Goal: Book appointment/travel/reservation

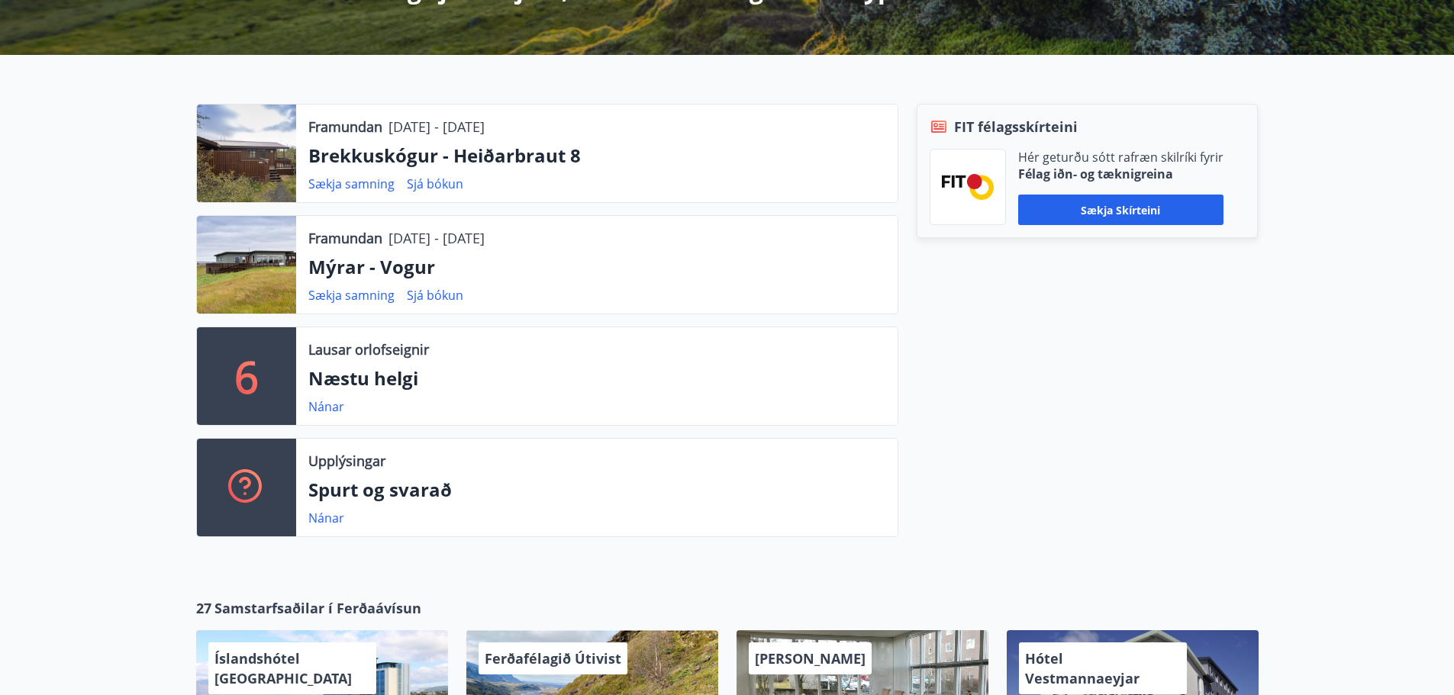
scroll to position [305, 0]
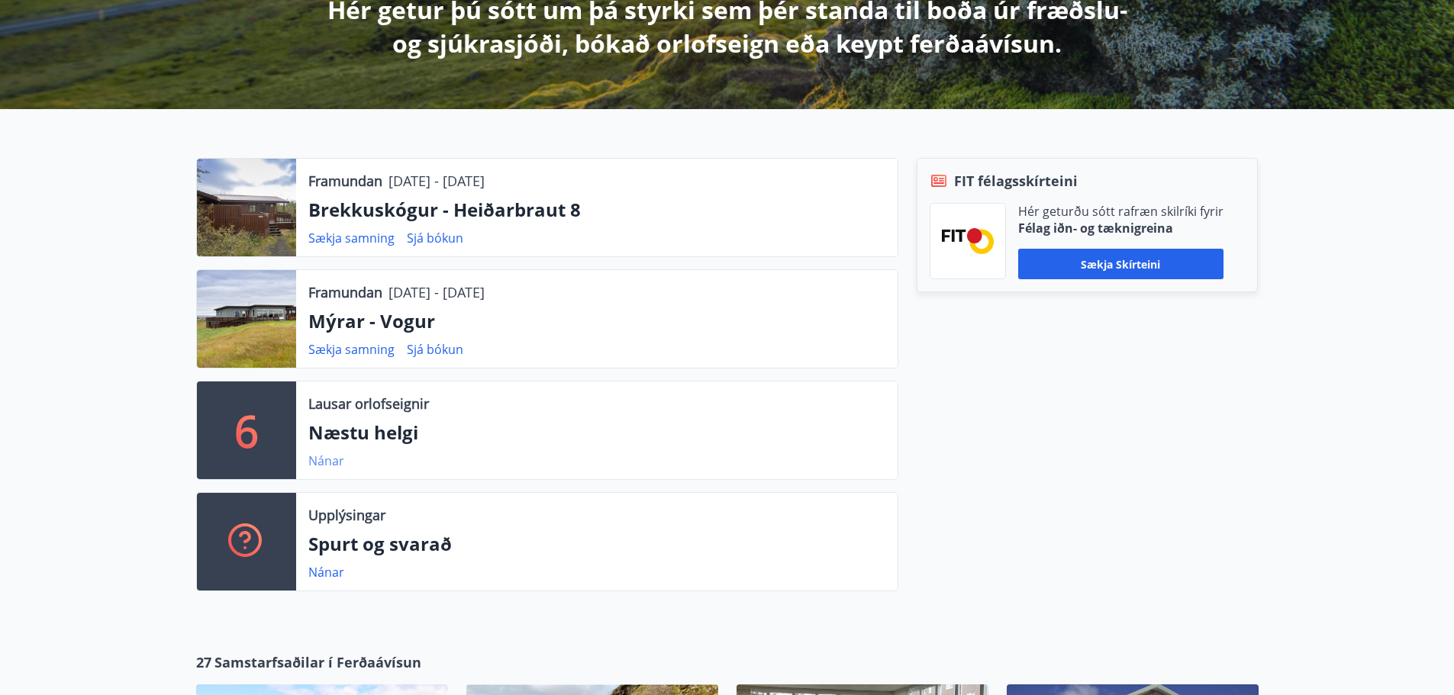
click at [326, 457] on link "Nánar" at bounding box center [326, 461] width 36 height 17
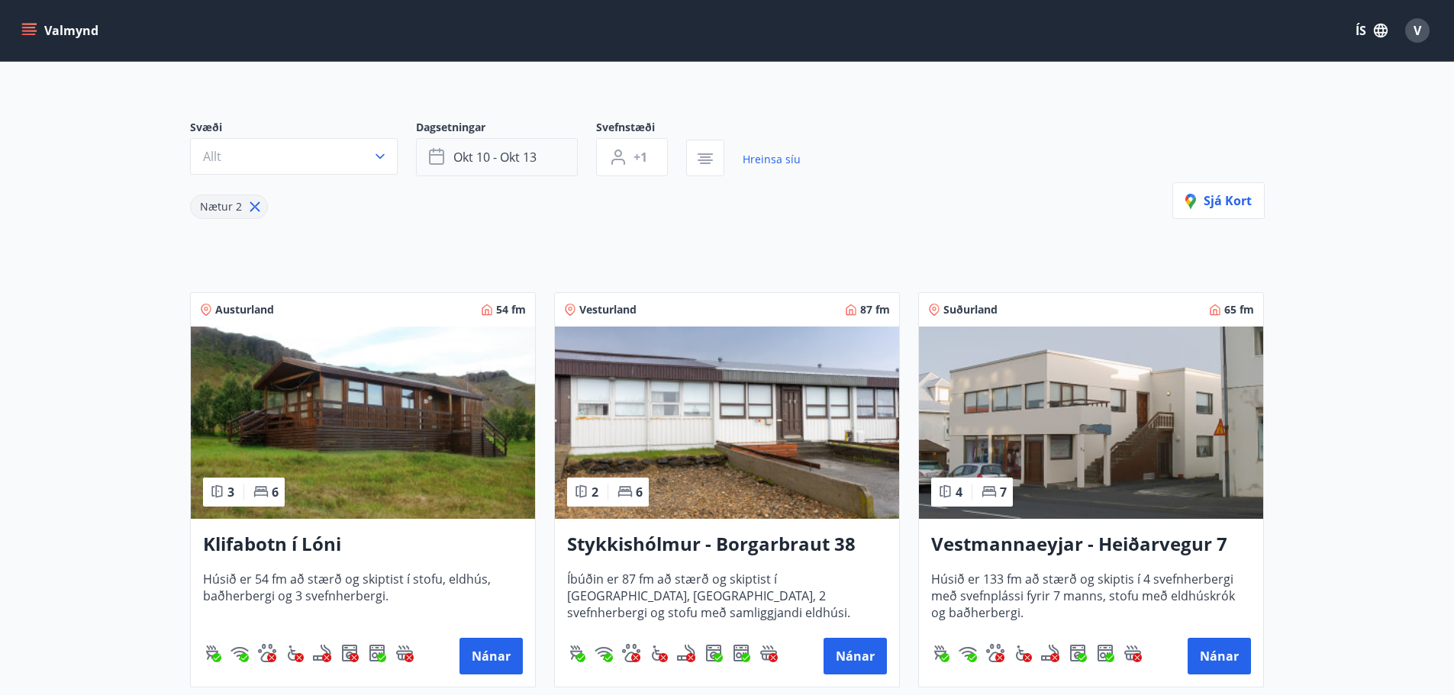
scroll to position [76, 0]
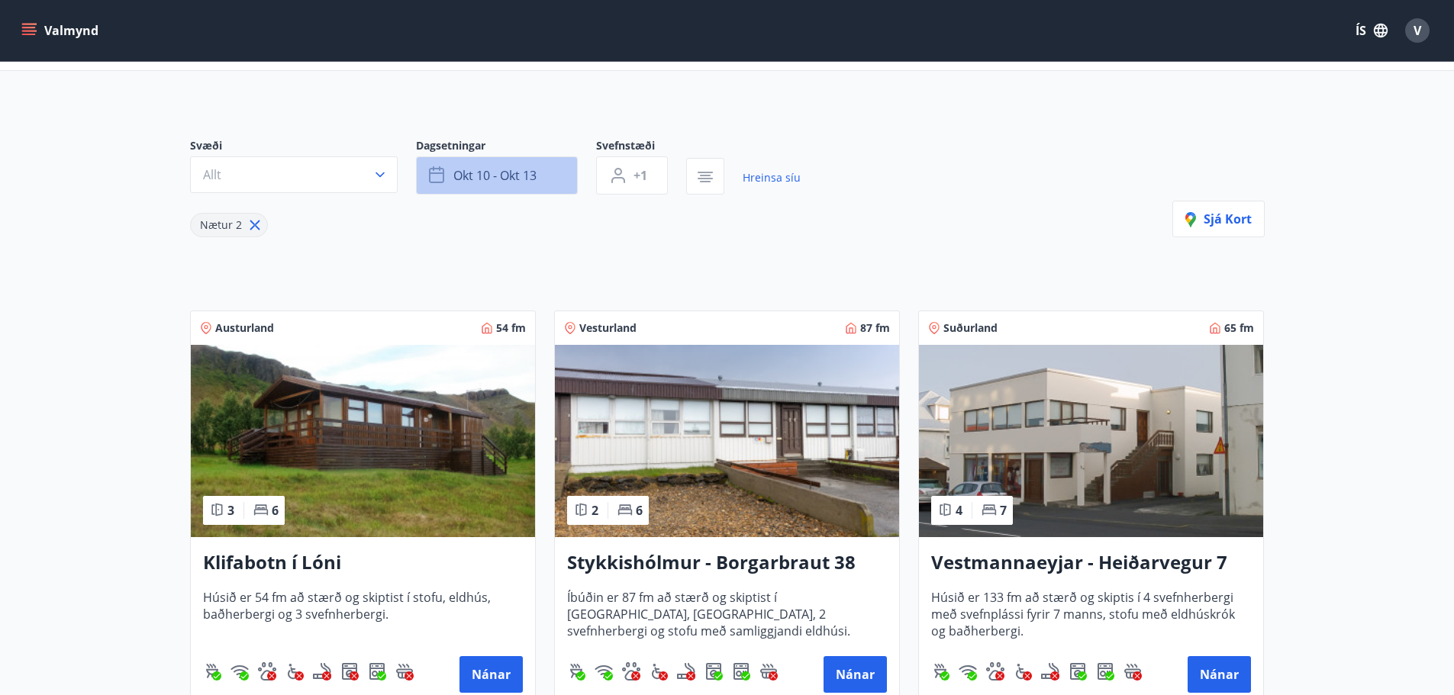
click at [517, 183] on span "okt 10 - okt 13" at bounding box center [494, 175] width 83 height 17
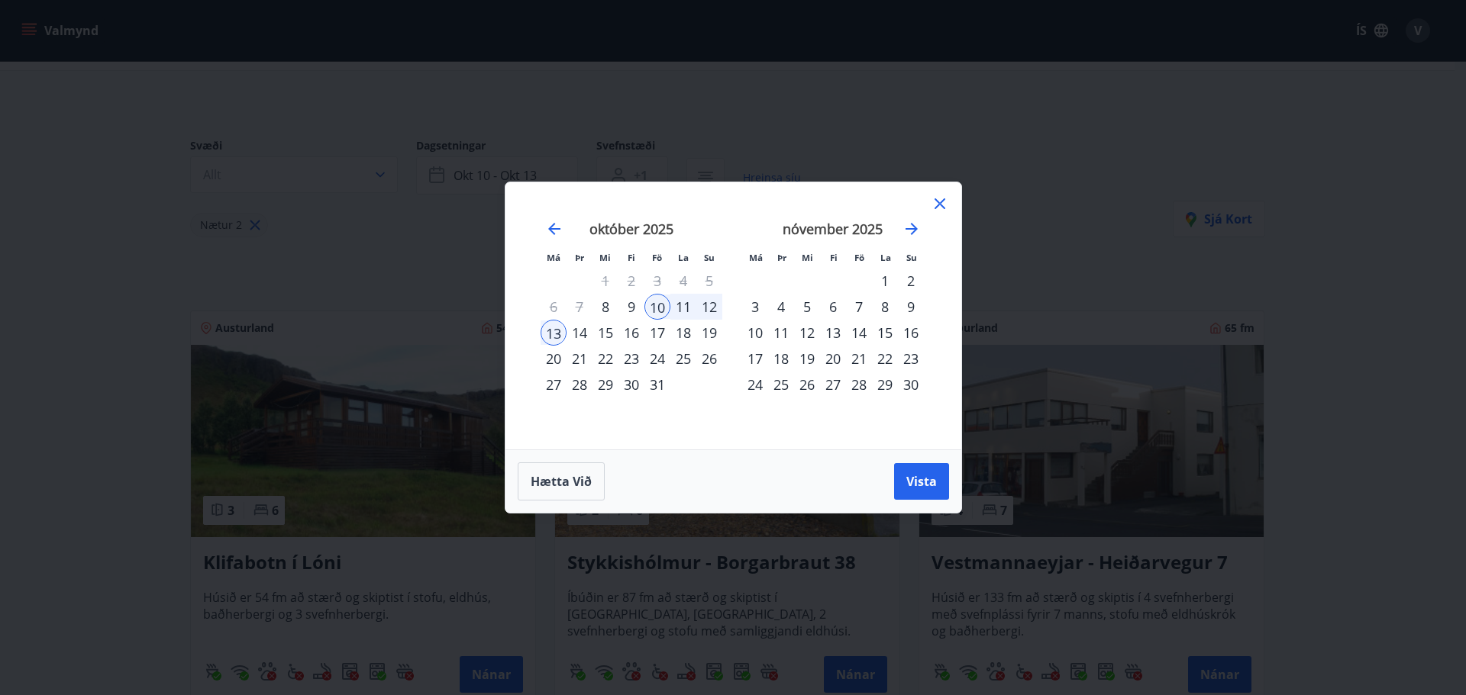
click at [1030, 218] on div "Má Þr Mi Fi Fö La Su Má Þr Mi Fi Fö La Su [DATE] 1 2 3 4 5 6 7 8 9 10 11 12 13 …" at bounding box center [733, 347] width 1466 height 695
click at [660, 332] on div "17" at bounding box center [657, 333] width 26 height 26
click at [559, 359] on div "20" at bounding box center [553, 359] width 26 height 26
click at [931, 479] on span "Vista" at bounding box center [921, 481] width 31 height 17
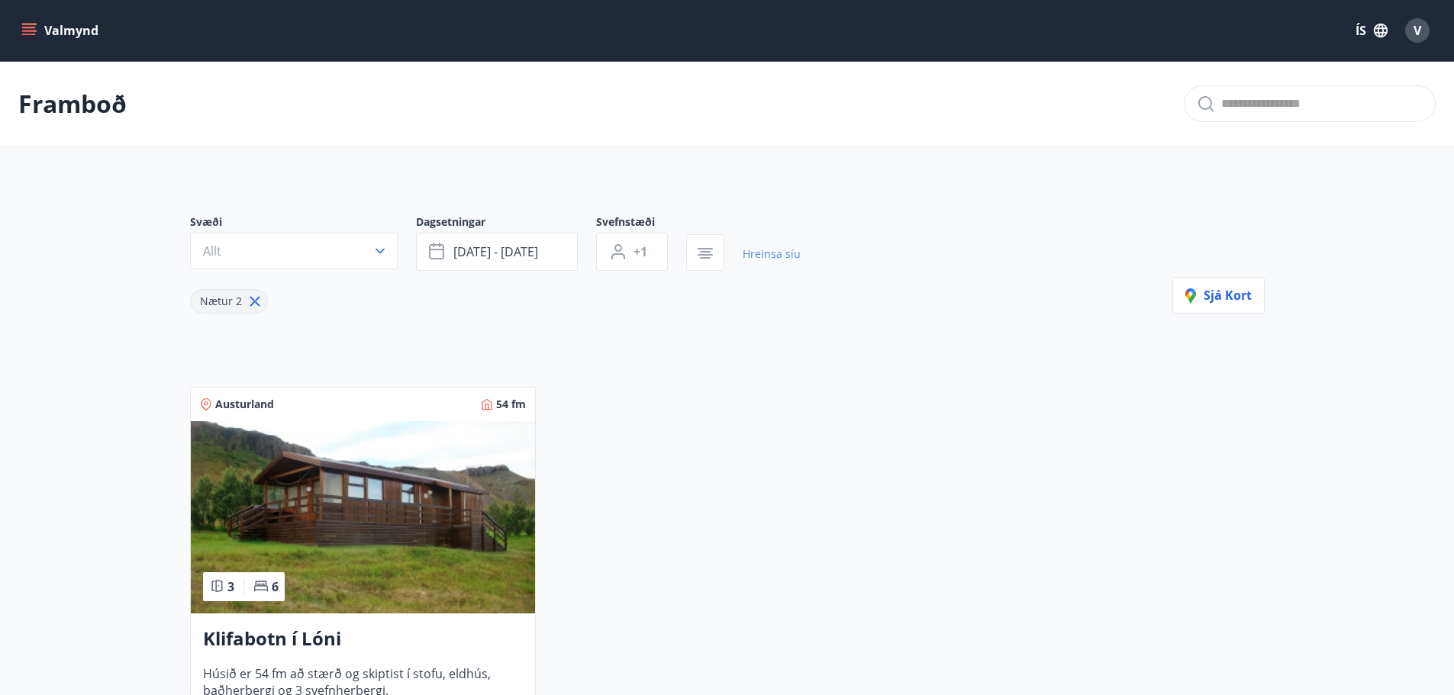
click at [766, 249] on link "Hreinsa síu" at bounding box center [772, 254] width 58 height 34
type input "*"
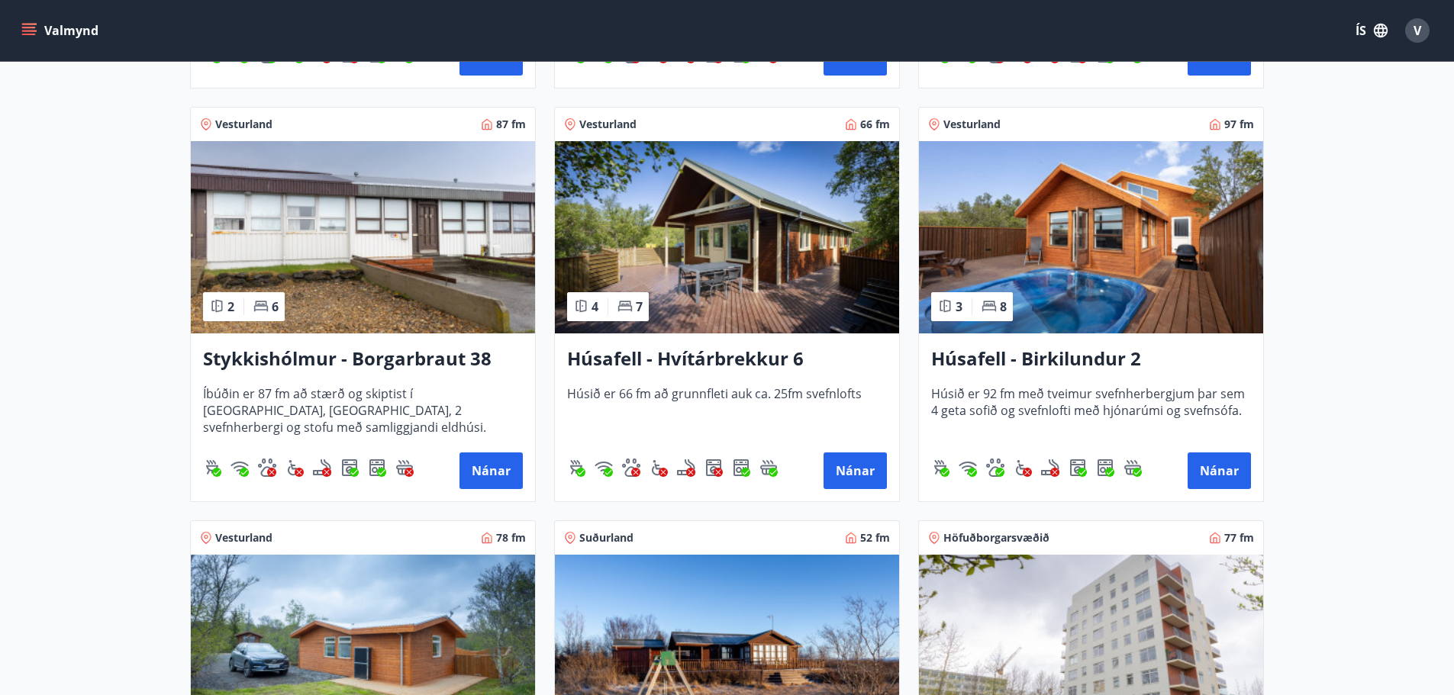
scroll to position [687, 0]
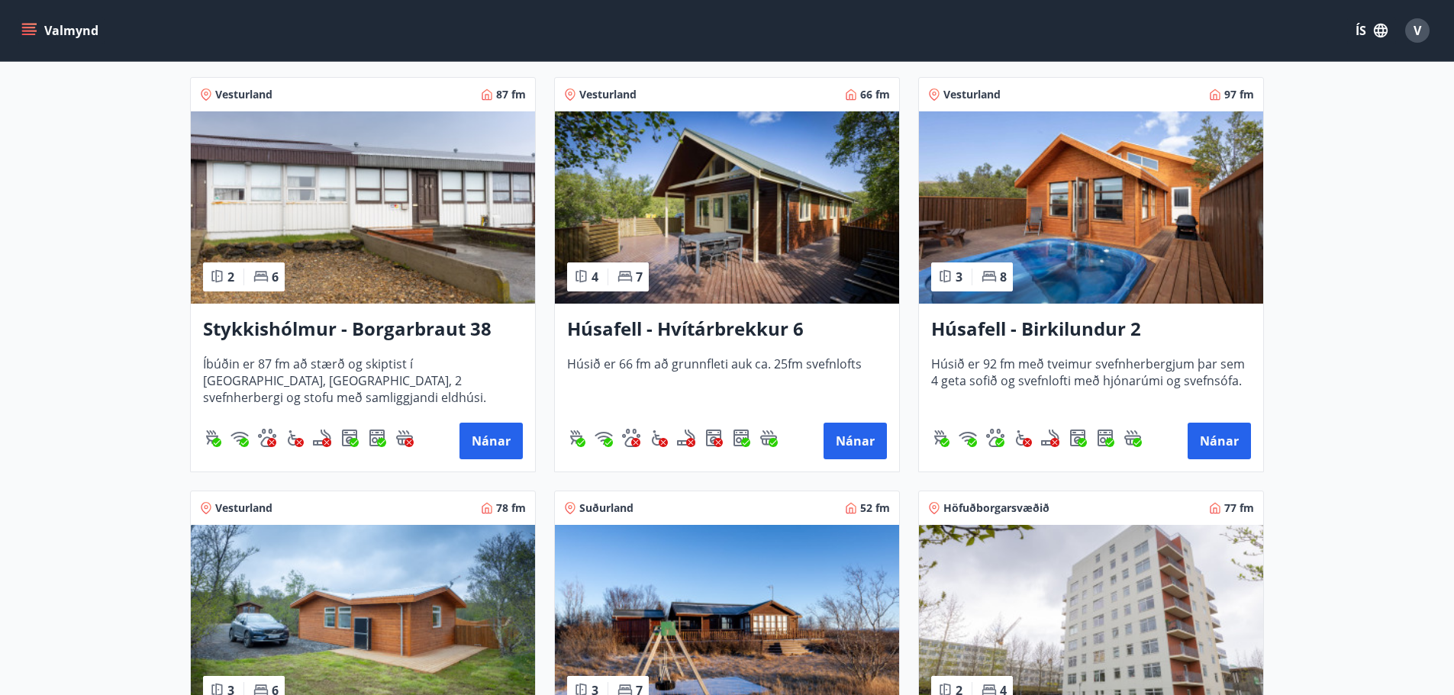
click at [1042, 220] on img at bounding box center [1091, 207] width 344 height 192
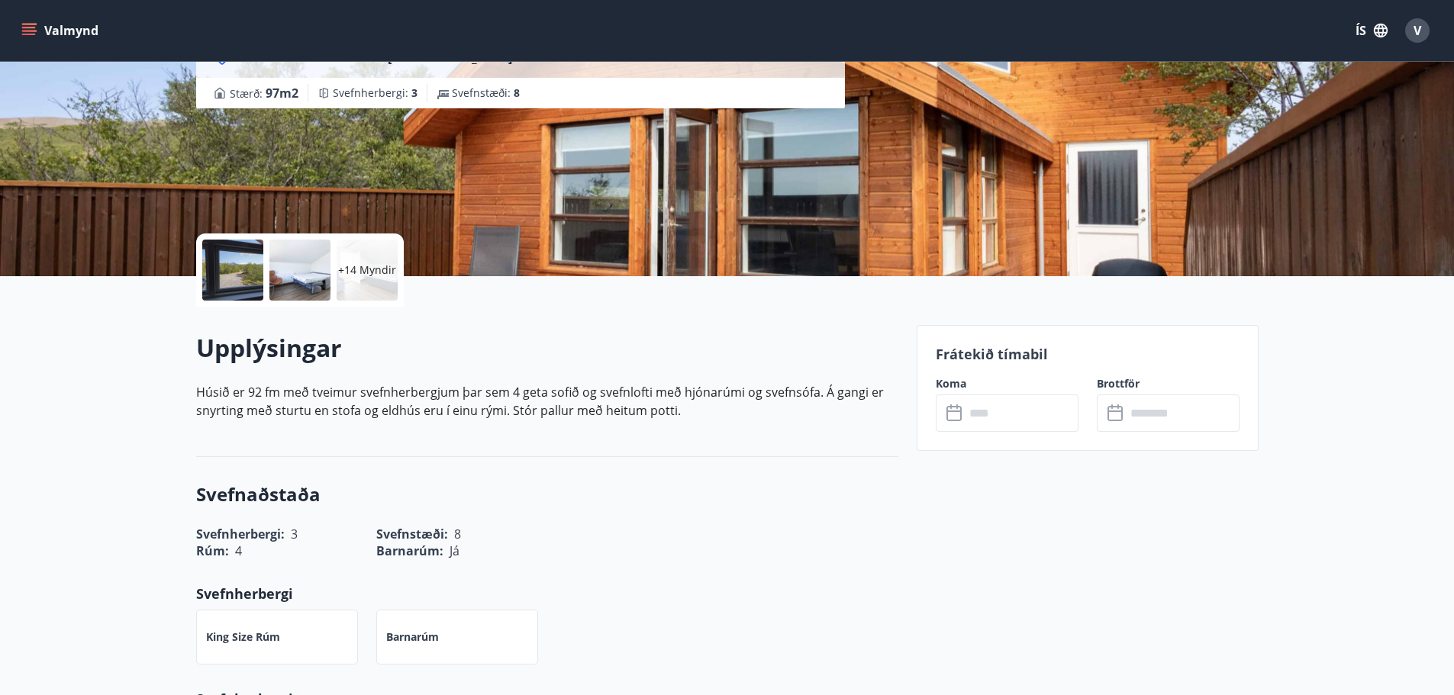
scroll to position [153, 0]
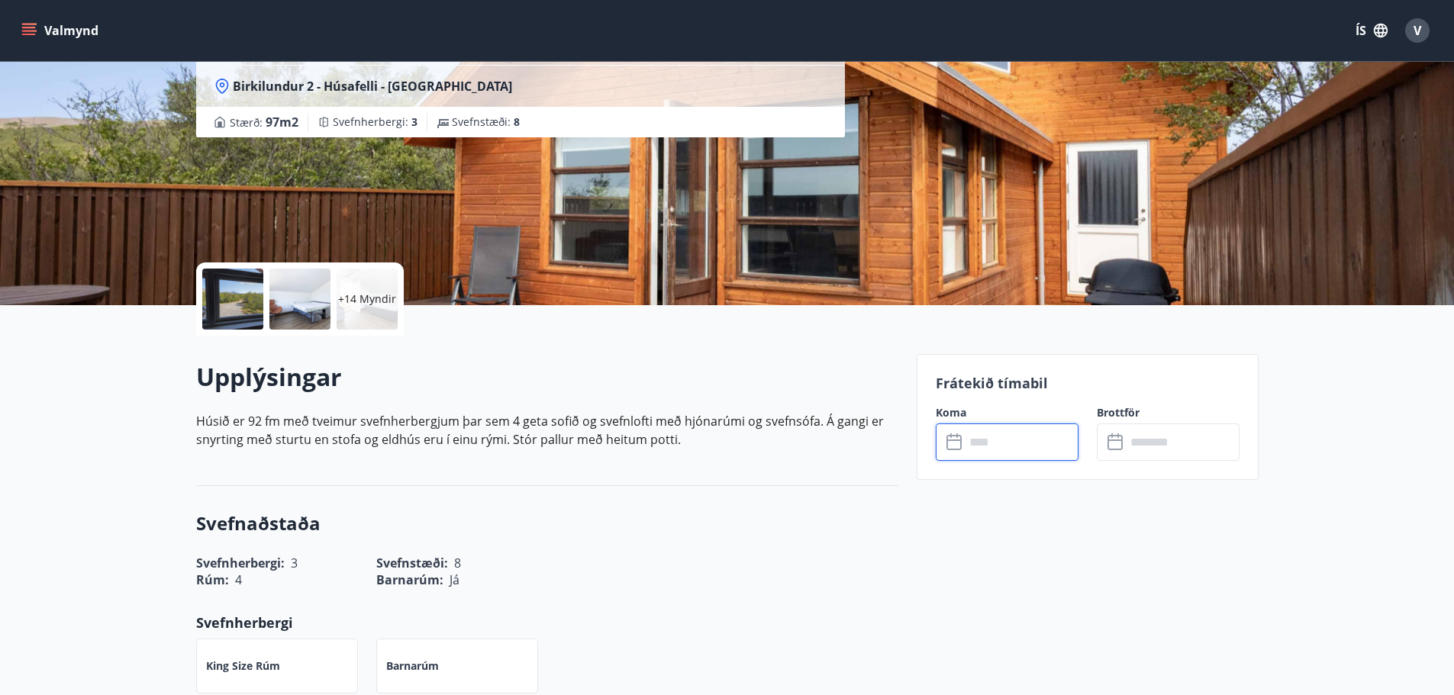
click at [983, 453] on input "text" at bounding box center [1022, 442] width 114 height 37
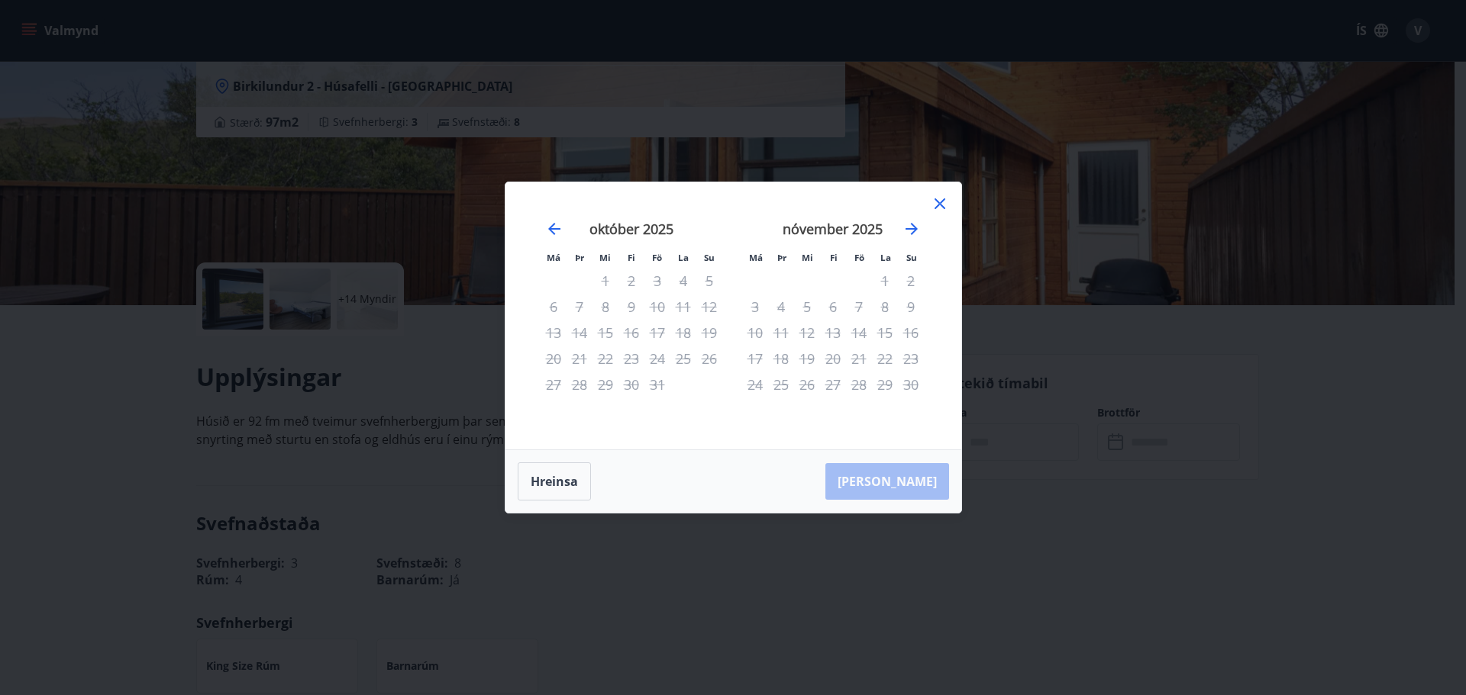
click at [937, 209] on icon at bounding box center [940, 204] width 18 height 18
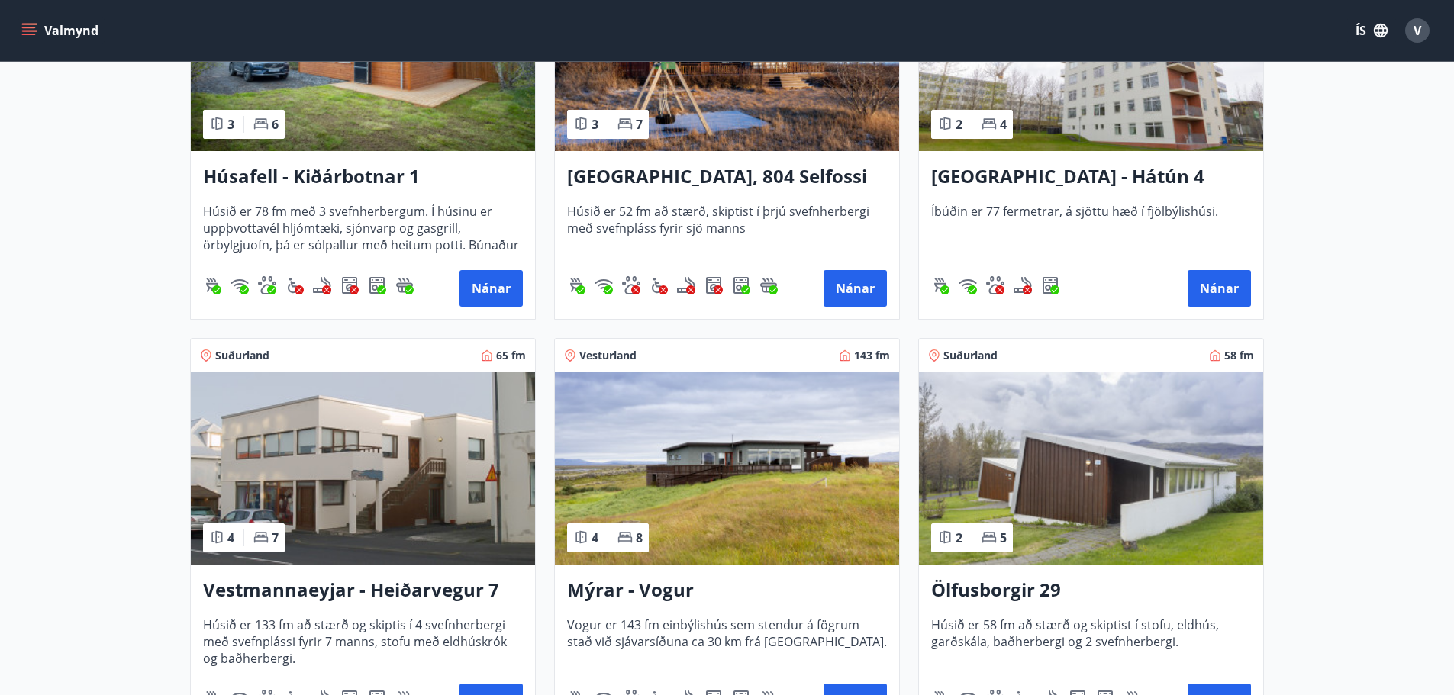
scroll to position [1298, 0]
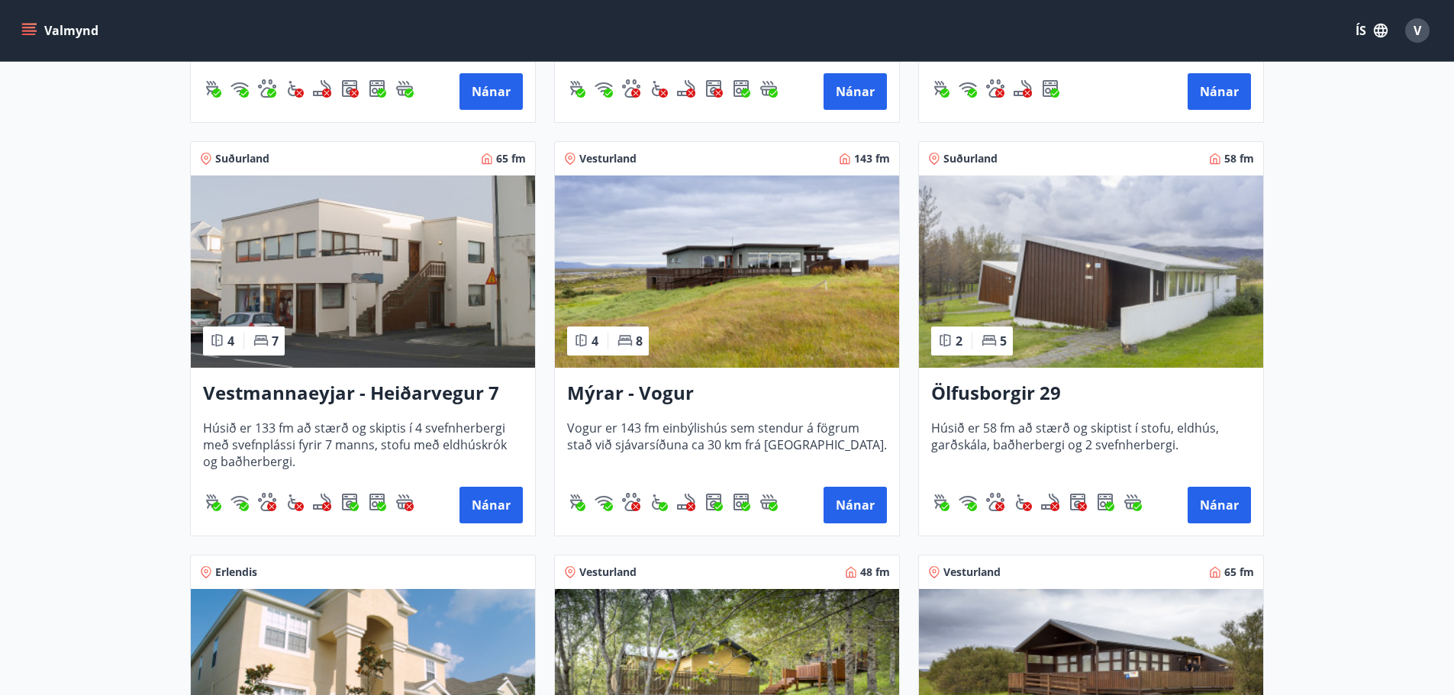
click at [709, 294] on img at bounding box center [727, 272] width 344 height 192
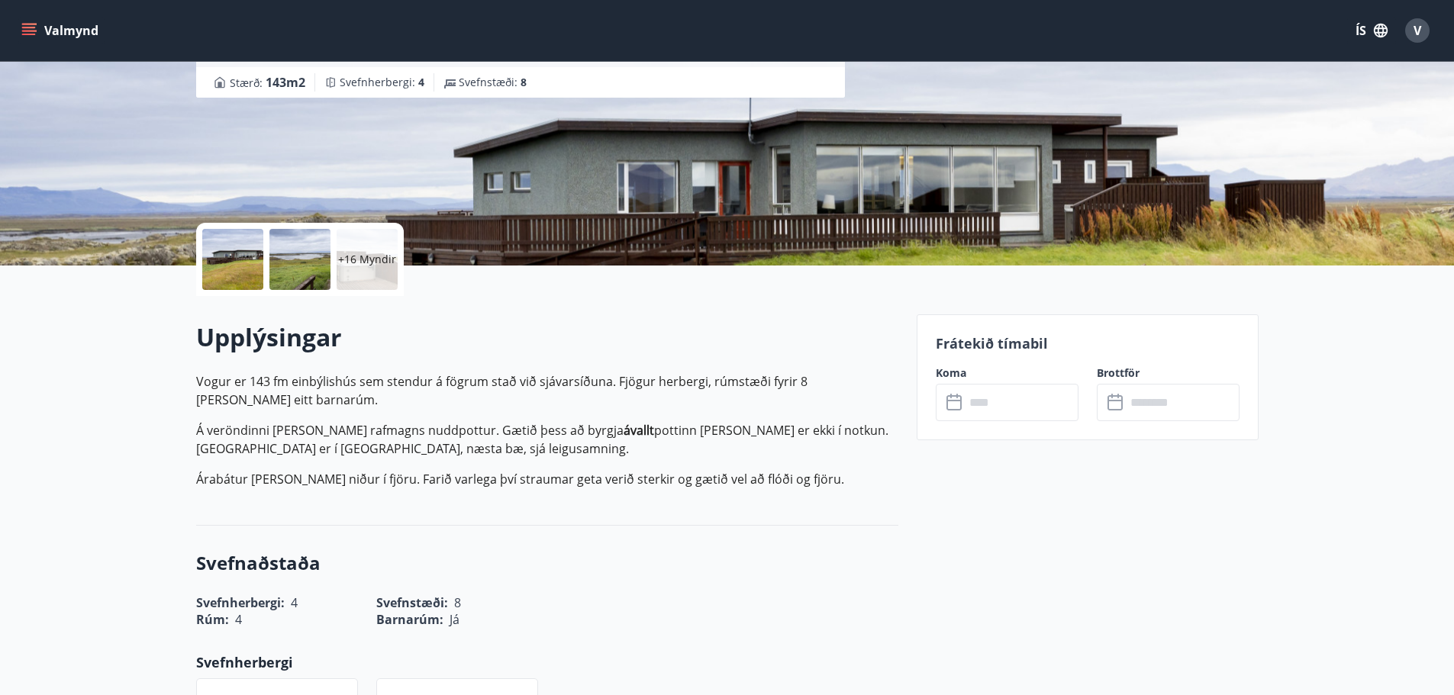
scroll to position [229, 0]
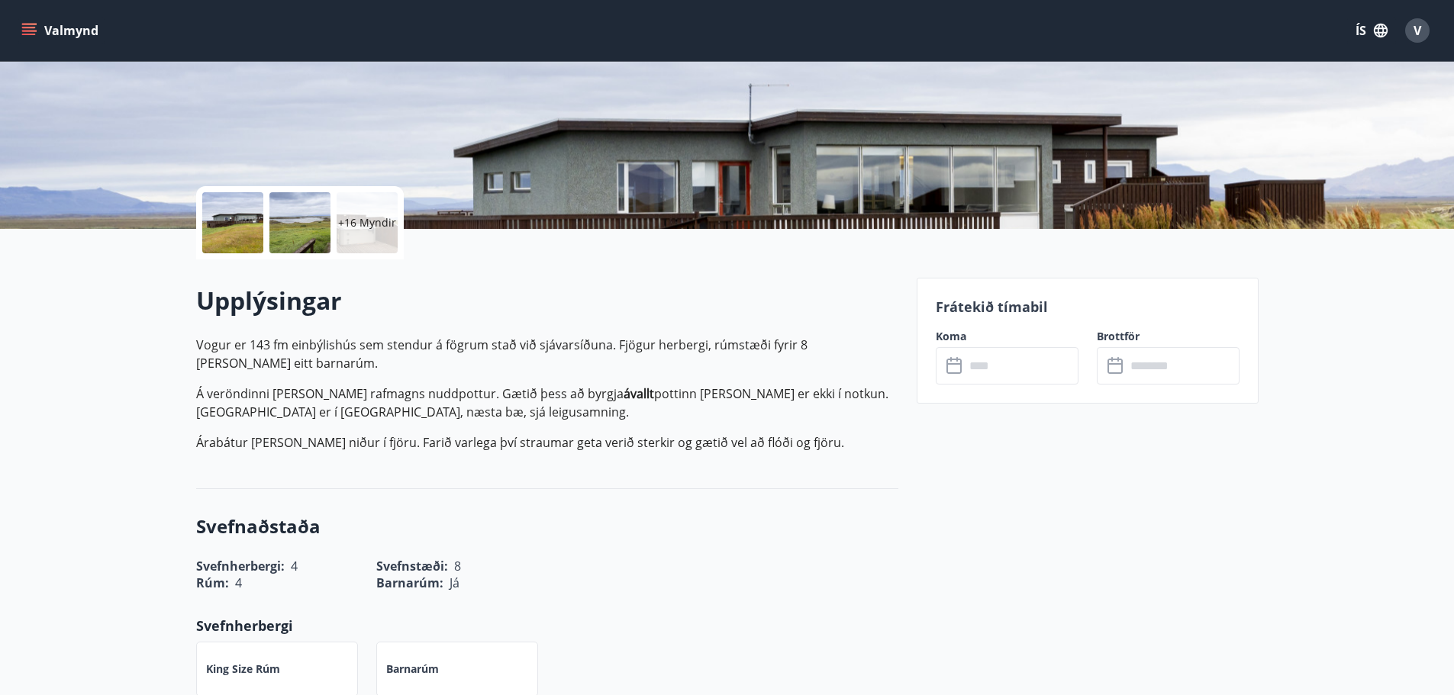
click at [973, 363] on input "text" at bounding box center [1022, 365] width 114 height 37
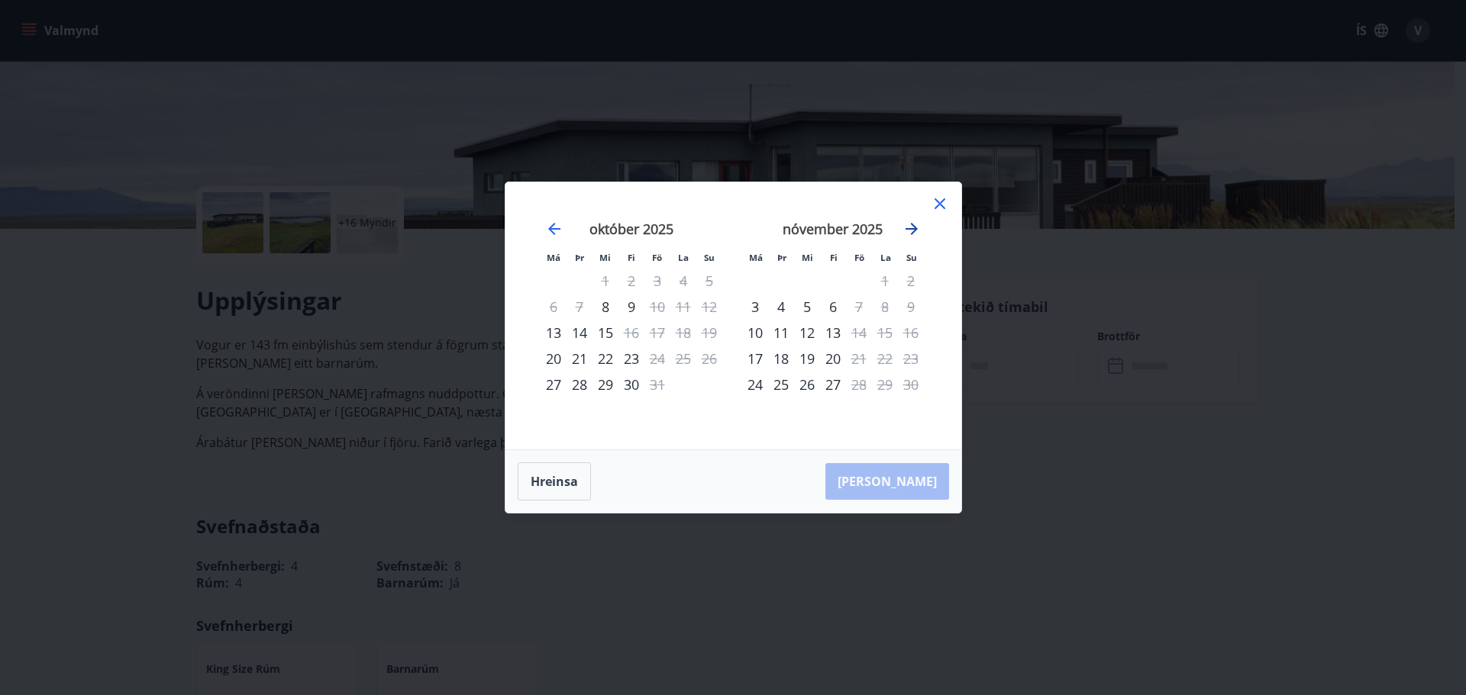
click at [908, 226] on icon "Move forward to switch to the next month." at bounding box center [911, 229] width 18 height 18
click at [908, 227] on icon "Move forward to switch to the next month." at bounding box center [911, 229] width 18 height 18
click at [947, 203] on icon at bounding box center [940, 204] width 18 height 18
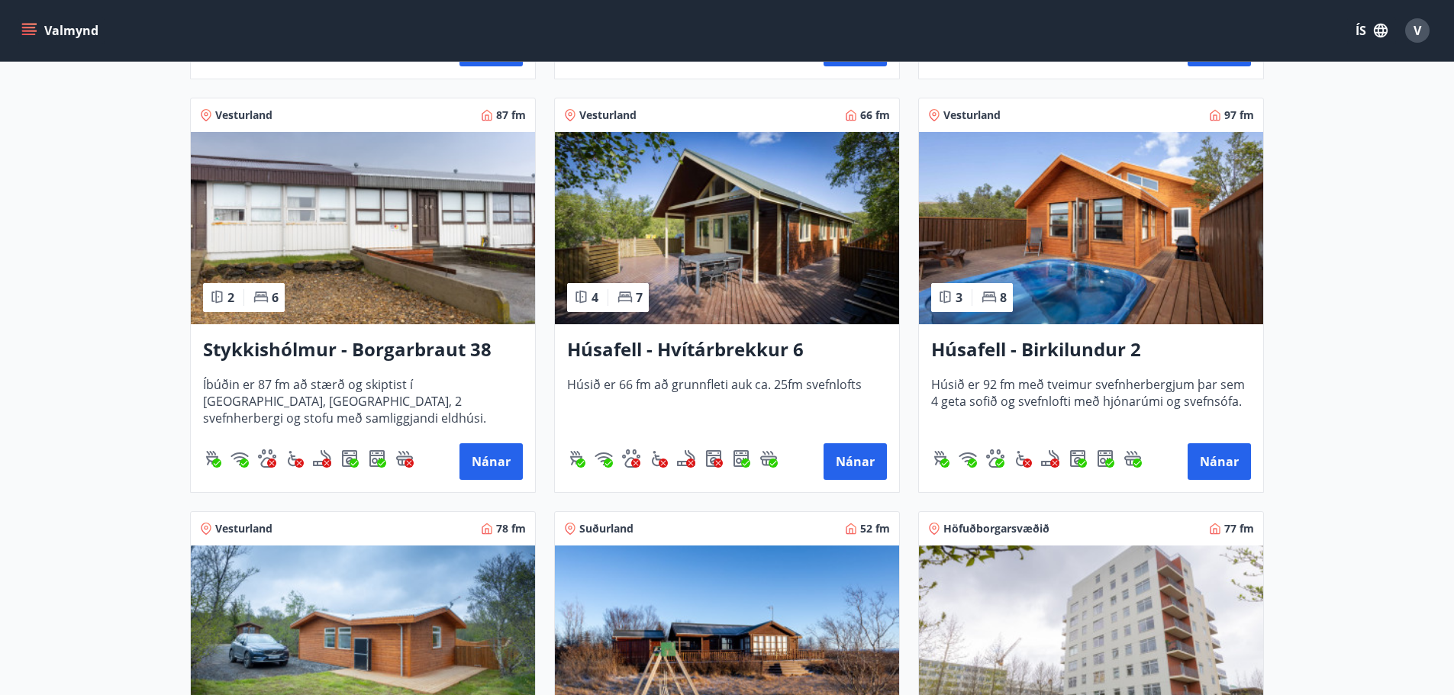
scroll to position [687, 0]
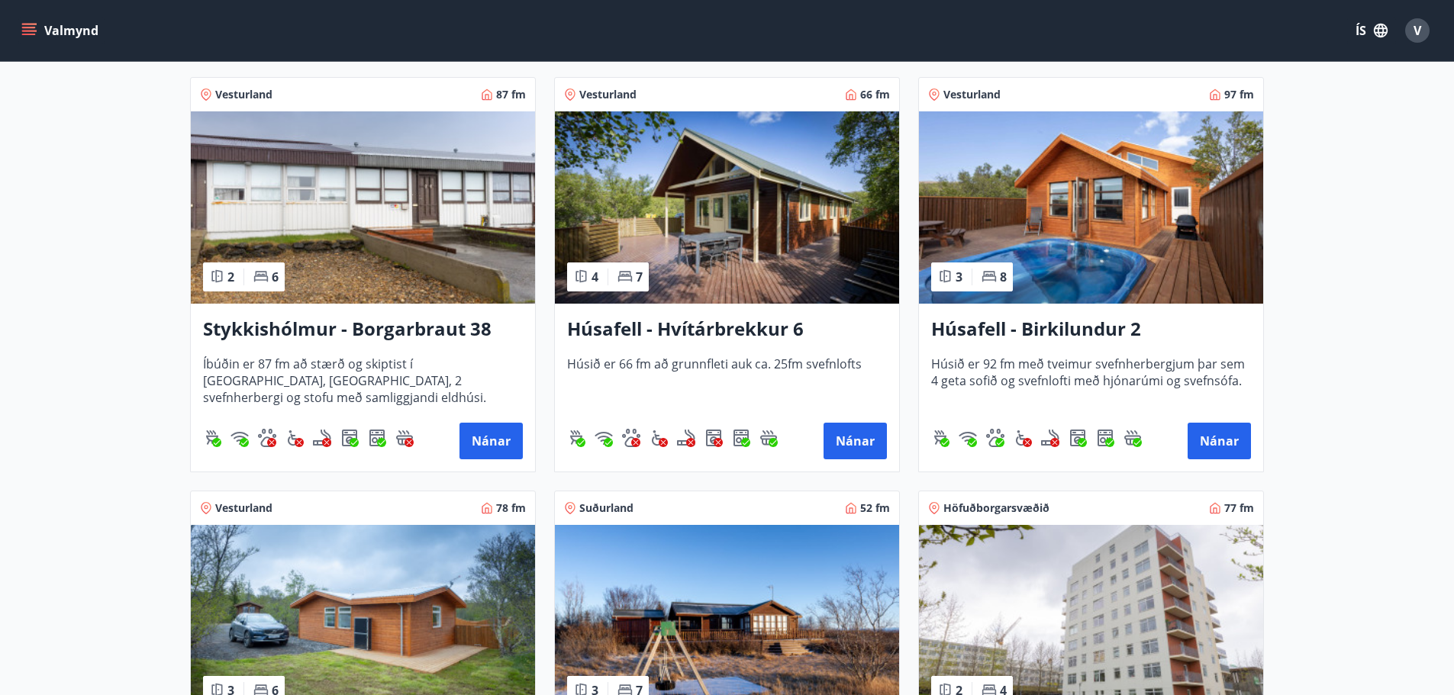
click at [691, 276] on img at bounding box center [727, 207] width 344 height 192
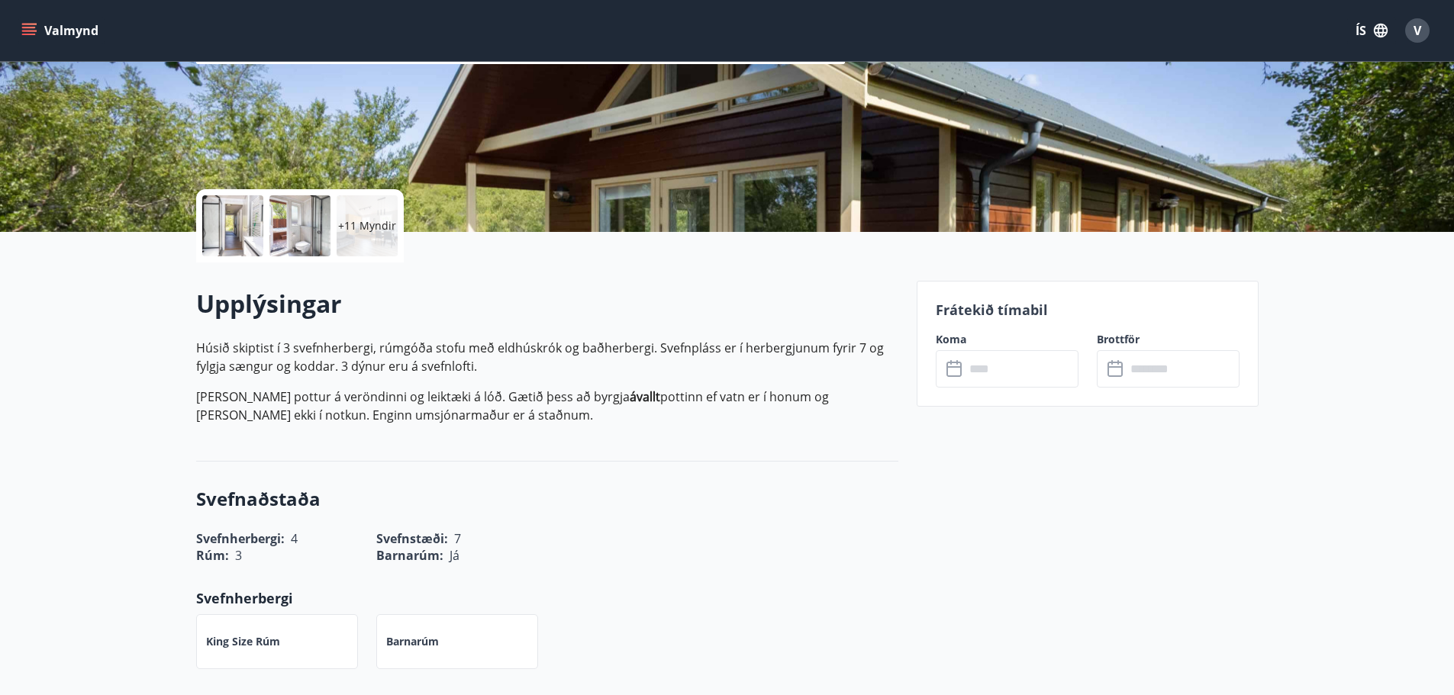
scroll to position [229, 0]
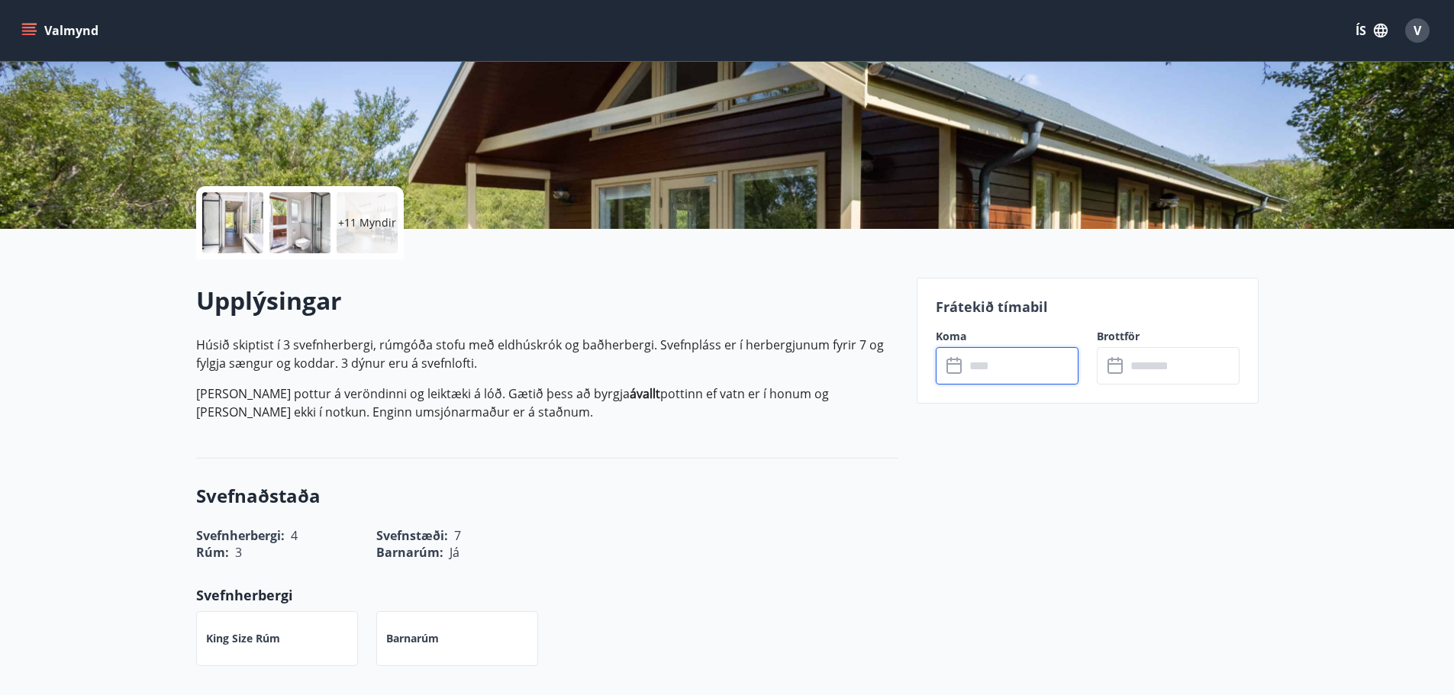
click at [983, 368] on input "text" at bounding box center [1022, 365] width 114 height 37
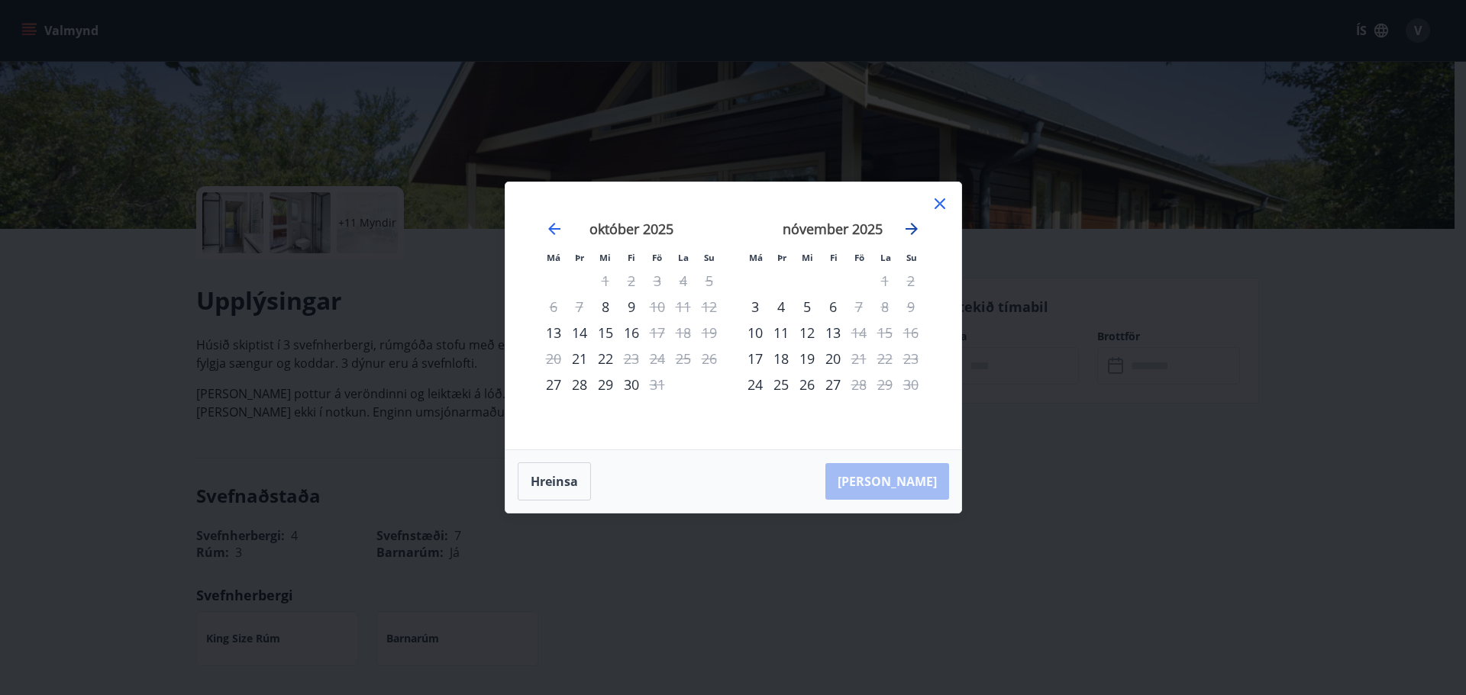
click at [913, 225] on icon "Move forward to switch to the next month." at bounding box center [911, 229] width 18 height 18
click at [913, 225] on icon "Move forward to switch to the next month." at bounding box center [911, 229] width 12 height 12
click at [946, 202] on icon at bounding box center [940, 204] width 18 height 18
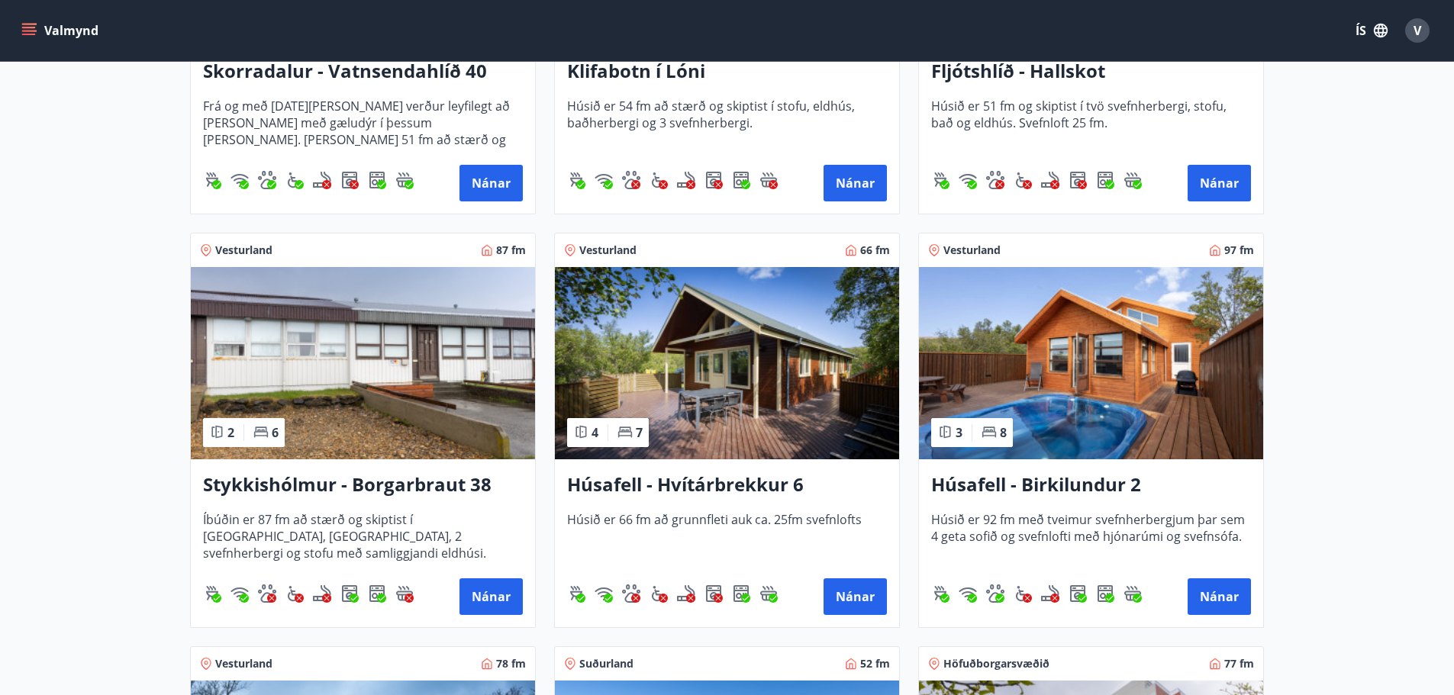
scroll to position [534, 0]
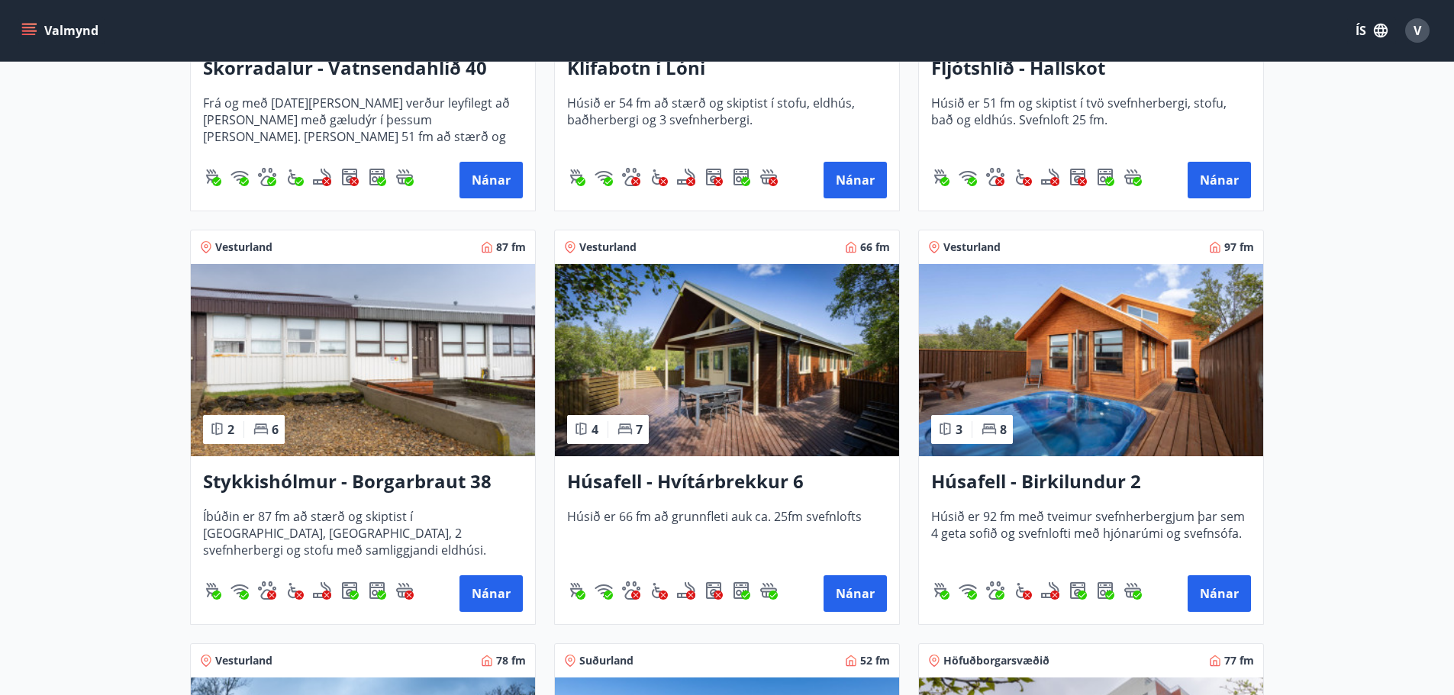
click at [1024, 388] on img at bounding box center [1091, 360] width 344 height 192
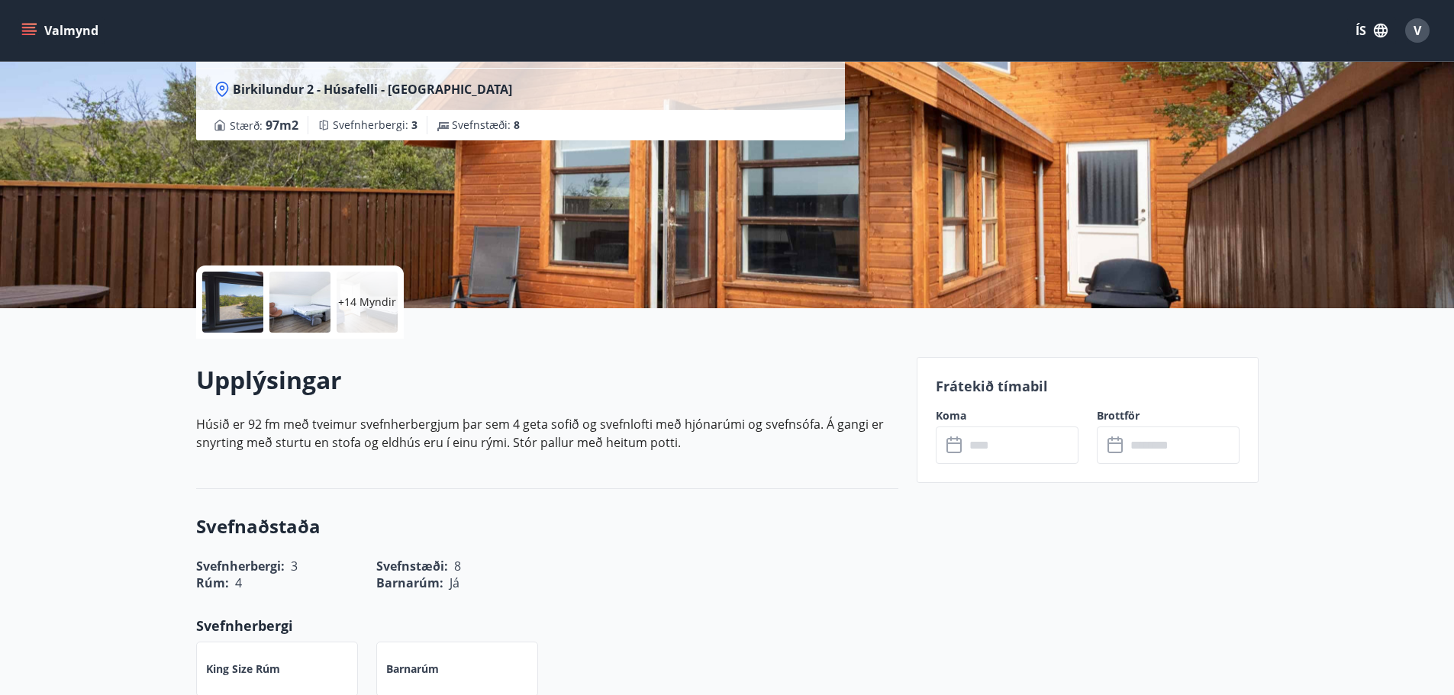
scroll to position [153, 0]
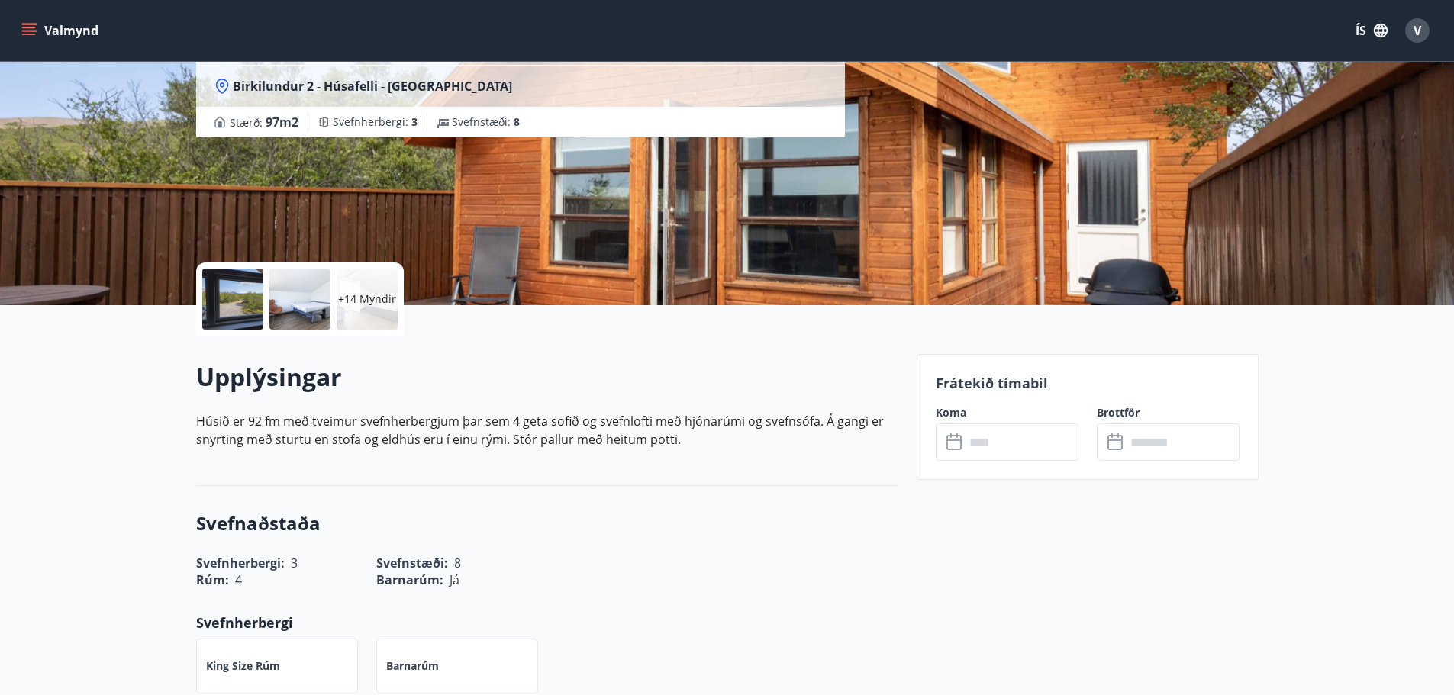
click at [974, 439] on input "text" at bounding box center [1022, 442] width 114 height 37
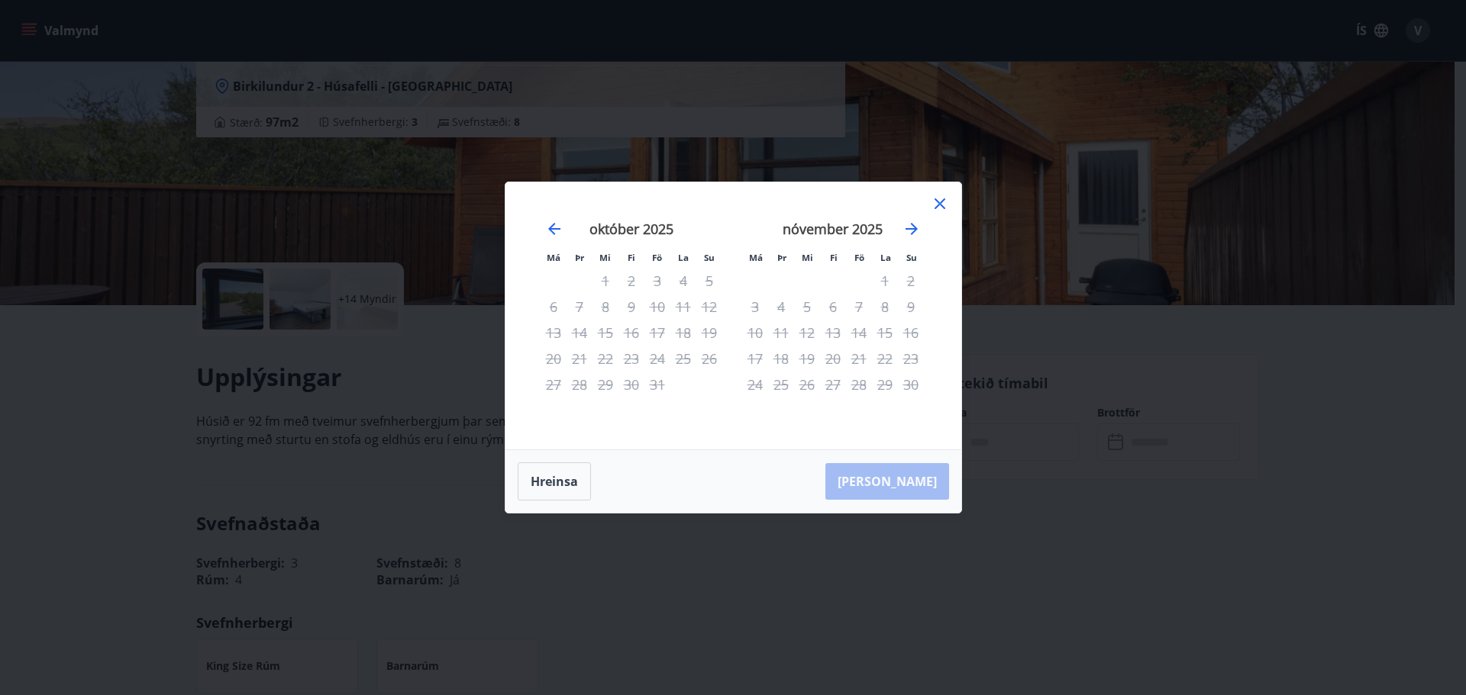
click at [925, 228] on div "[DATE] 1 2 3 4 5 6 7 8 9 10 11 12 13 14 15 16 17 18 19 20 21 22 23 24 25 26 27 …" at bounding box center [833, 326] width 202 height 250
click at [914, 234] on icon "Move forward to switch to the next month." at bounding box center [911, 229] width 18 height 18
click at [908, 234] on icon "Move forward to switch to the next month." at bounding box center [911, 229] width 18 height 18
click at [912, 227] on icon "Move forward to switch to the next month." at bounding box center [911, 229] width 18 height 18
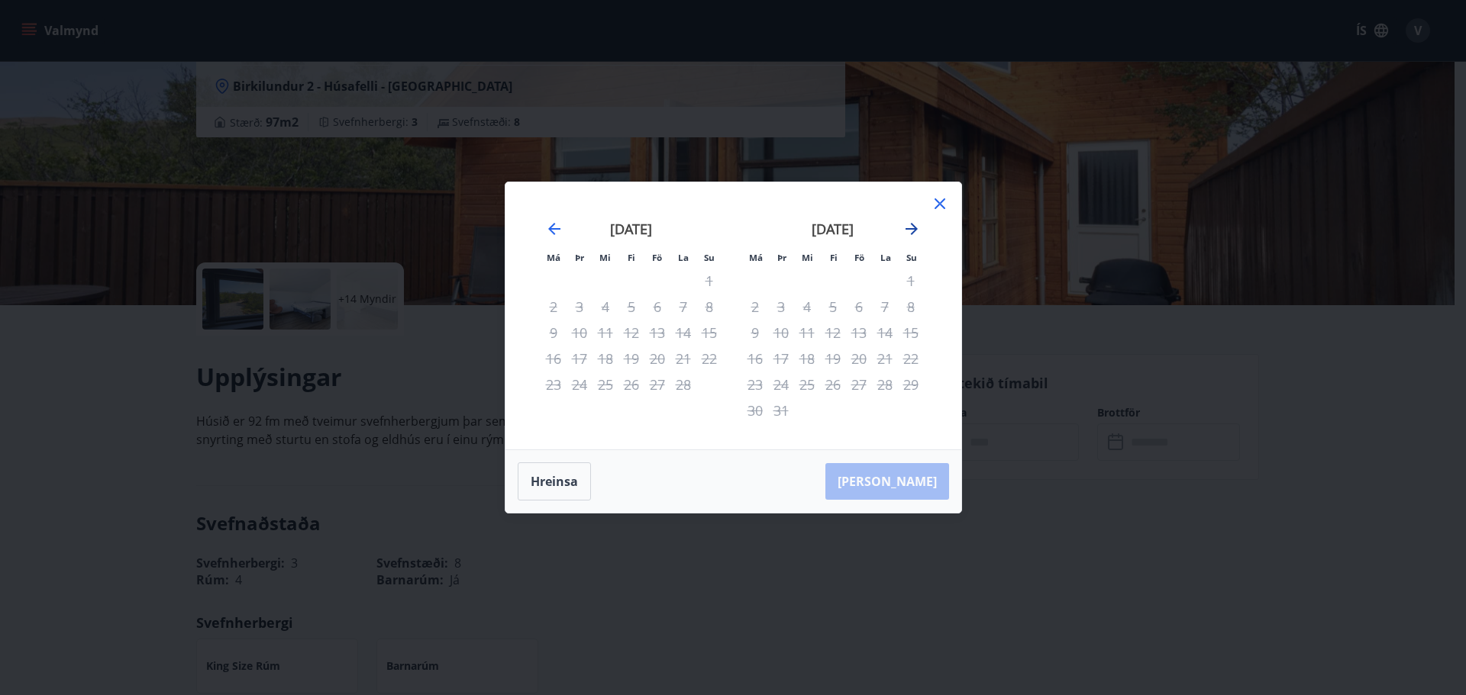
click at [910, 232] on icon "Move forward to switch to the next month." at bounding box center [911, 229] width 18 height 18
click at [935, 201] on icon at bounding box center [940, 204] width 18 height 18
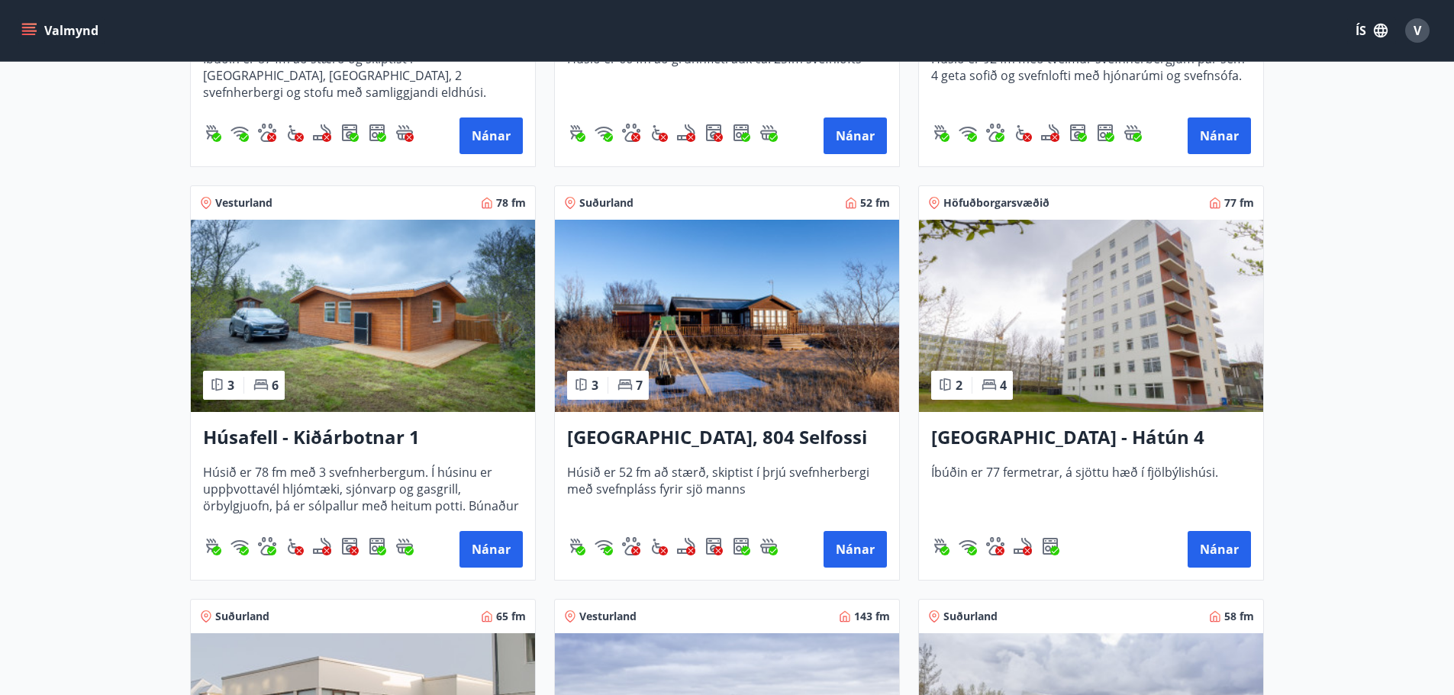
click at [431, 359] on img at bounding box center [363, 316] width 344 height 192
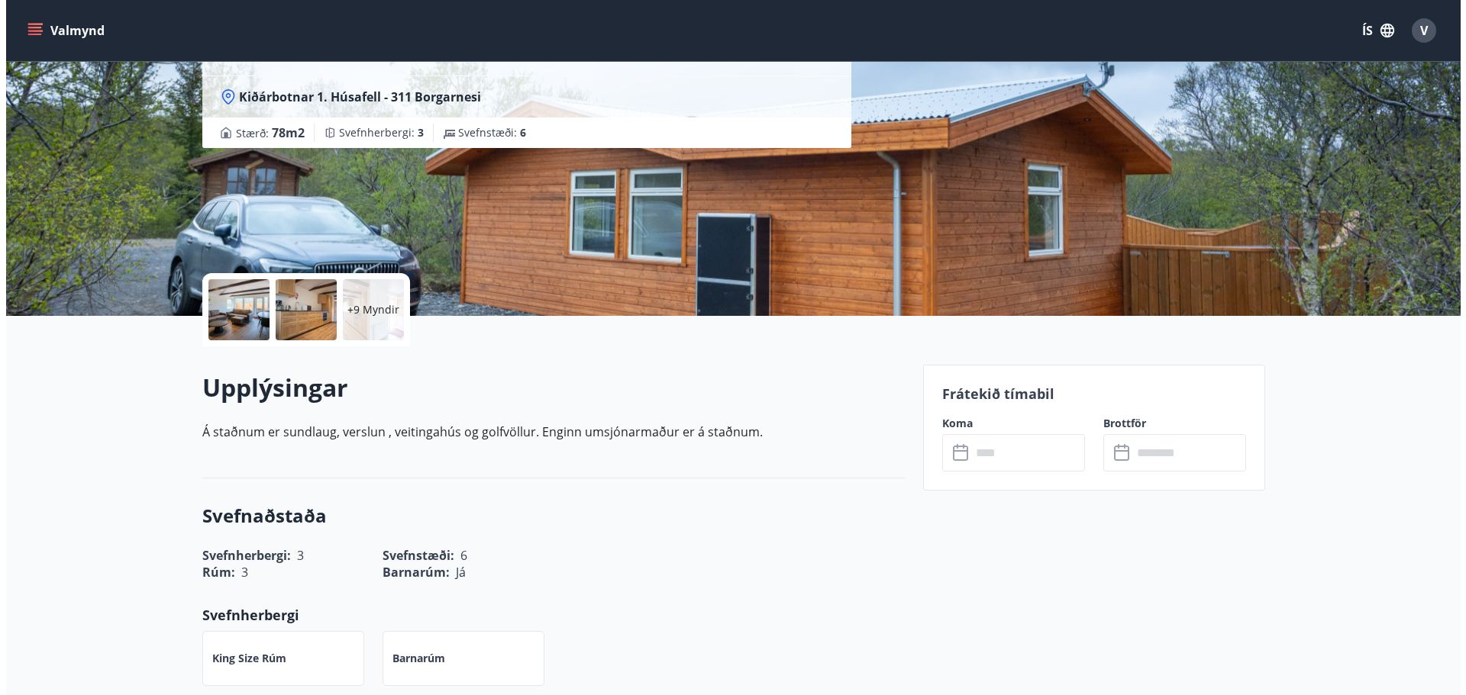
scroll to position [153, 0]
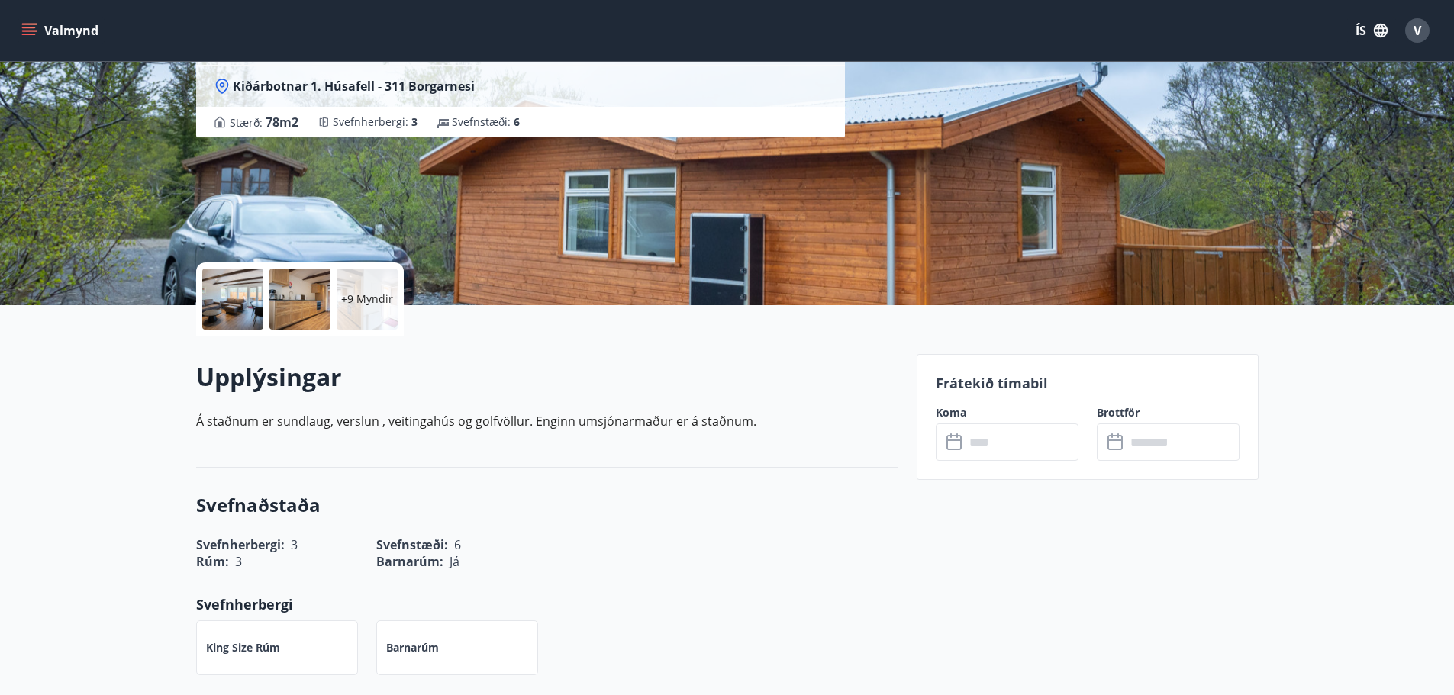
click at [990, 428] on input "text" at bounding box center [1022, 442] width 114 height 37
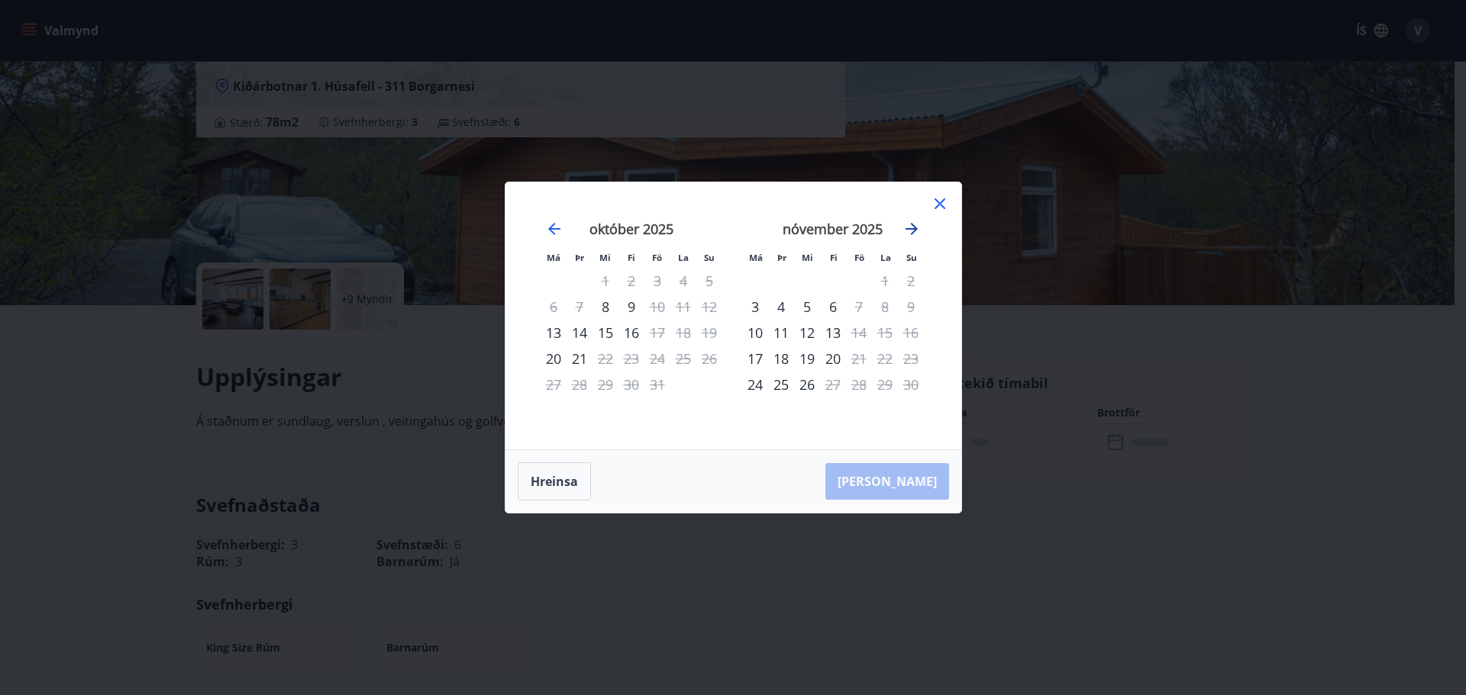
click at [911, 226] on icon "Move forward to switch to the next month." at bounding box center [911, 229] width 18 height 18
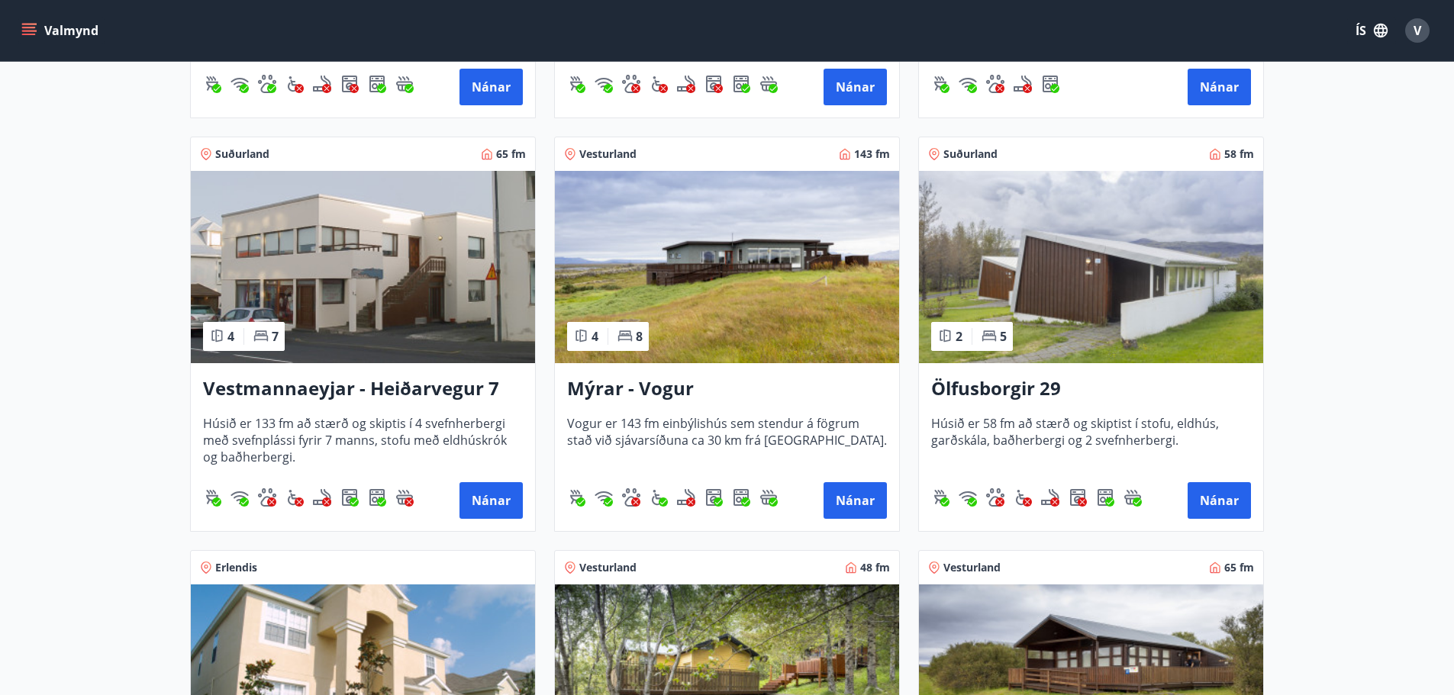
scroll to position [1527, 0]
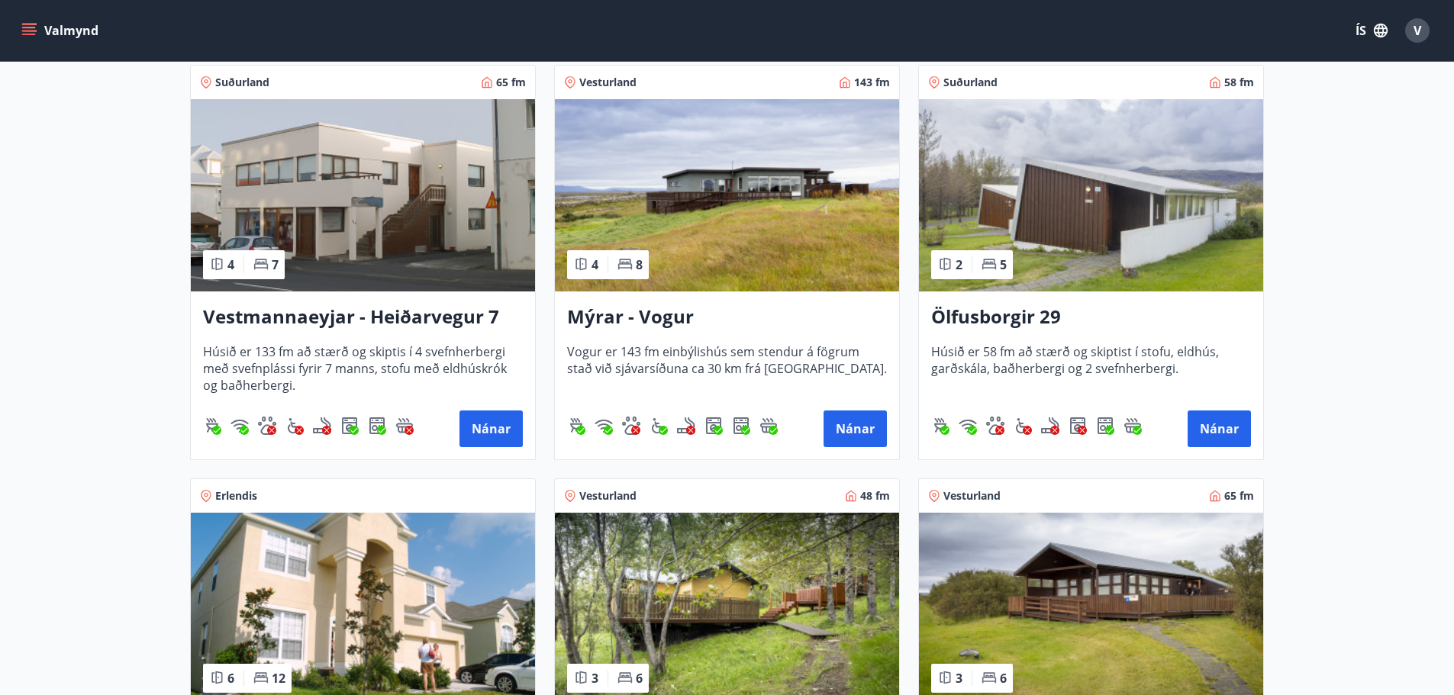
click at [1110, 221] on img at bounding box center [1091, 195] width 344 height 192
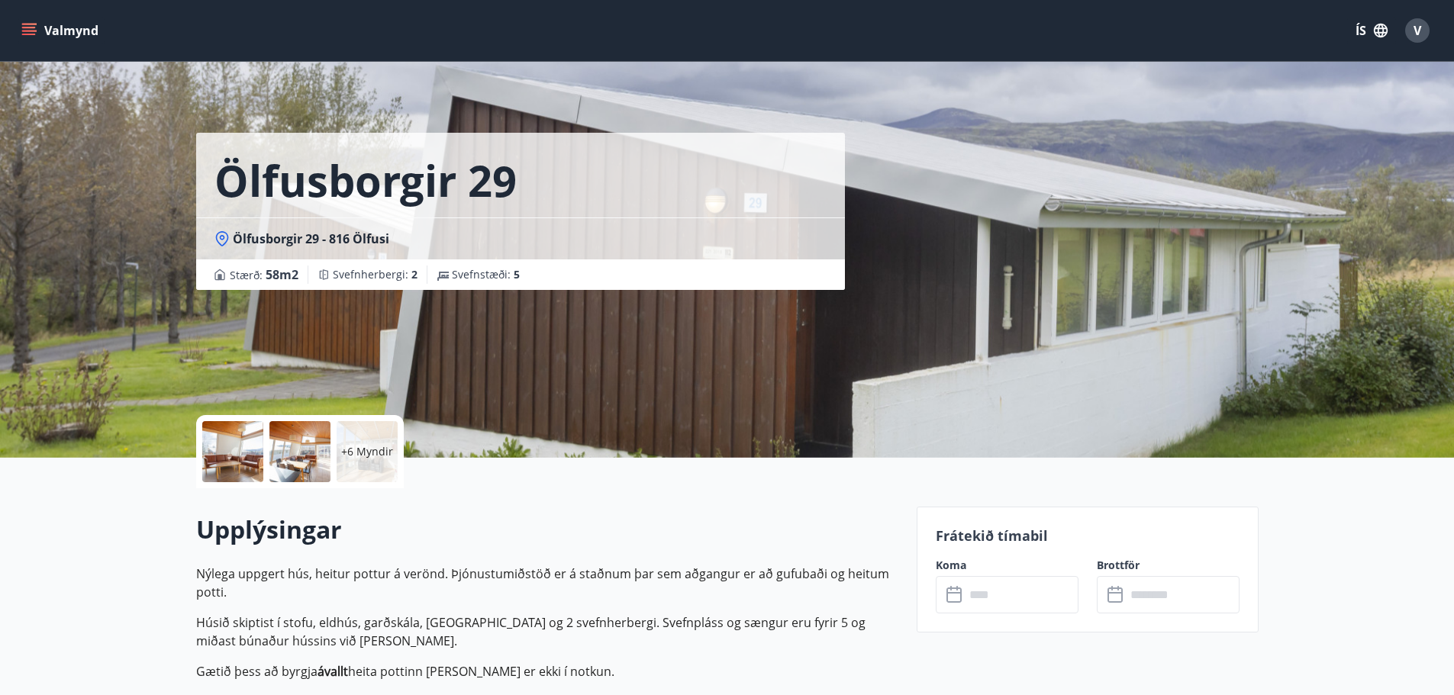
click at [238, 437] on div at bounding box center [232, 451] width 61 height 61
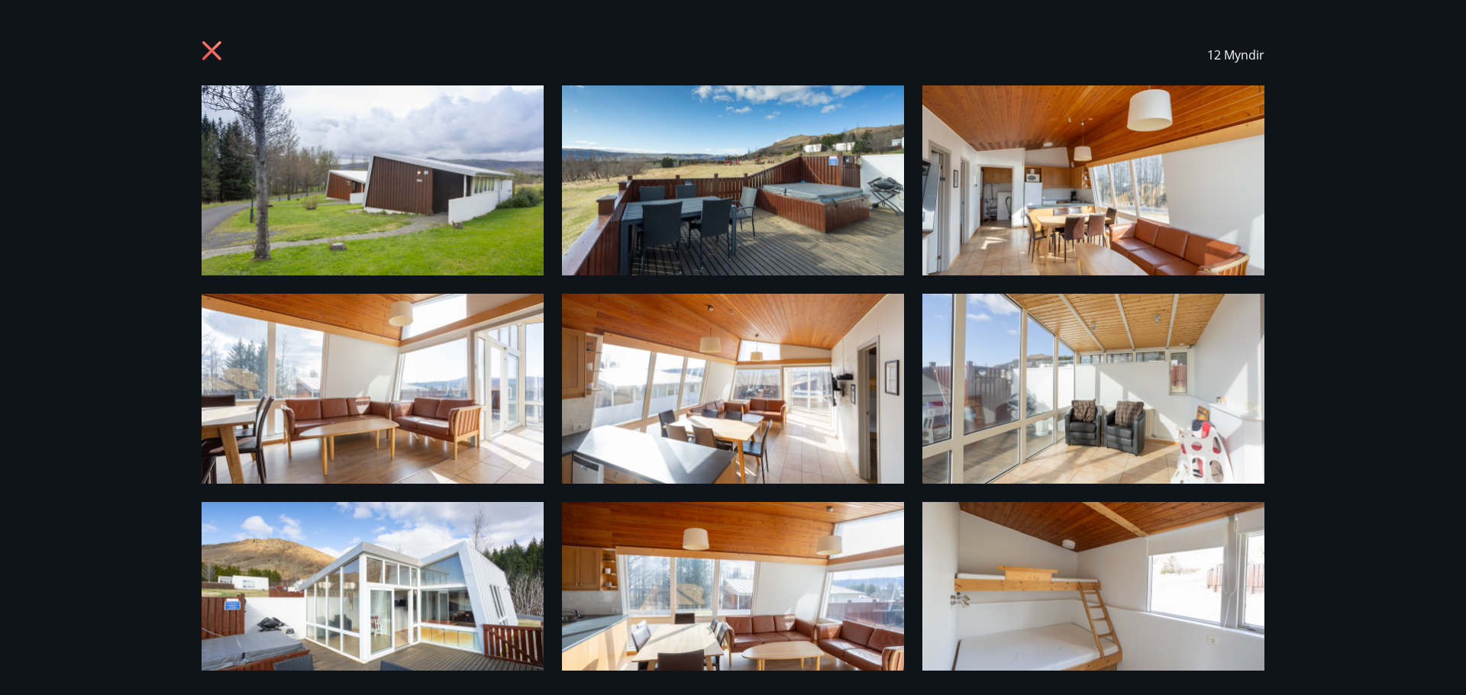
click at [418, 157] on img at bounding box center [373, 180] width 342 height 190
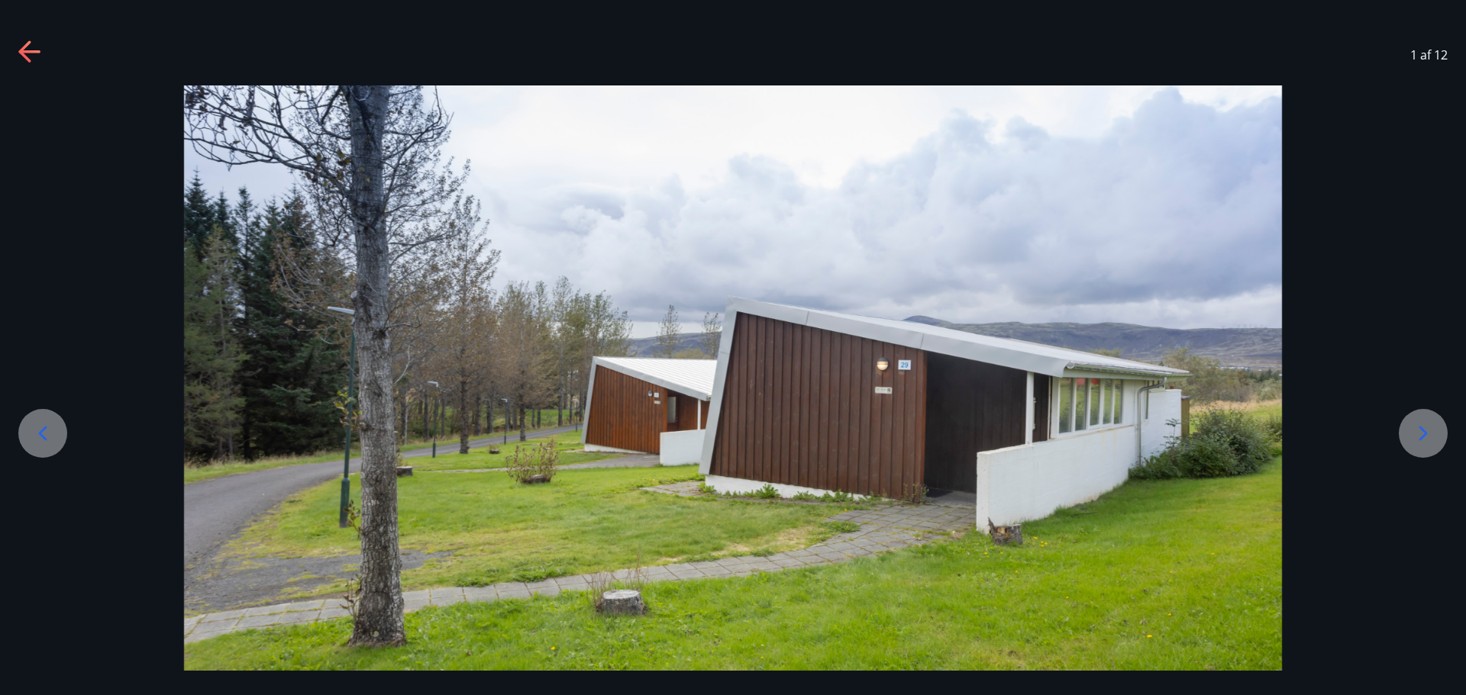
click at [1398, 431] on div at bounding box center [733, 390] width 1466 height 610
click at [1412, 432] on icon at bounding box center [1423, 433] width 24 height 24
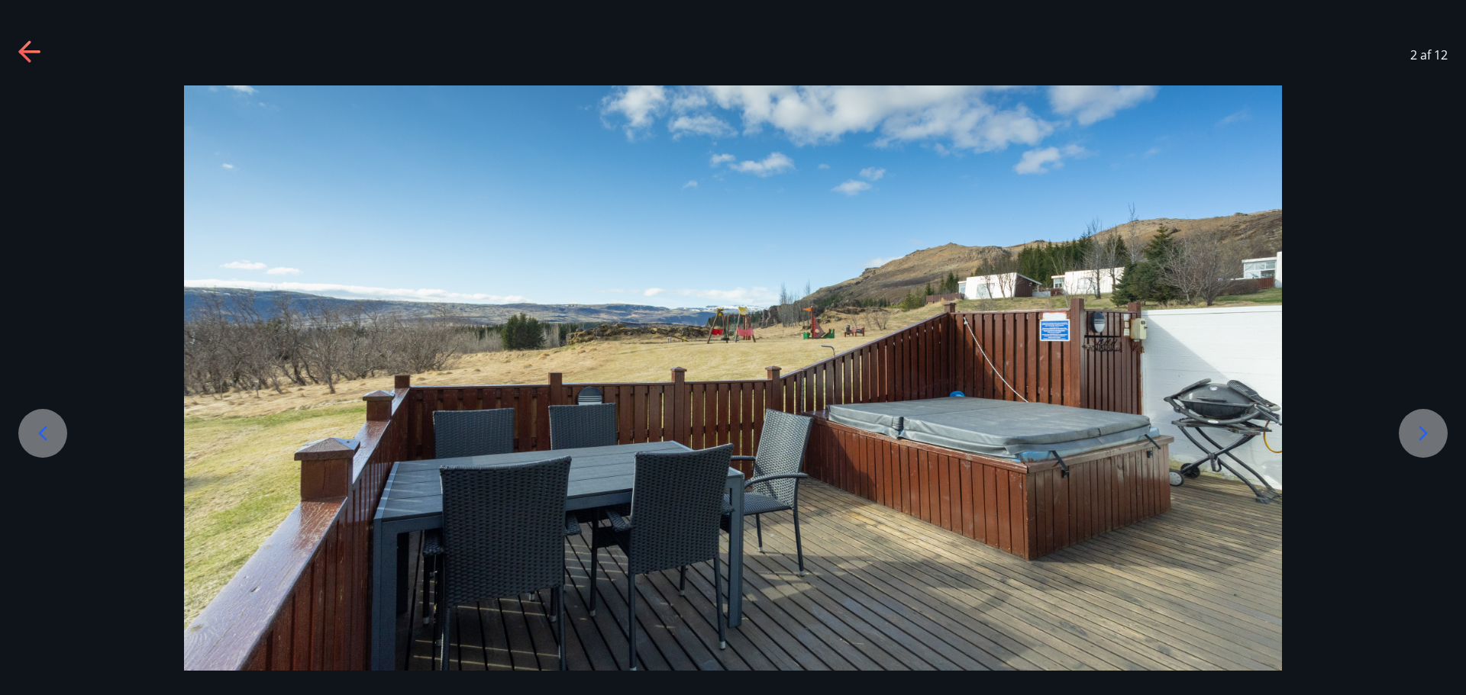
click at [1412, 432] on icon at bounding box center [1423, 433] width 24 height 24
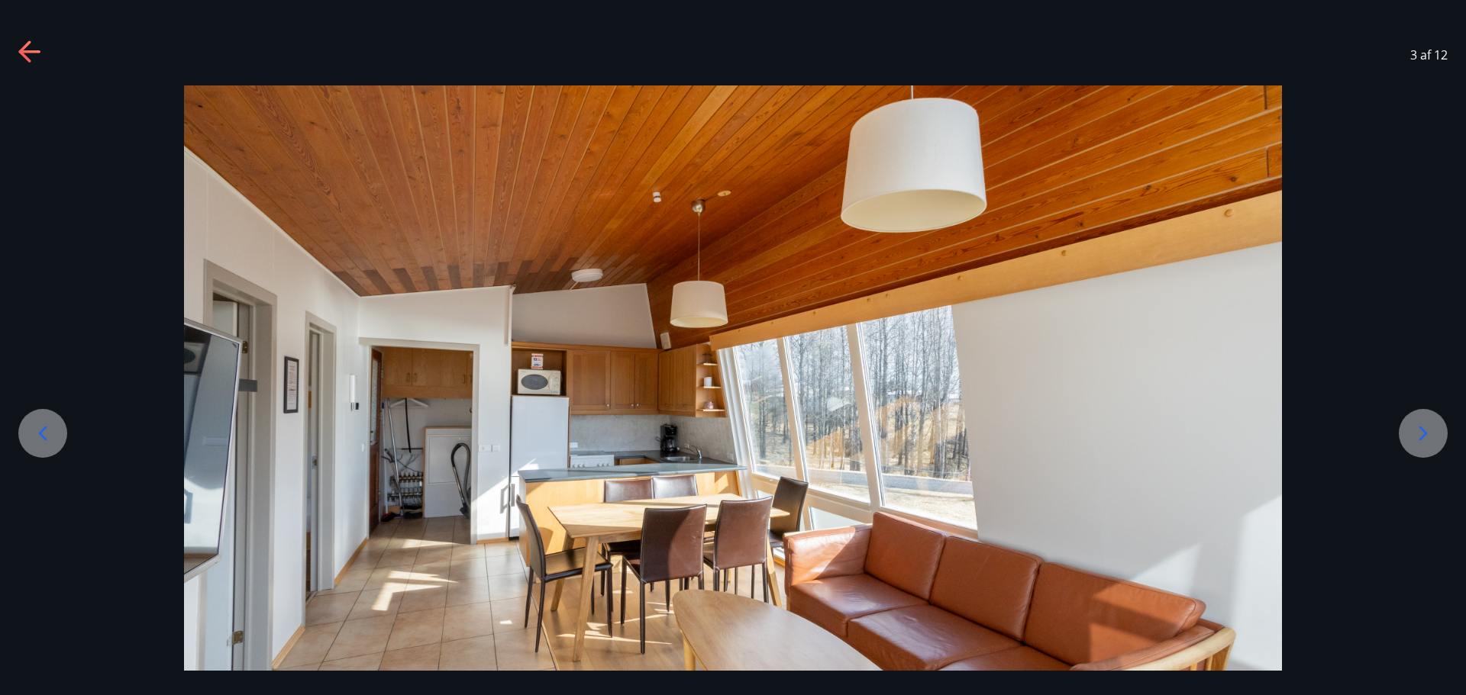
click at [58, 426] on div at bounding box center [42, 433] width 49 height 49
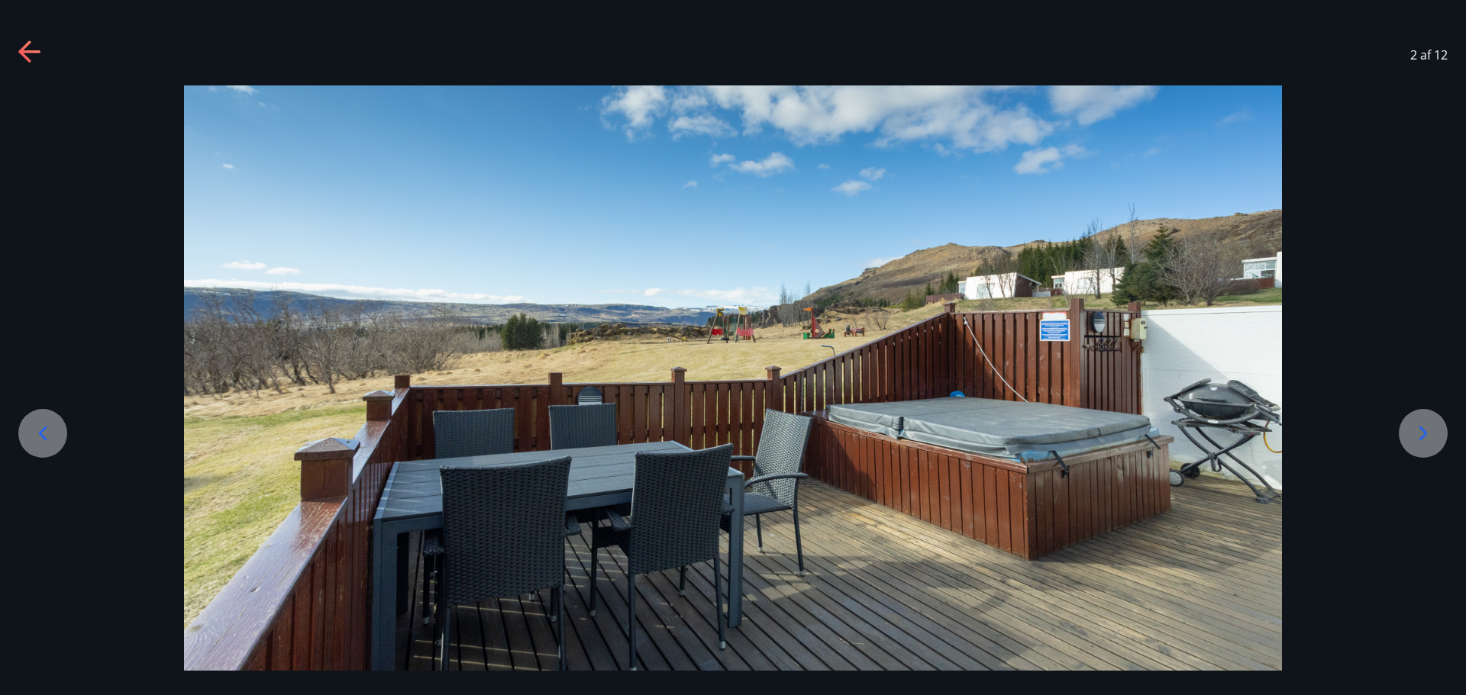
click at [1401, 427] on div at bounding box center [1423, 433] width 49 height 49
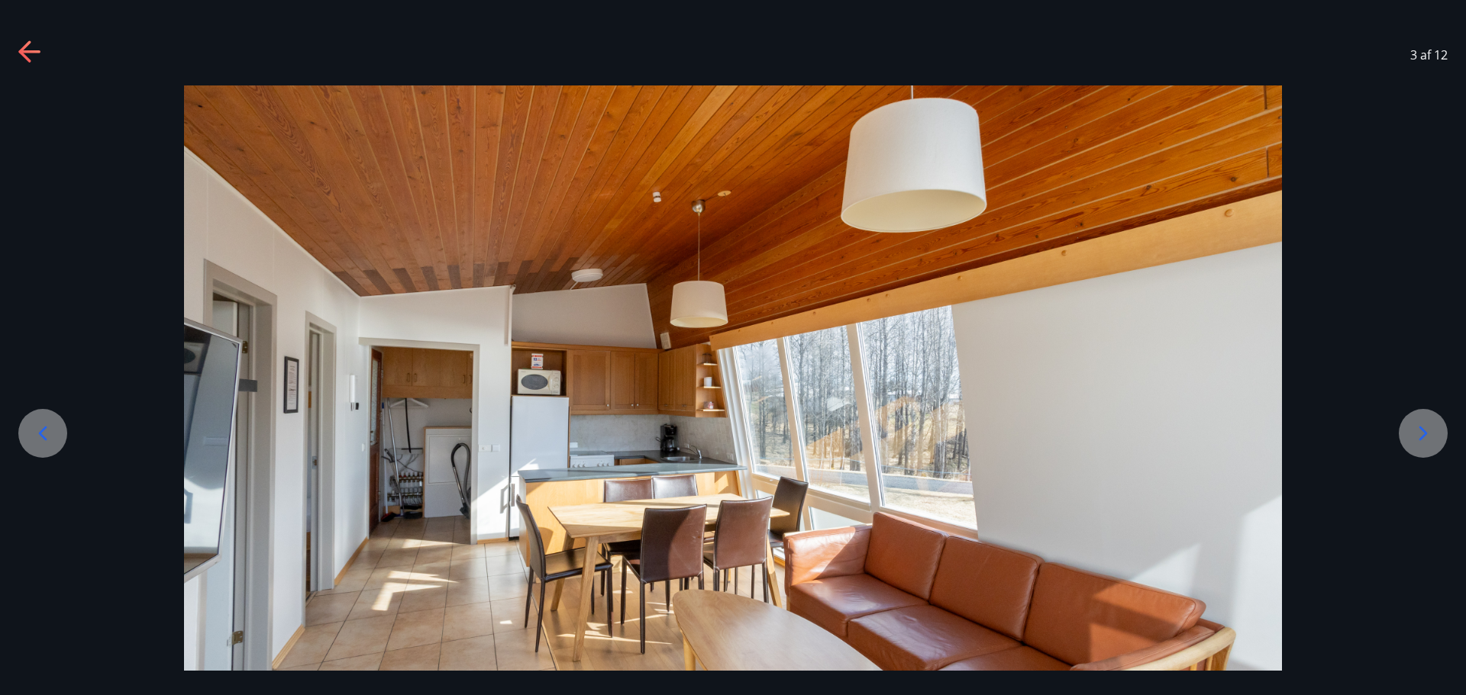
click at [1401, 427] on div at bounding box center [1423, 433] width 49 height 49
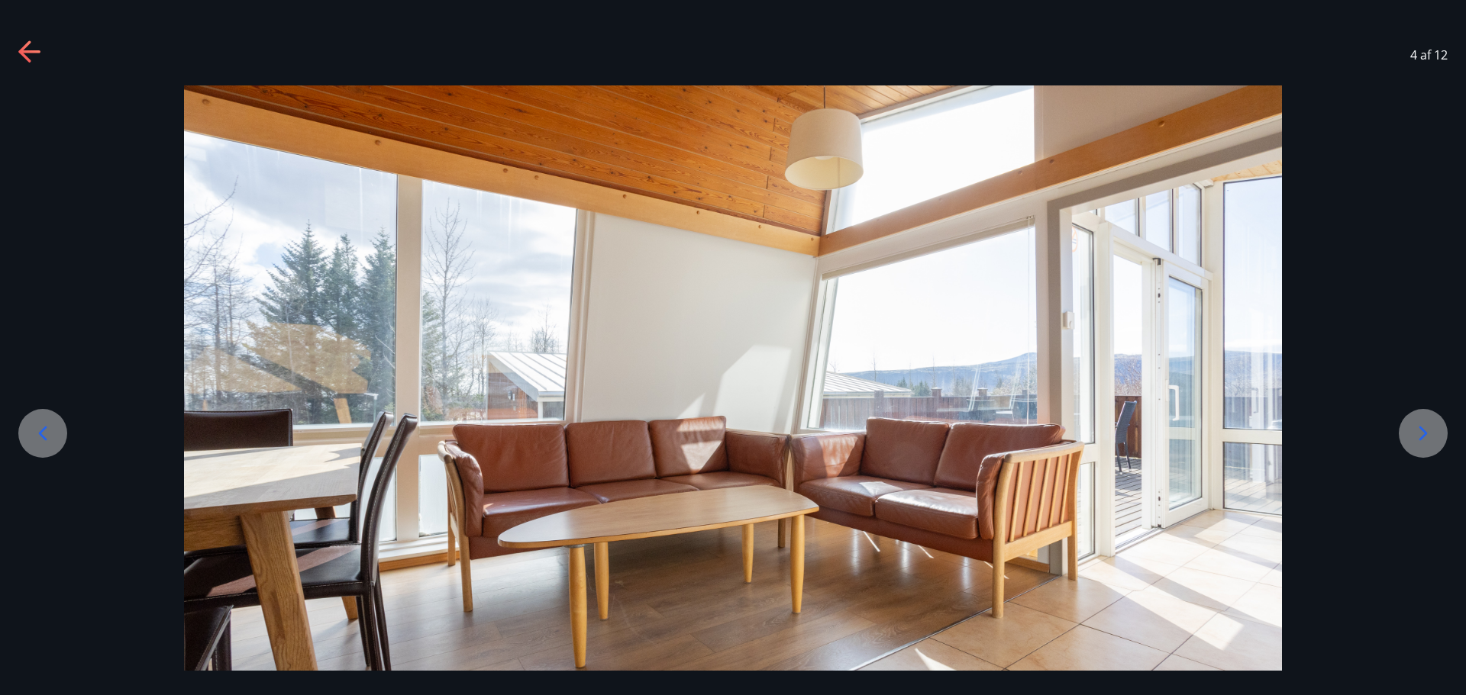
click at [1402, 427] on div at bounding box center [1423, 433] width 49 height 49
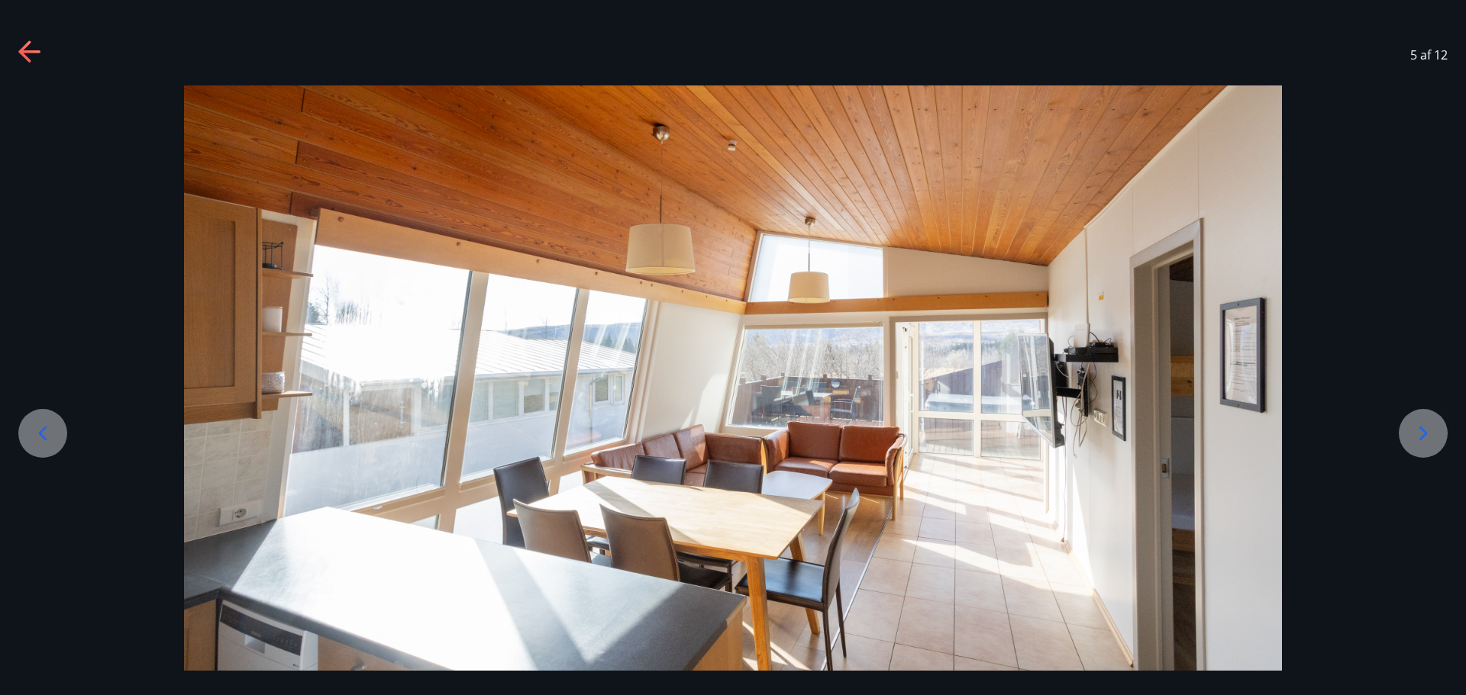
click at [1415, 427] on icon at bounding box center [1423, 433] width 24 height 24
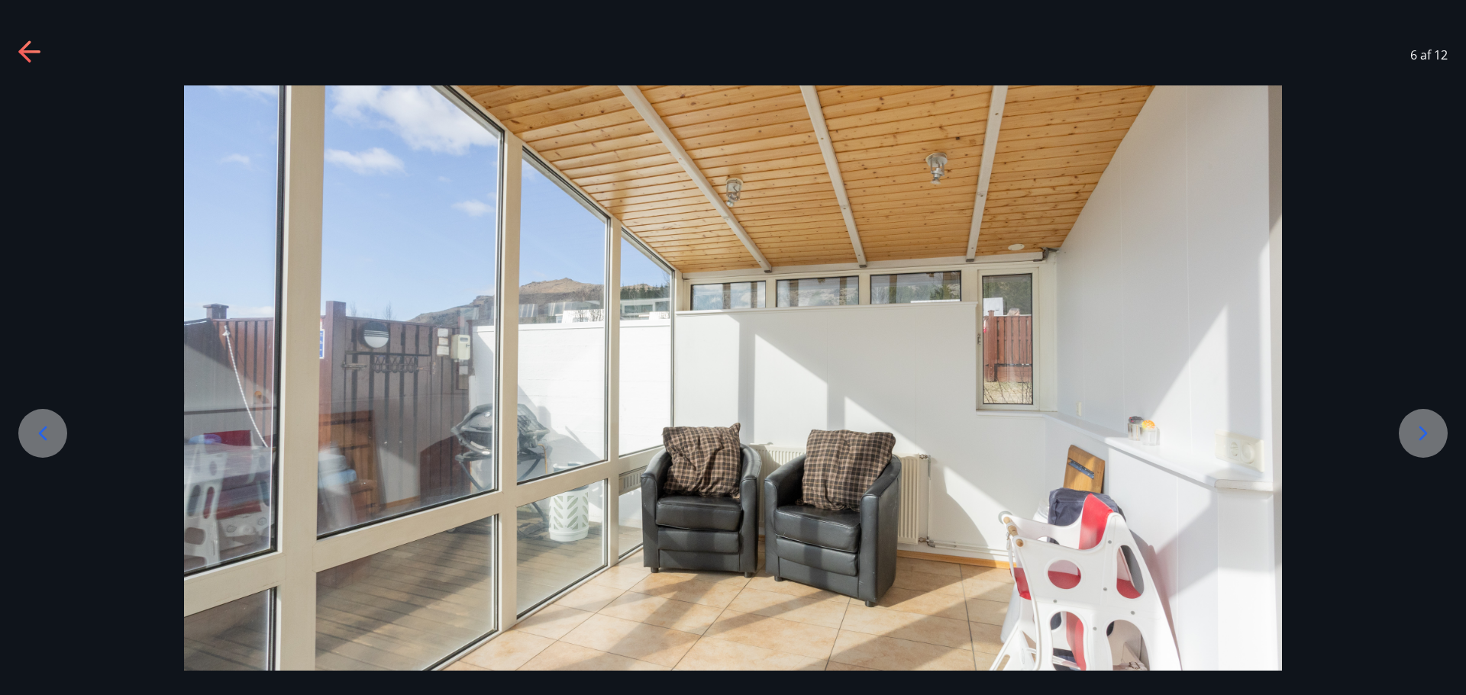
click at [1415, 427] on icon at bounding box center [1423, 433] width 24 height 24
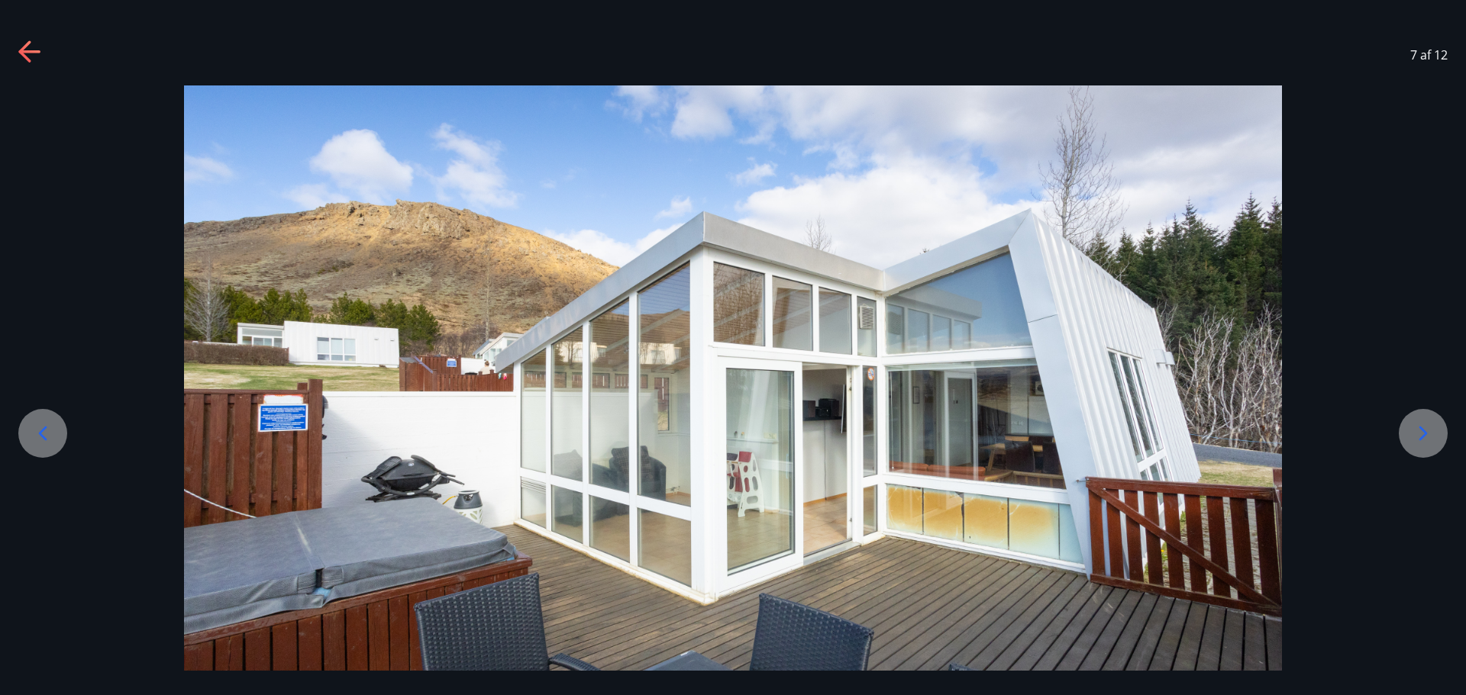
click at [1415, 427] on icon at bounding box center [1423, 433] width 24 height 24
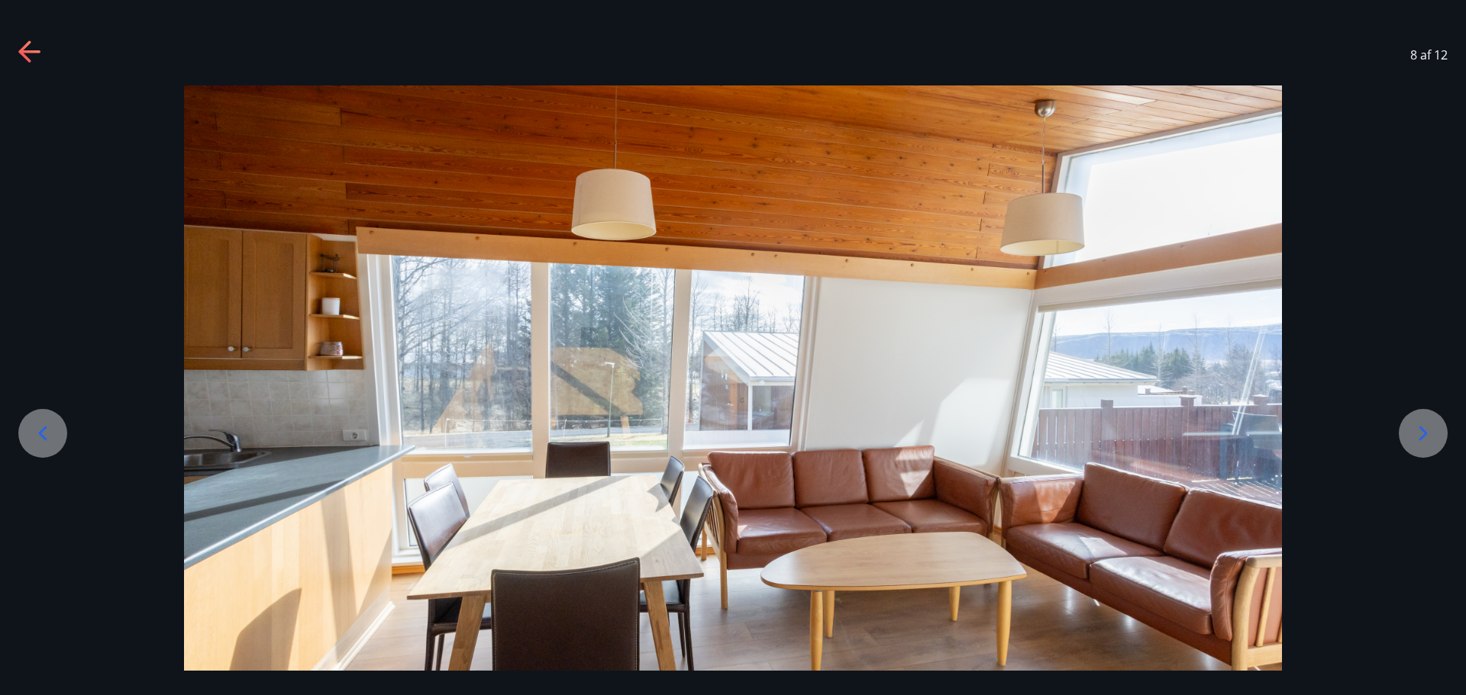
click at [29, 52] on icon at bounding box center [28, 51] width 21 height 3
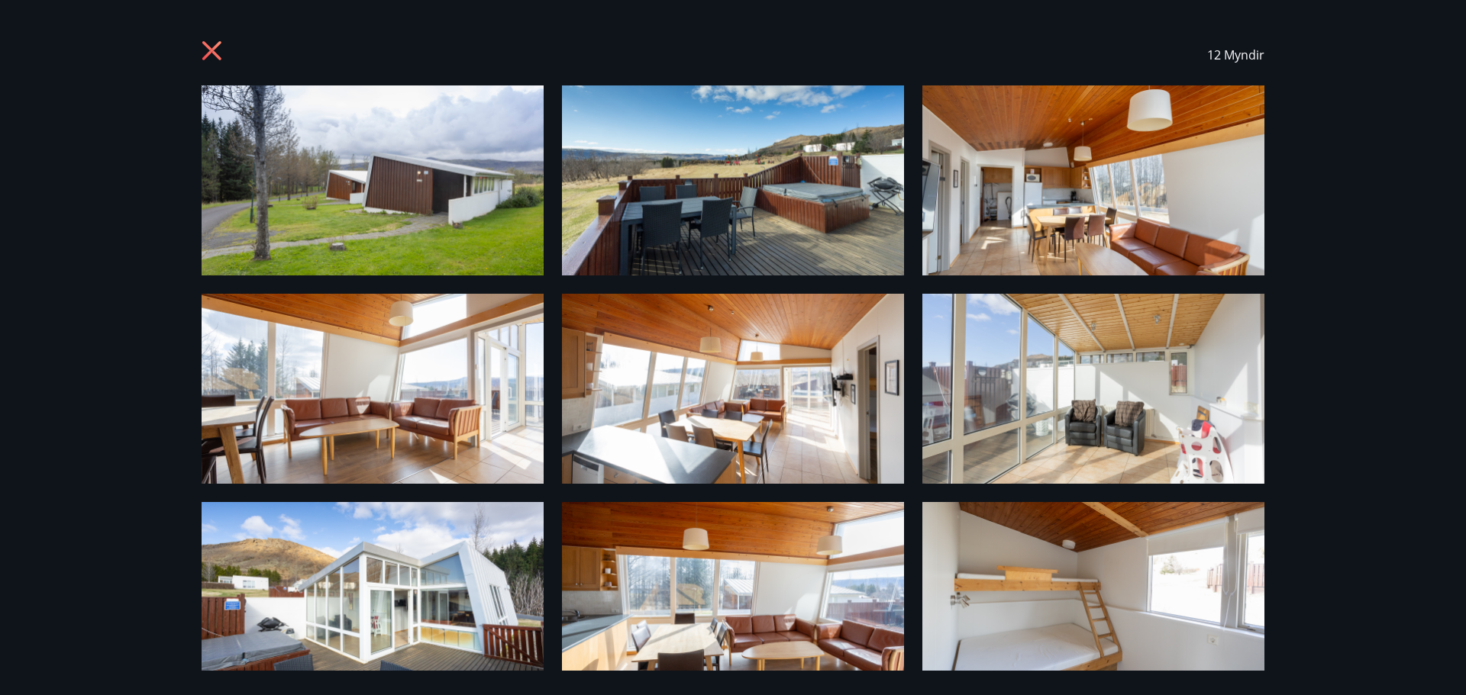
click at [218, 52] on icon at bounding box center [214, 52] width 24 height 24
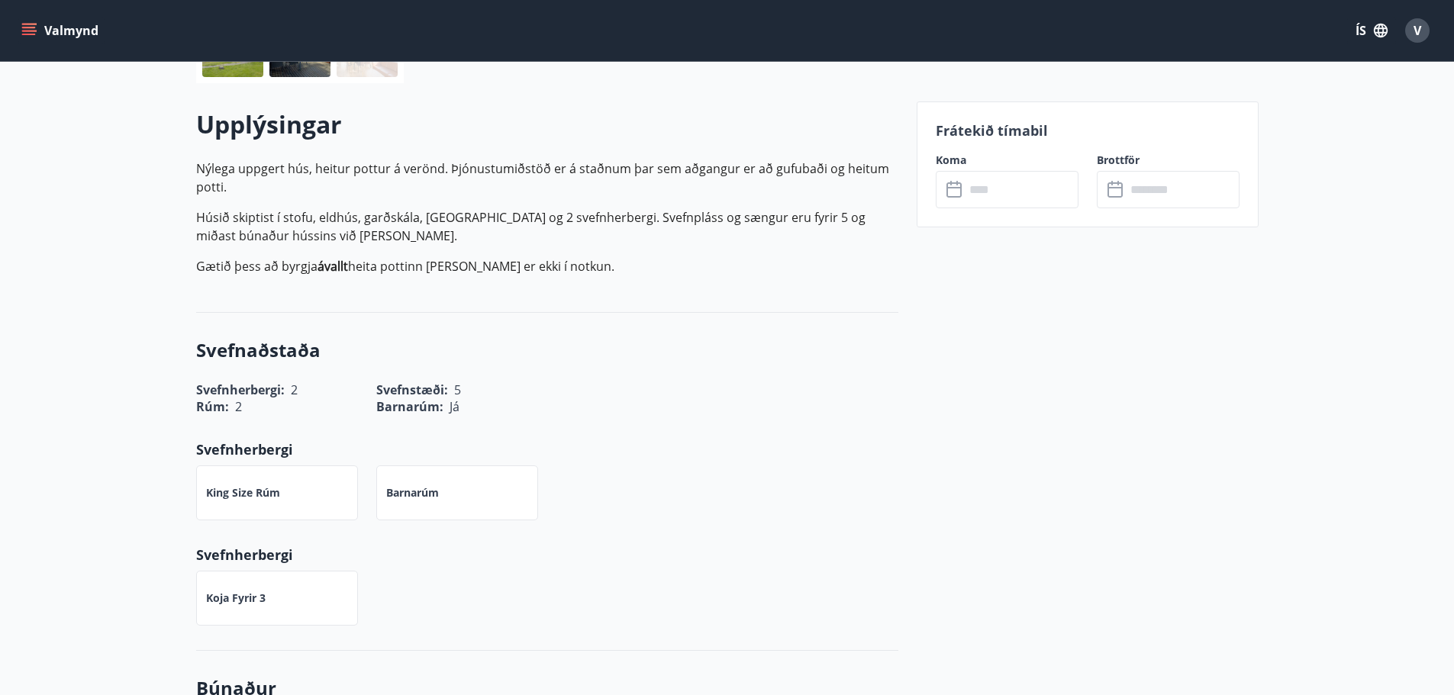
scroll to position [458, 0]
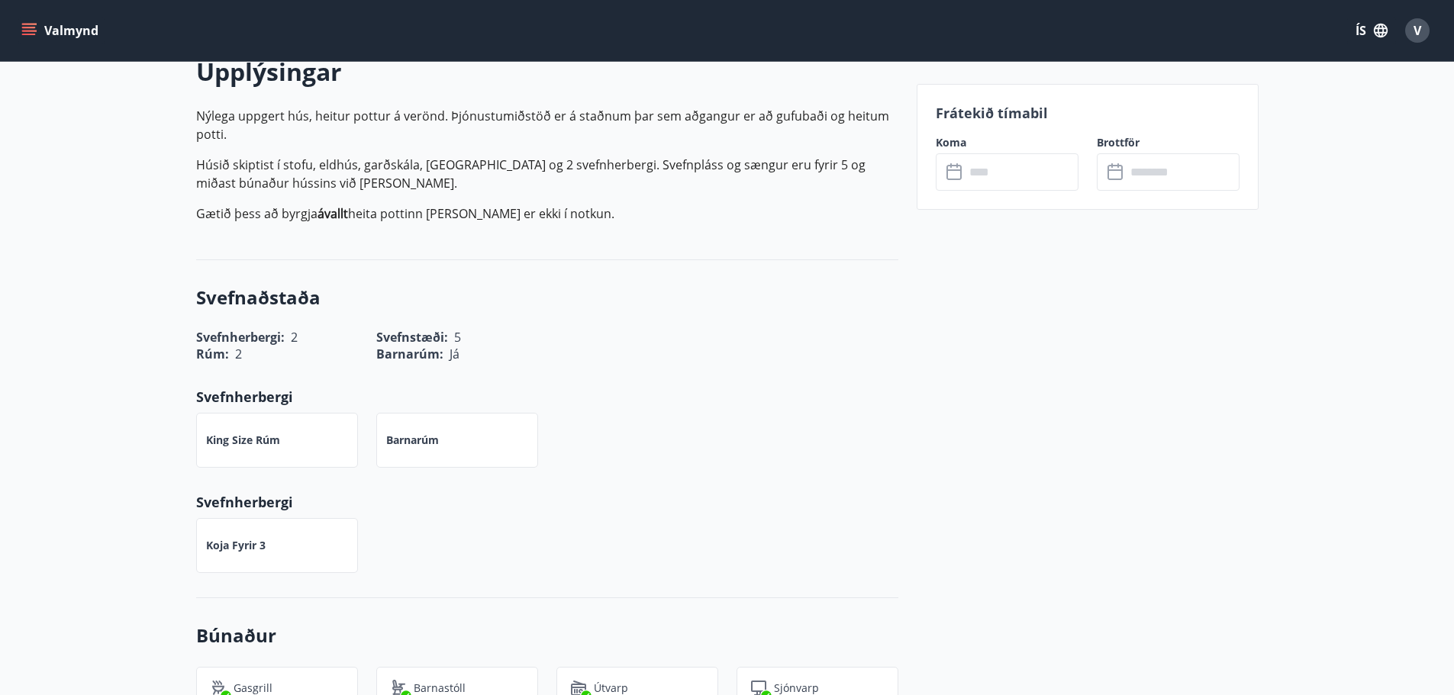
click at [965, 174] on input "text" at bounding box center [1022, 171] width 114 height 37
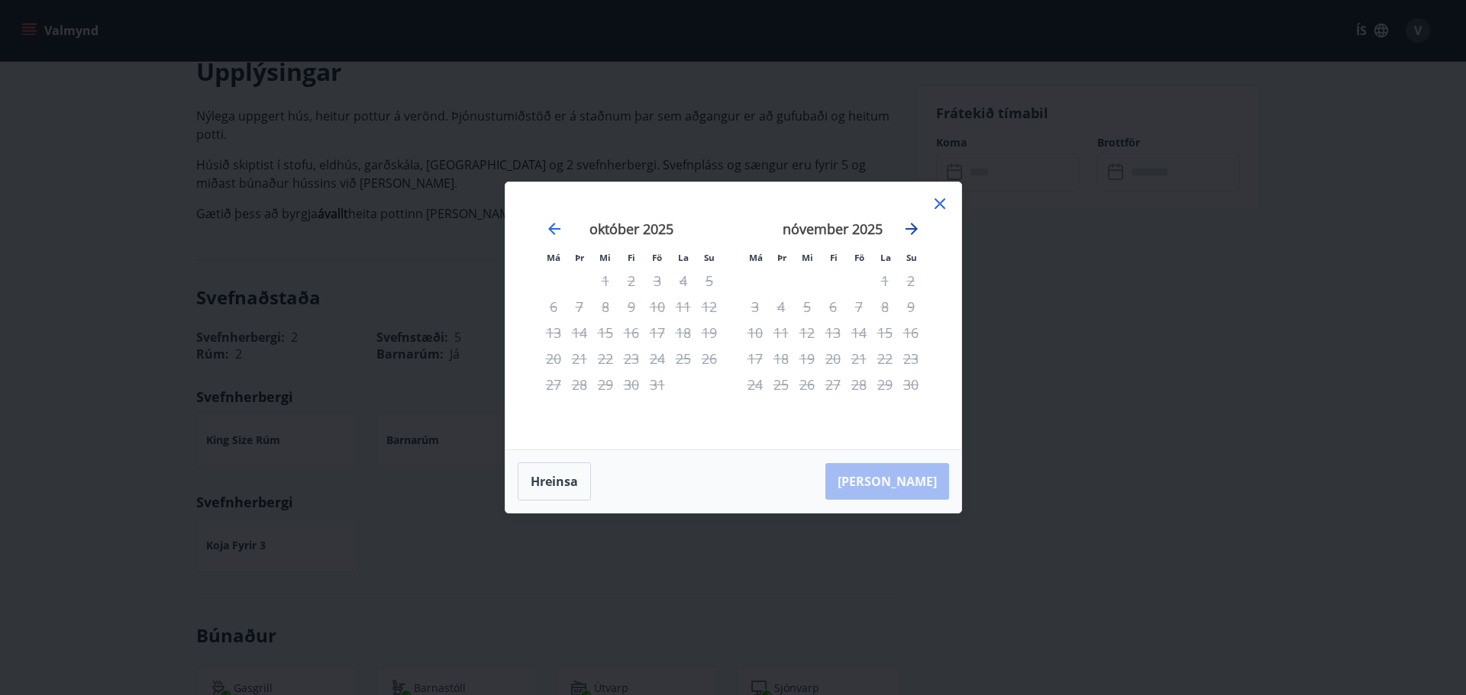
click at [913, 220] on icon "Move forward to switch to the next month." at bounding box center [911, 229] width 18 height 18
click at [942, 195] on icon at bounding box center [940, 204] width 18 height 18
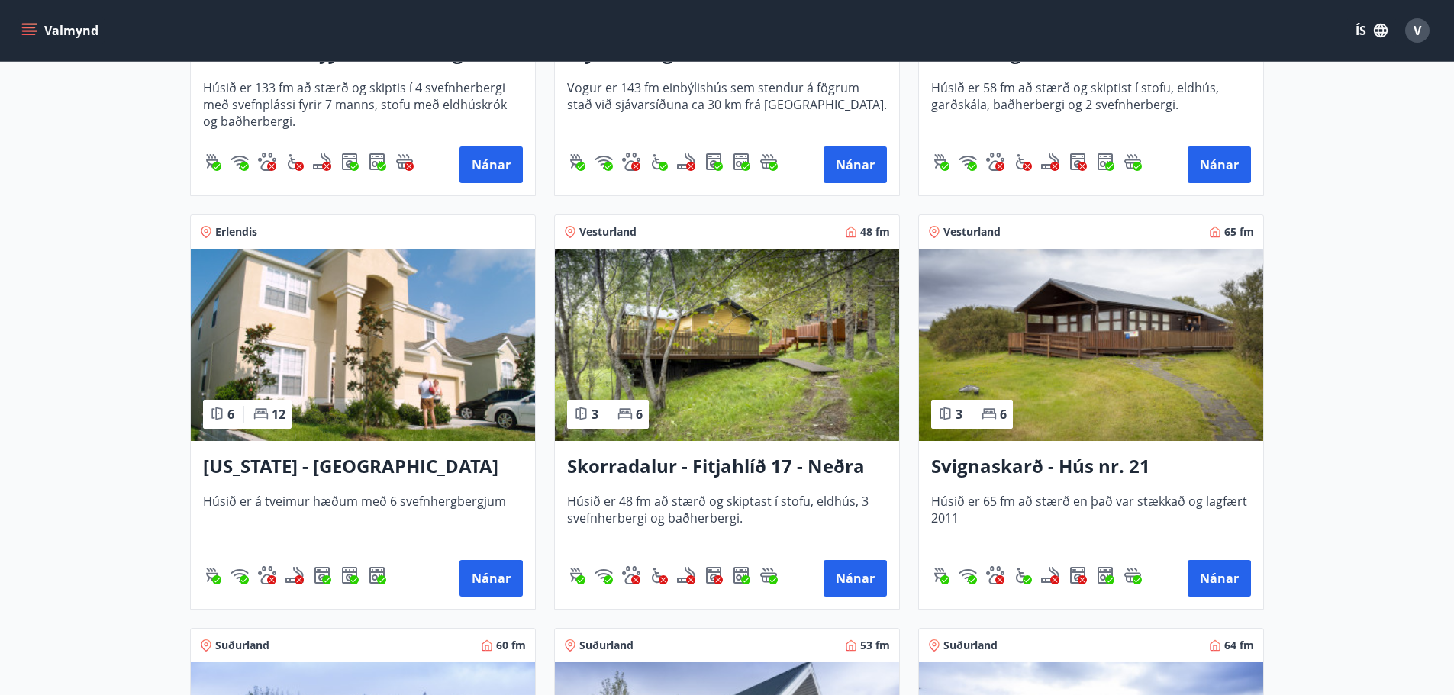
scroll to position [1832, 0]
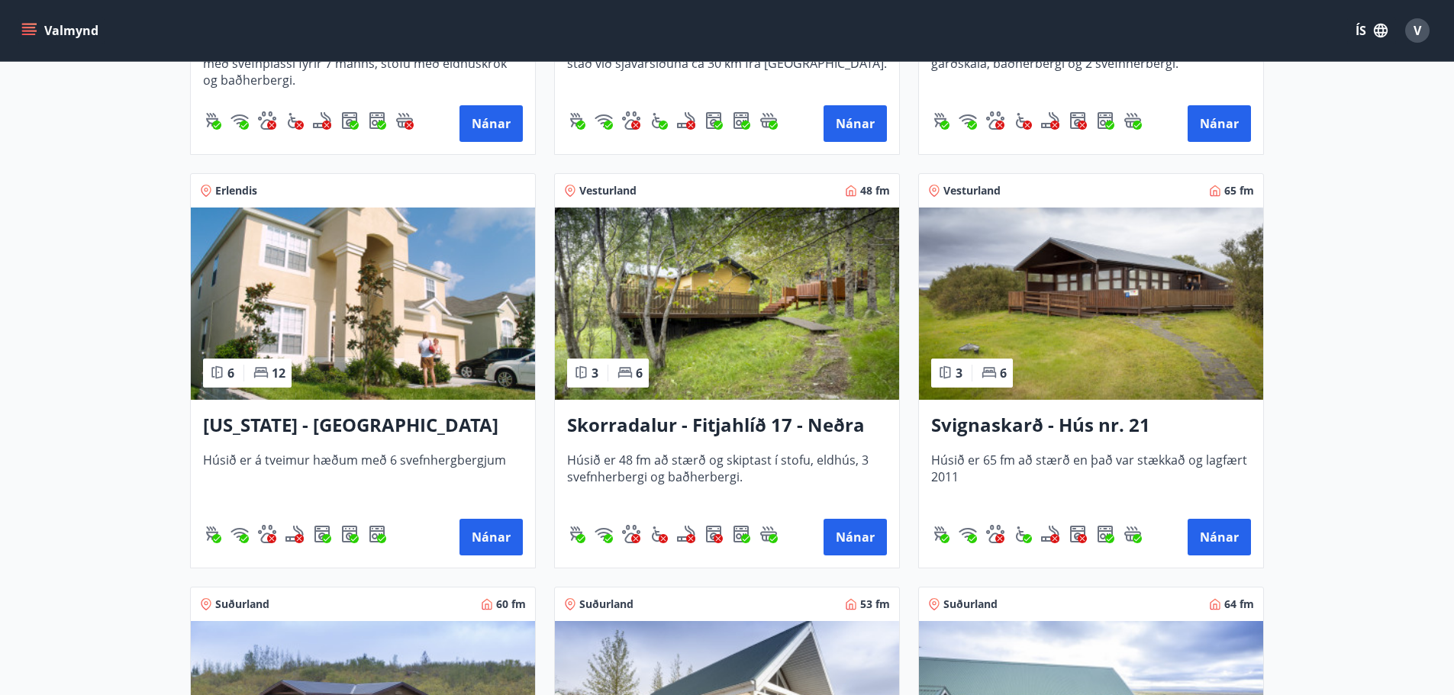
click at [1086, 293] on img at bounding box center [1091, 304] width 344 height 192
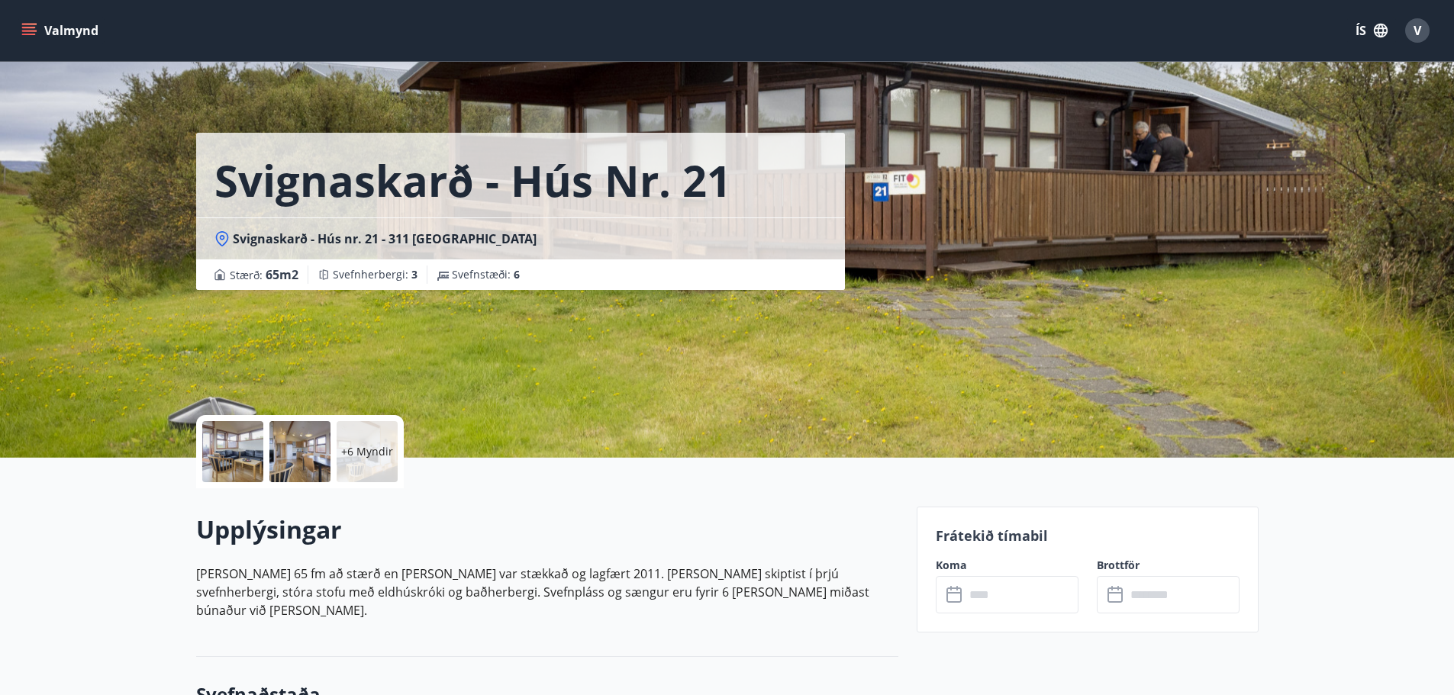
click at [244, 455] on div at bounding box center [232, 451] width 61 height 61
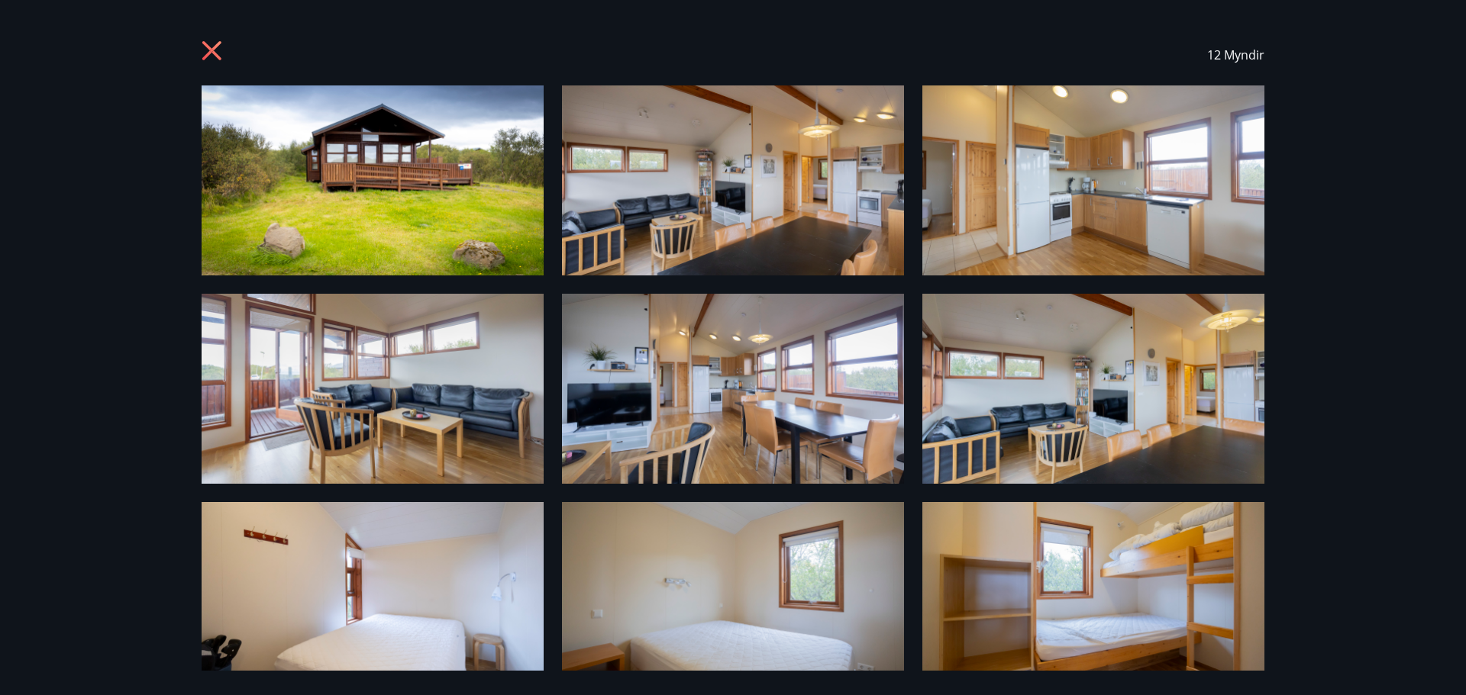
click at [455, 154] on img at bounding box center [373, 180] width 342 height 190
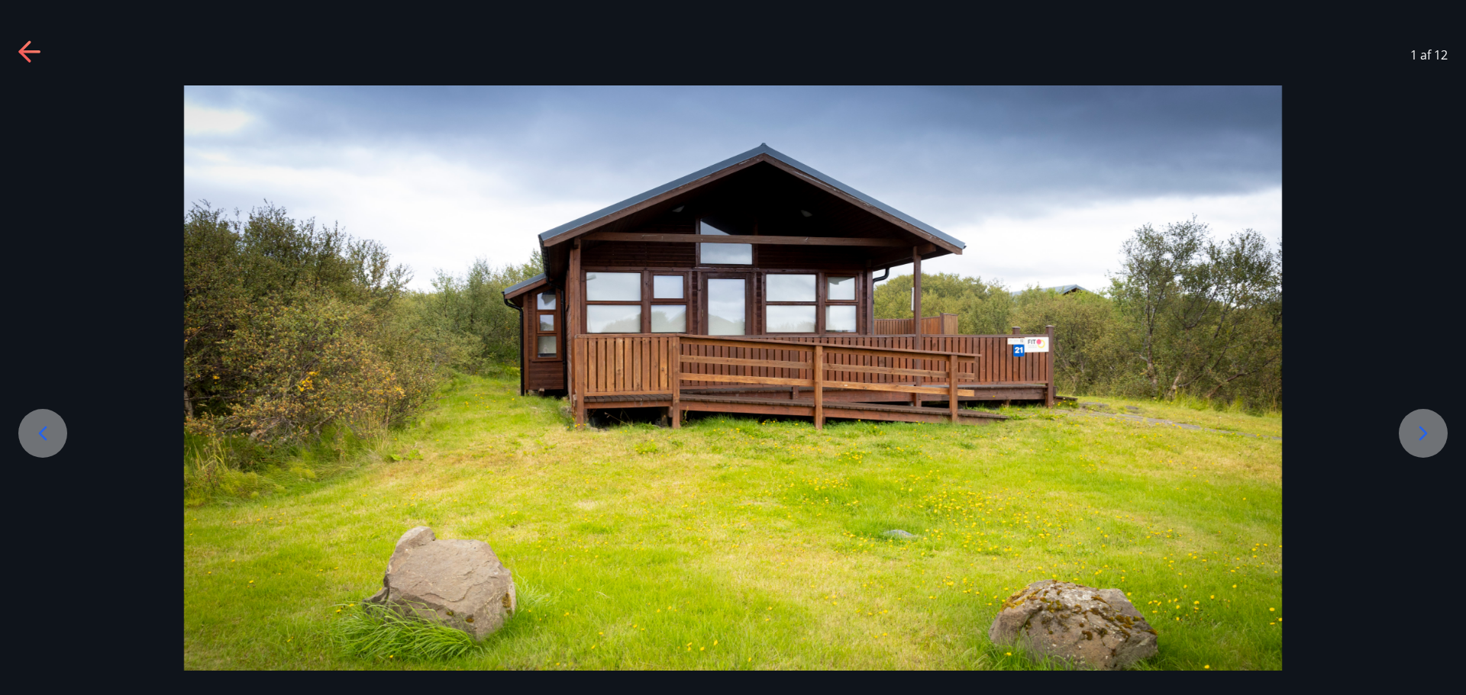
click at [1409, 427] on div at bounding box center [1423, 433] width 49 height 49
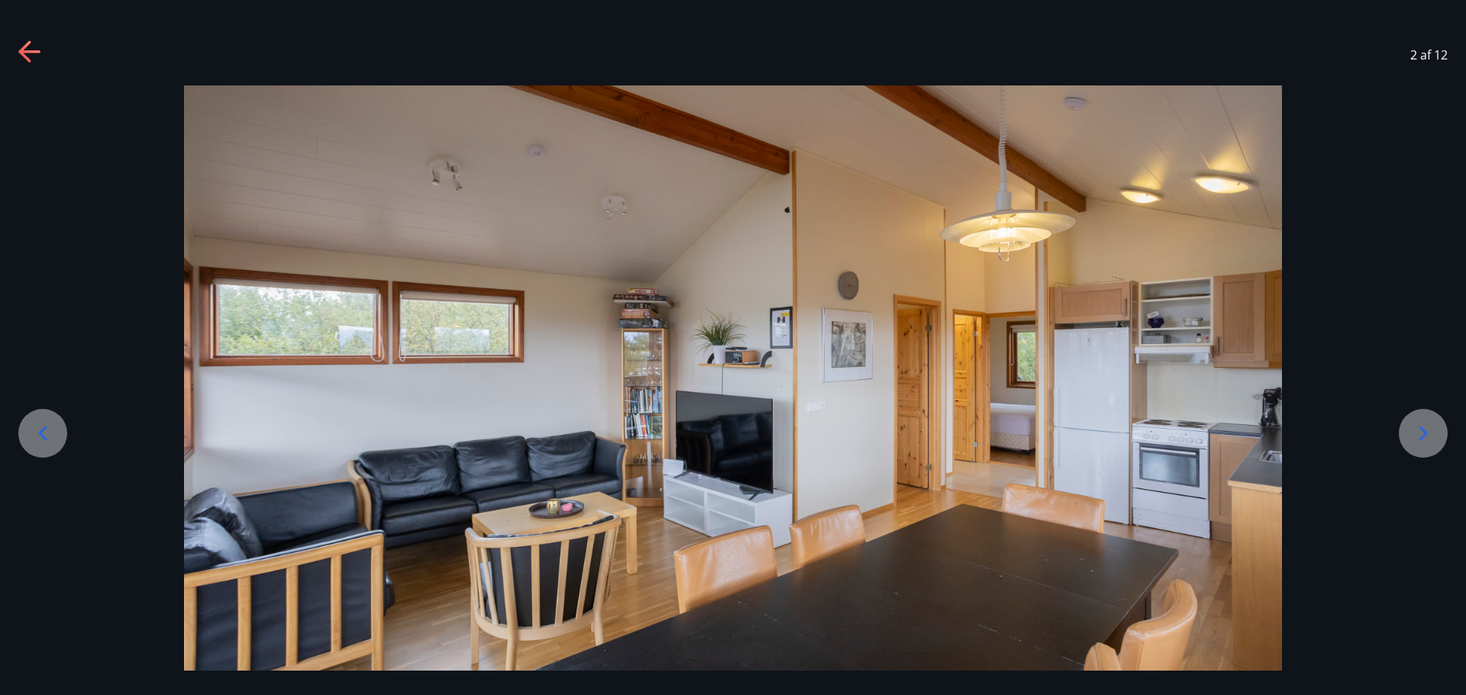
click at [1418, 434] on icon at bounding box center [1423, 433] width 24 height 24
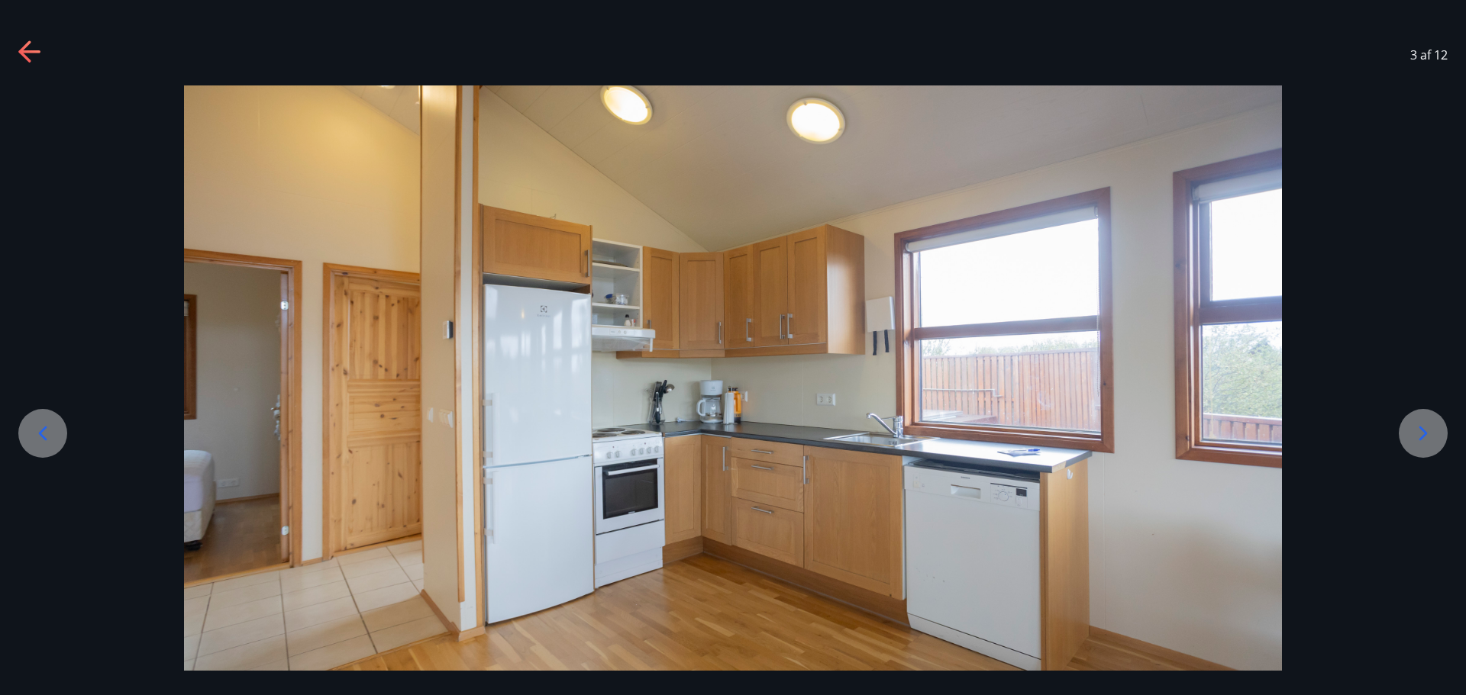
click at [1418, 434] on icon at bounding box center [1423, 433] width 24 height 24
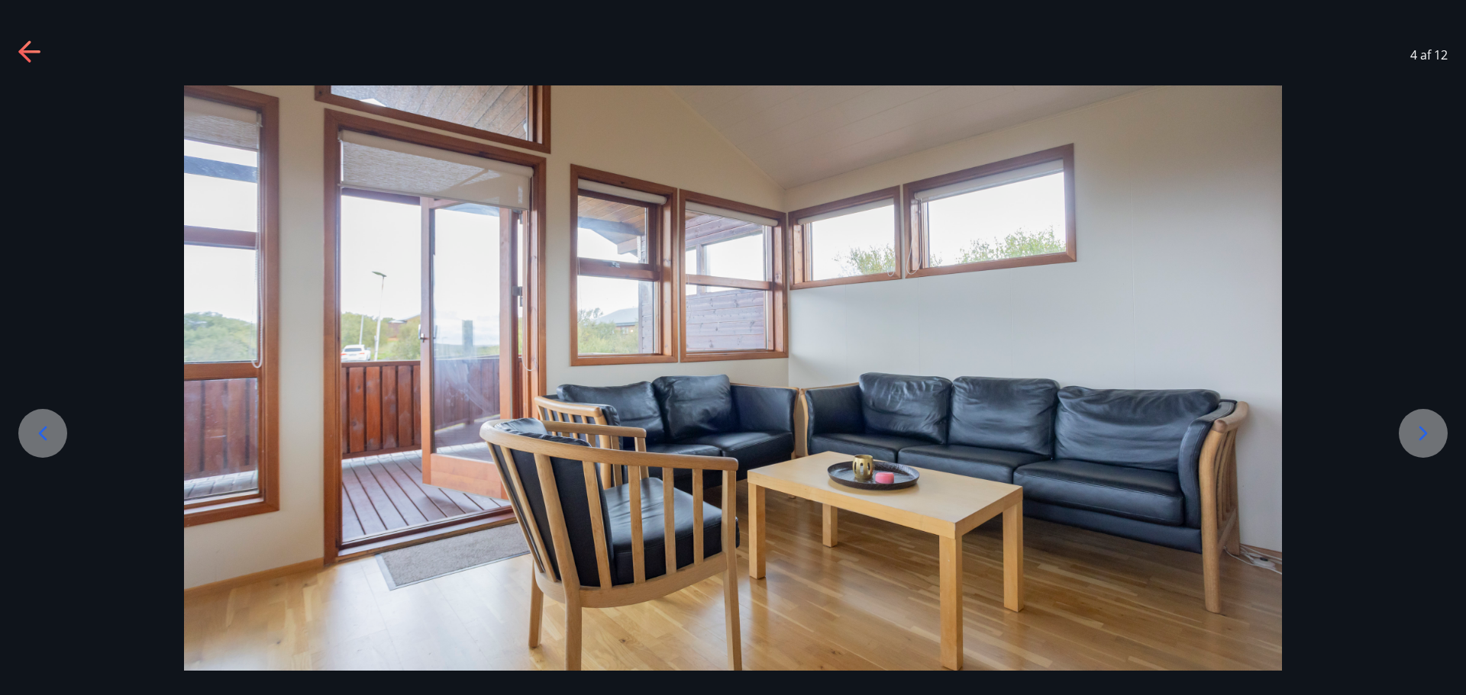
click at [1418, 434] on icon at bounding box center [1423, 433] width 24 height 24
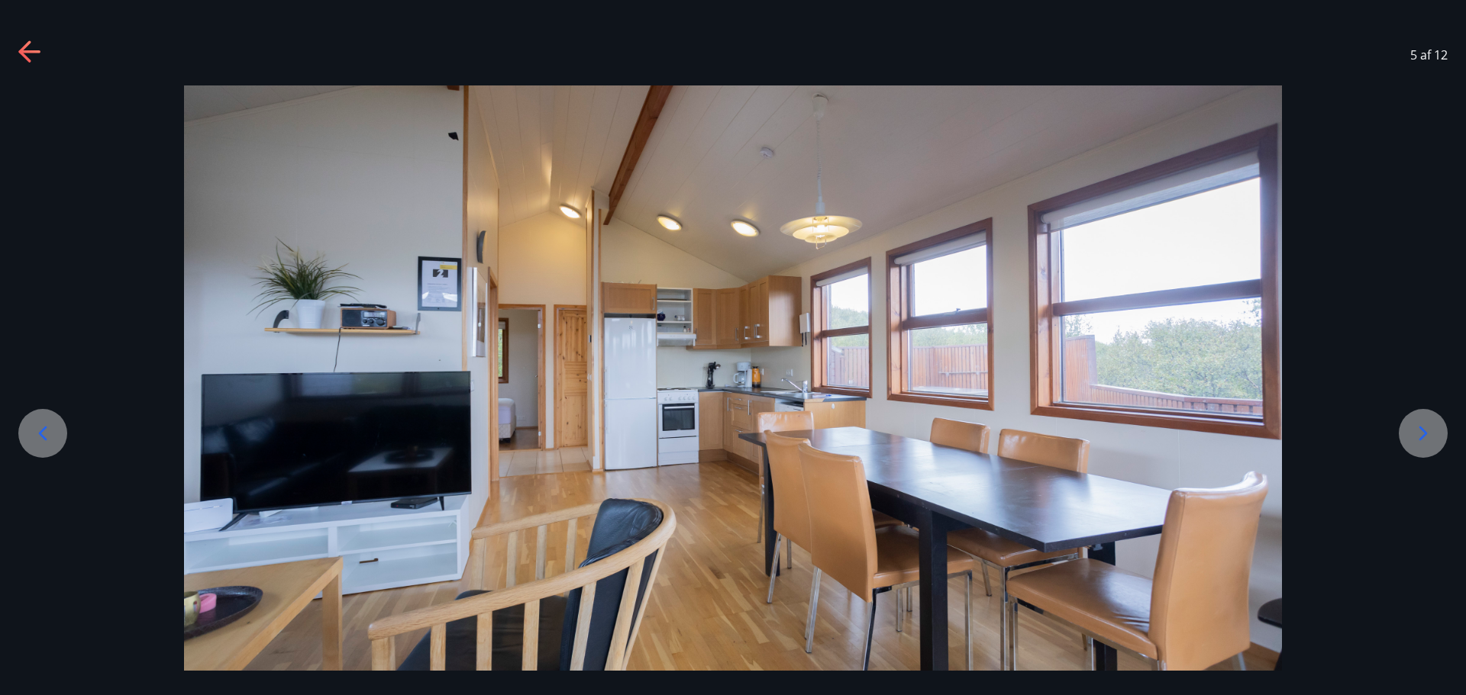
click at [1418, 434] on icon at bounding box center [1423, 433] width 24 height 24
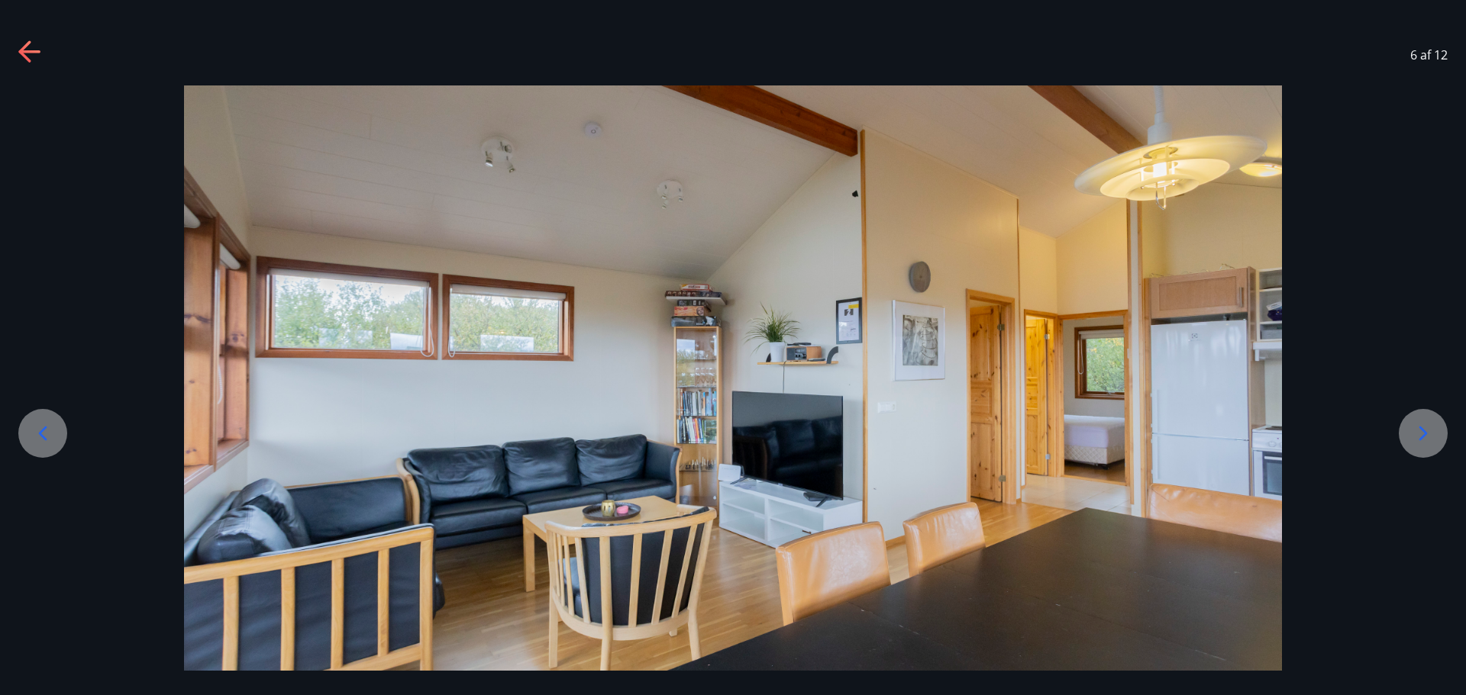
click at [1418, 434] on icon at bounding box center [1423, 433] width 24 height 24
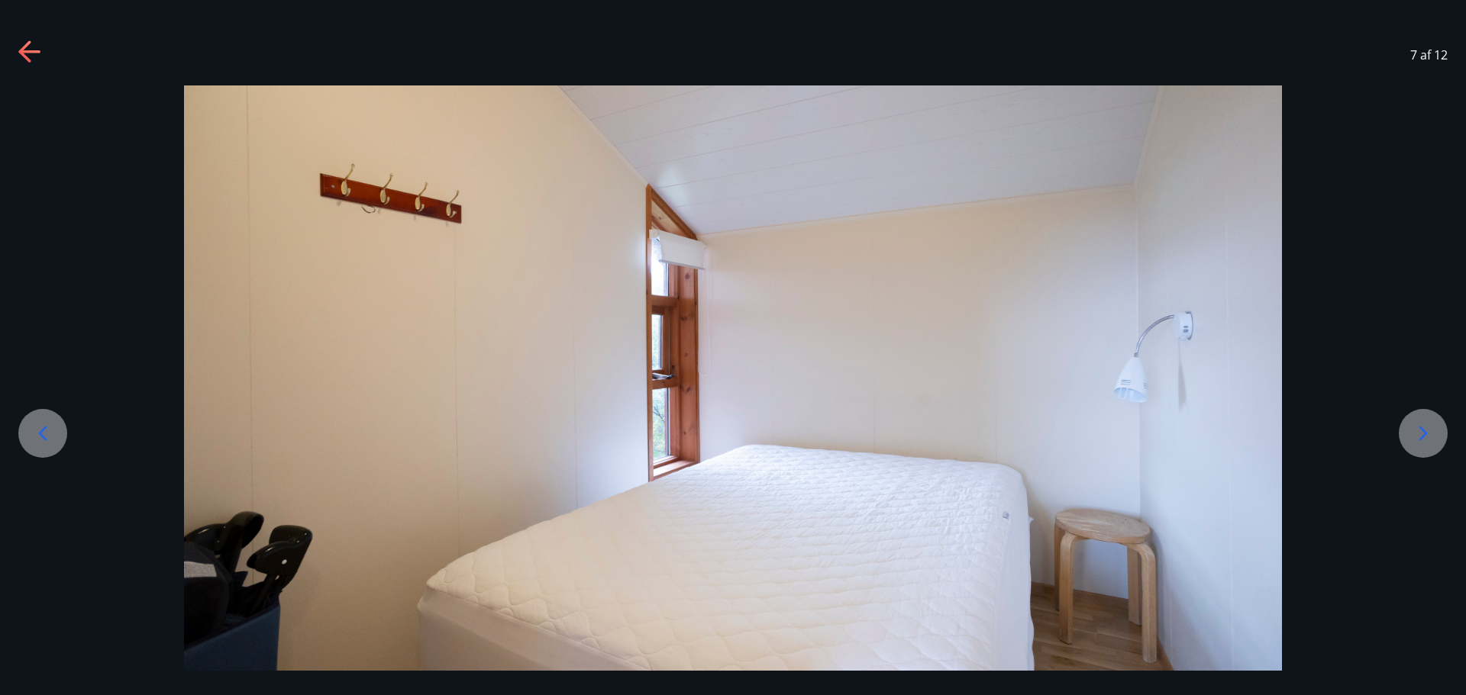
click at [1418, 434] on icon at bounding box center [1423, 433] width 24 height 24
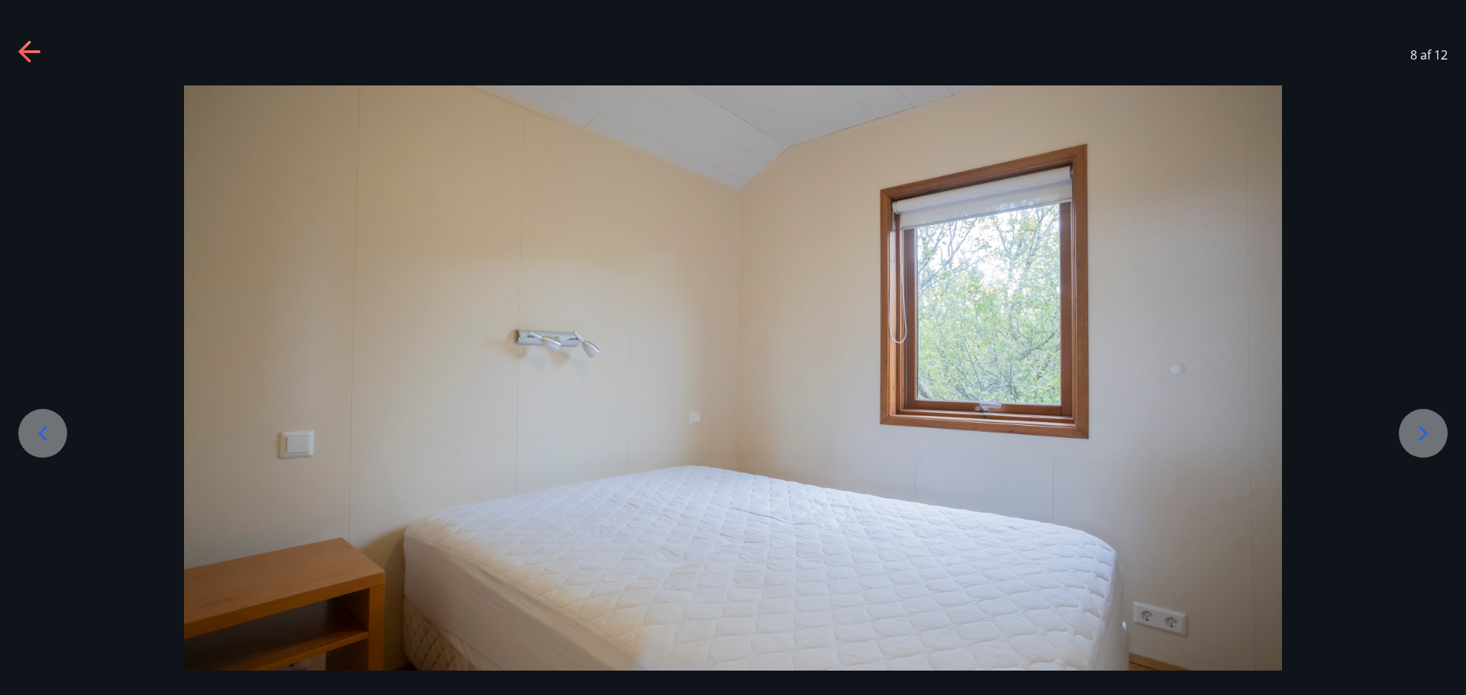
click at [1418, 434] on icon at bounding box center [1423, 433] width 24 height 24
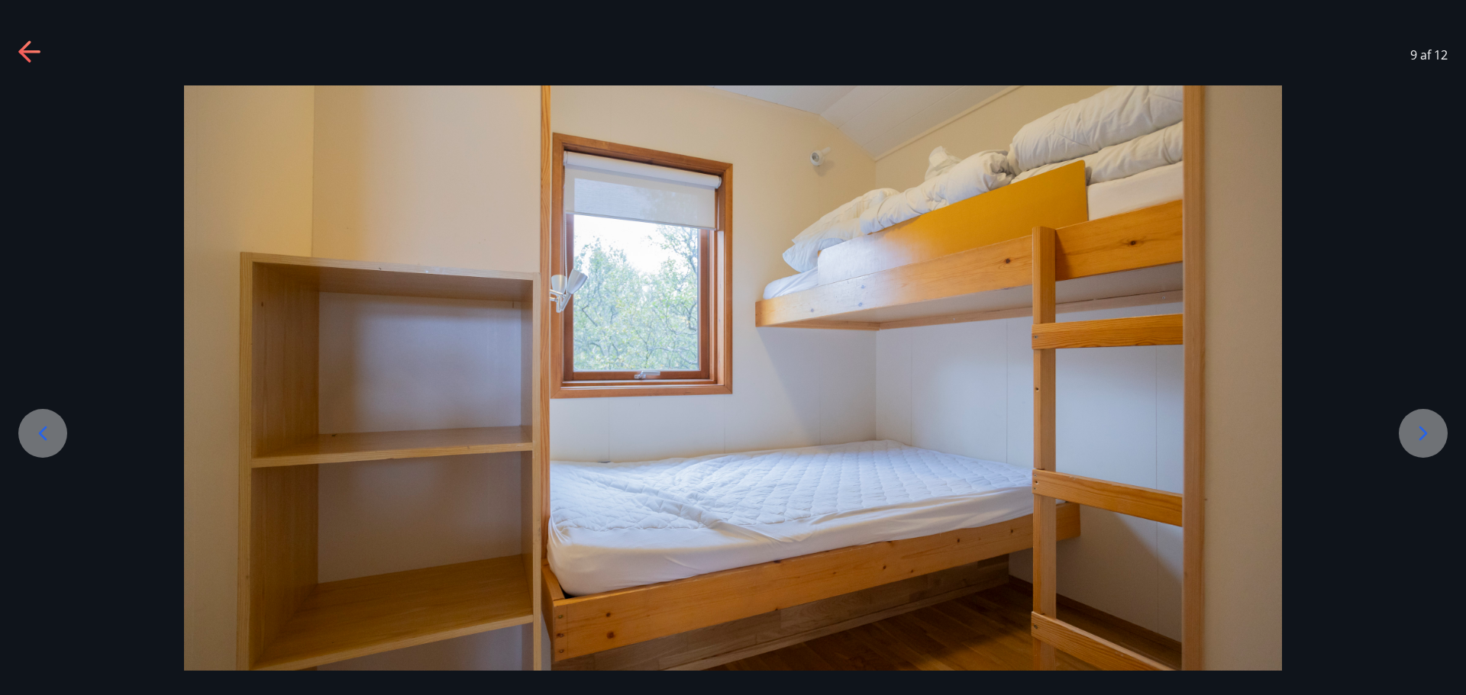
click at [1418, 434] on icon at bounding box center [1423, 433] width 24 height 24
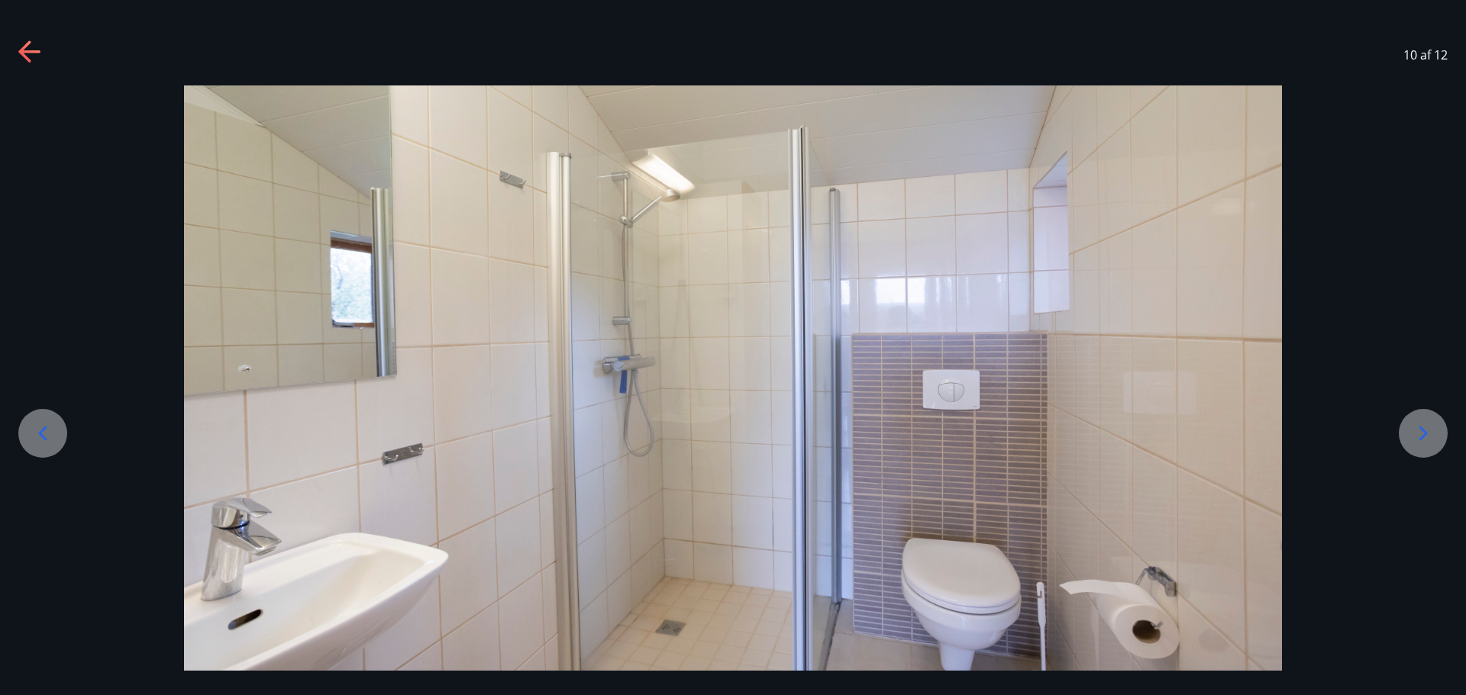
click at [1418, 434] on icon at bounding box center [1423, 433] width 24 height 24
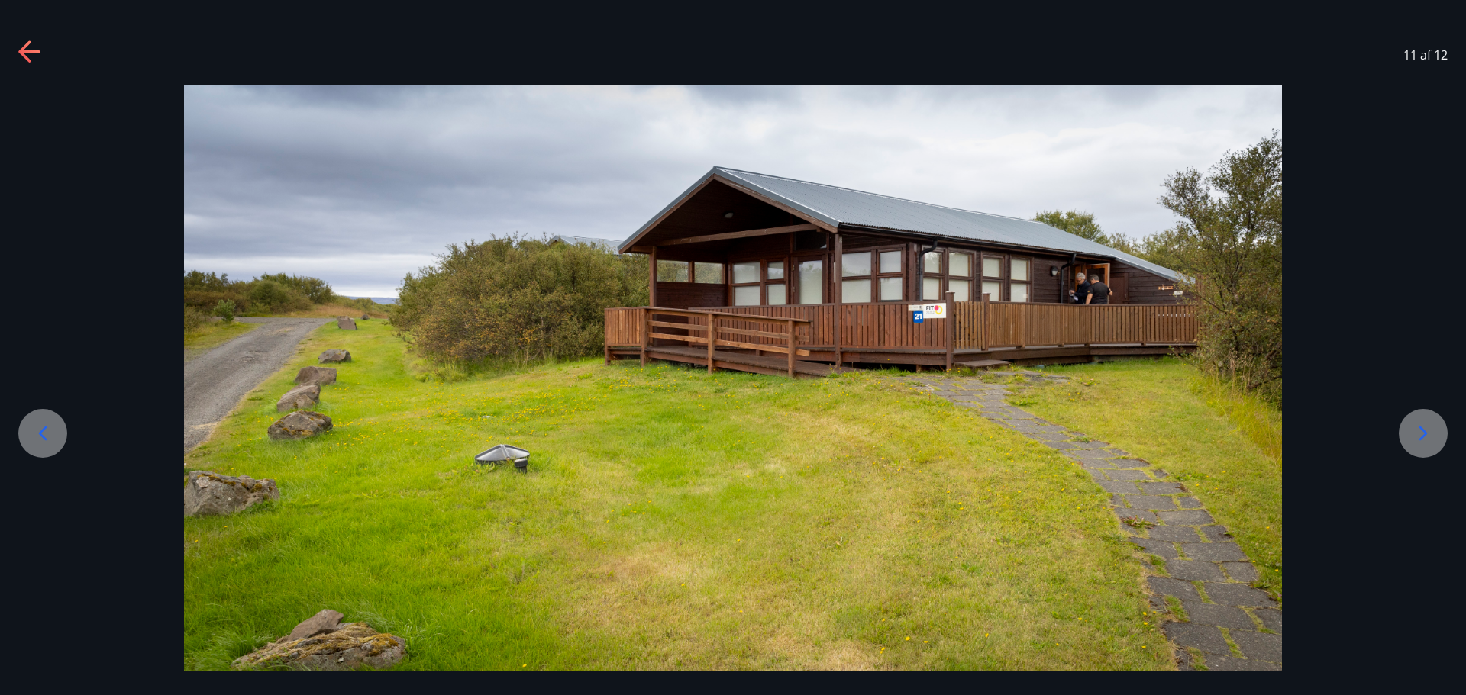
click at [1418, 434] on icon at bounding box center [1423, 433] width 24 height 24
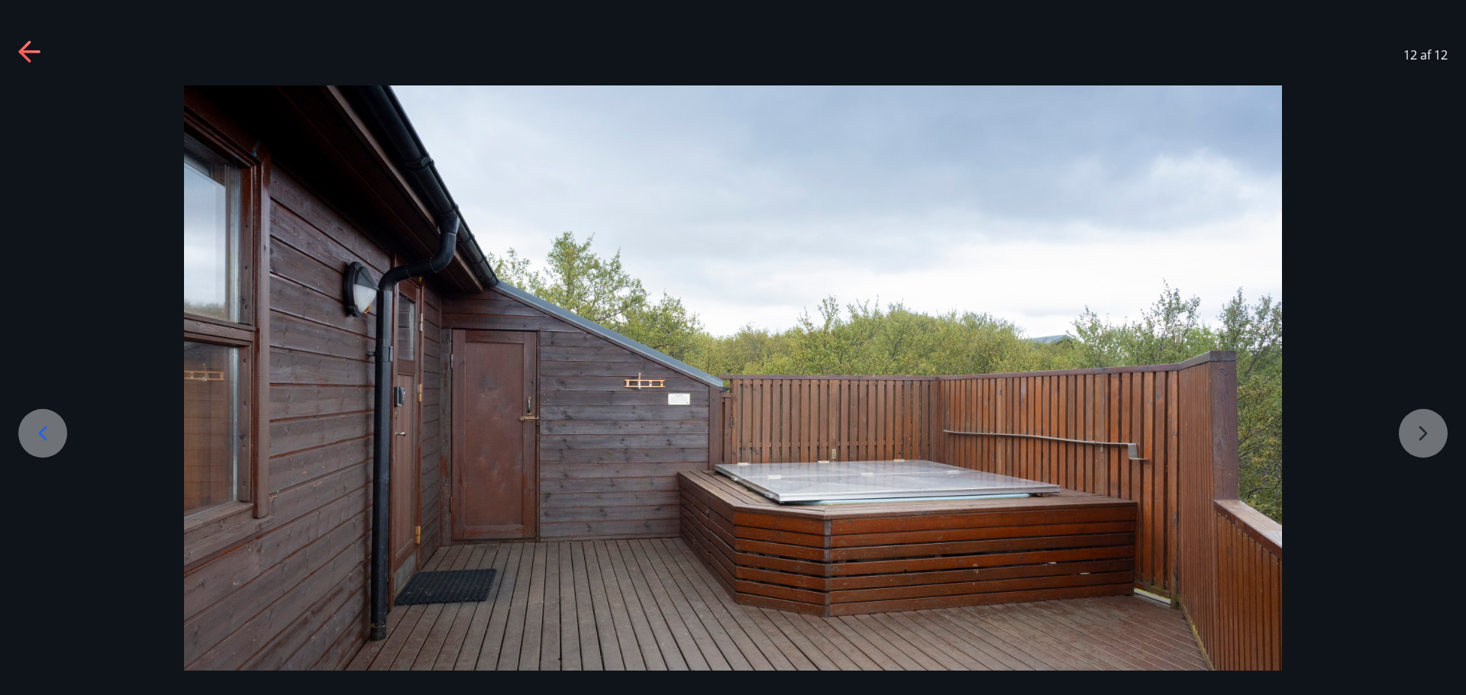
click at [1419, 439] on div at bounding box center [733, 390] width 1466 height 610
drag, startPoint x: 1421, startPoint y: 442, endPoint x: 1383, endPoint y: 152, distance: 292.5
click at [1421, 440] on div at bounding box center [733, 390] width 1466 height 610
click at [1386, 131] on div at bounding box center [733, 390] width 1466 height 610
click at [34, 50] on icon at bounding box center [30, 52] width 24 height 24
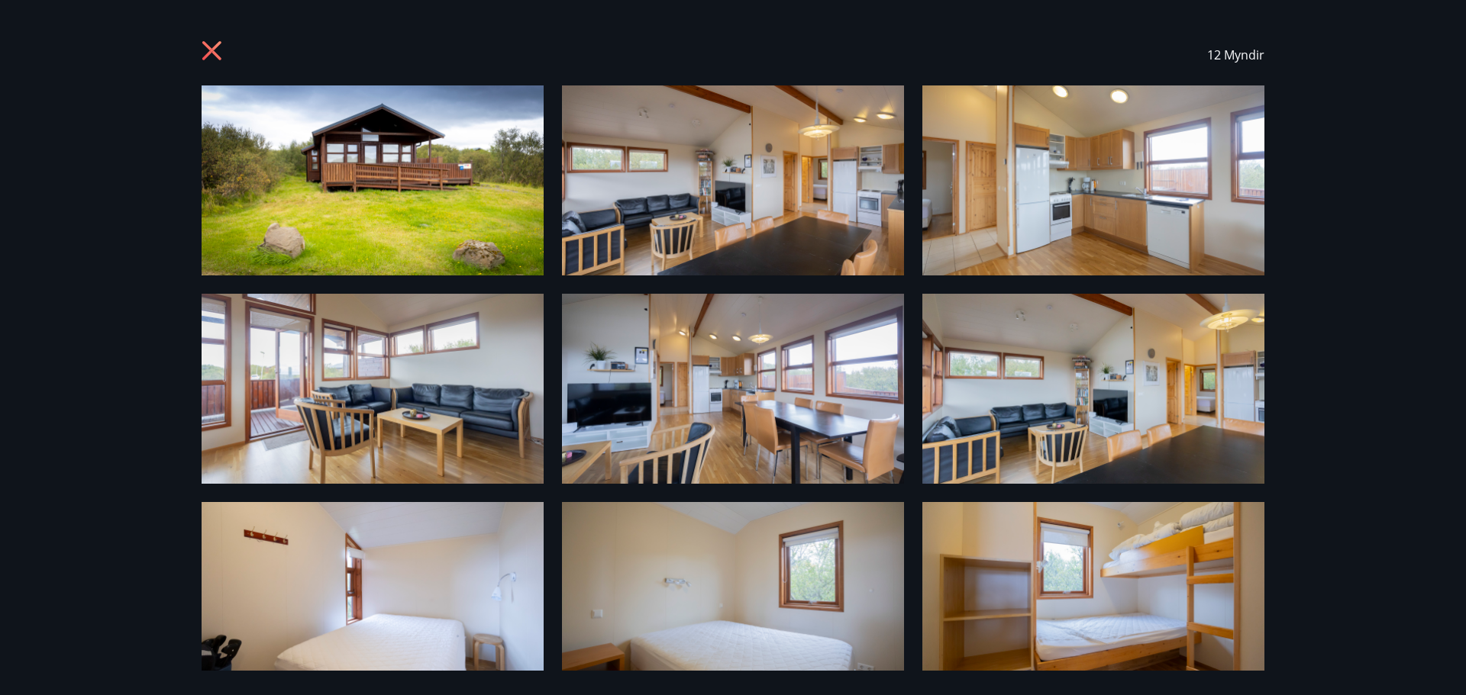
click at [213, 46] on icon at bounding box center [214, 52] width 24 height 24
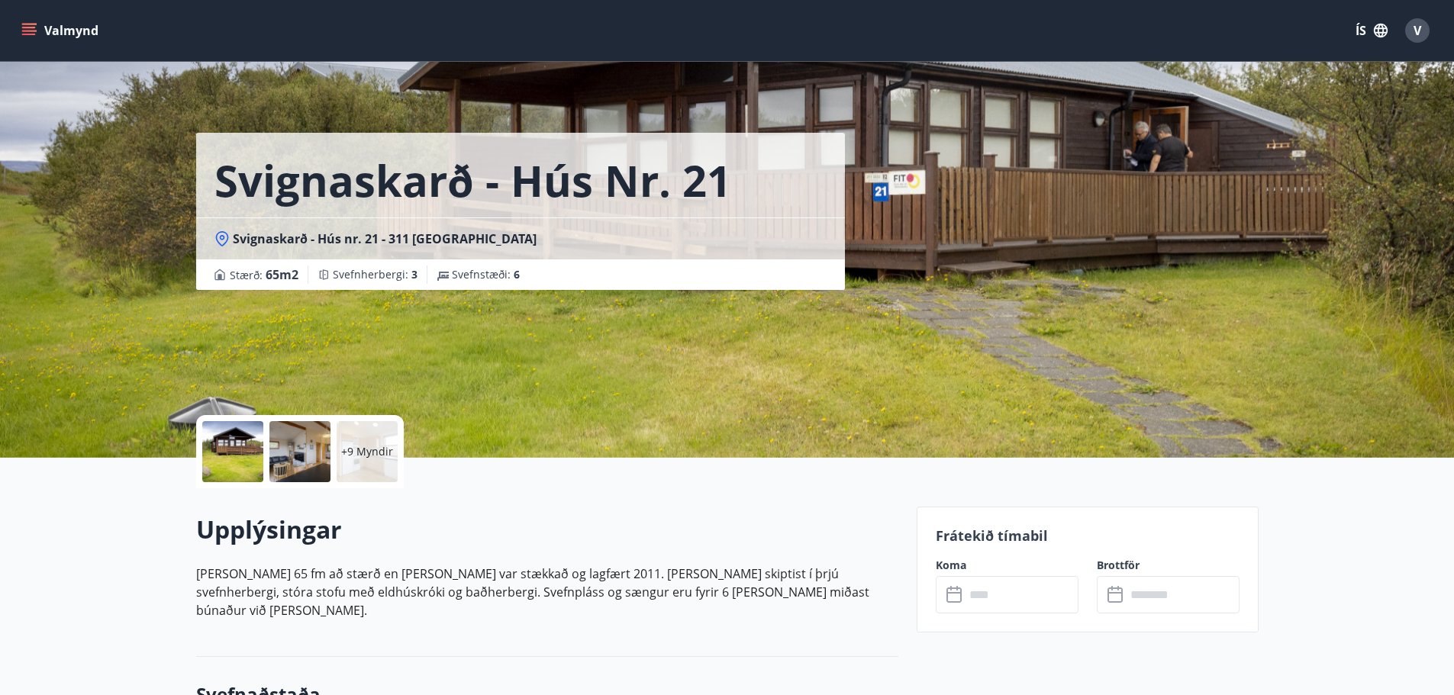
click at [1032, 579] on input "text" at bounding box center [1022, 594] width 114 height 37
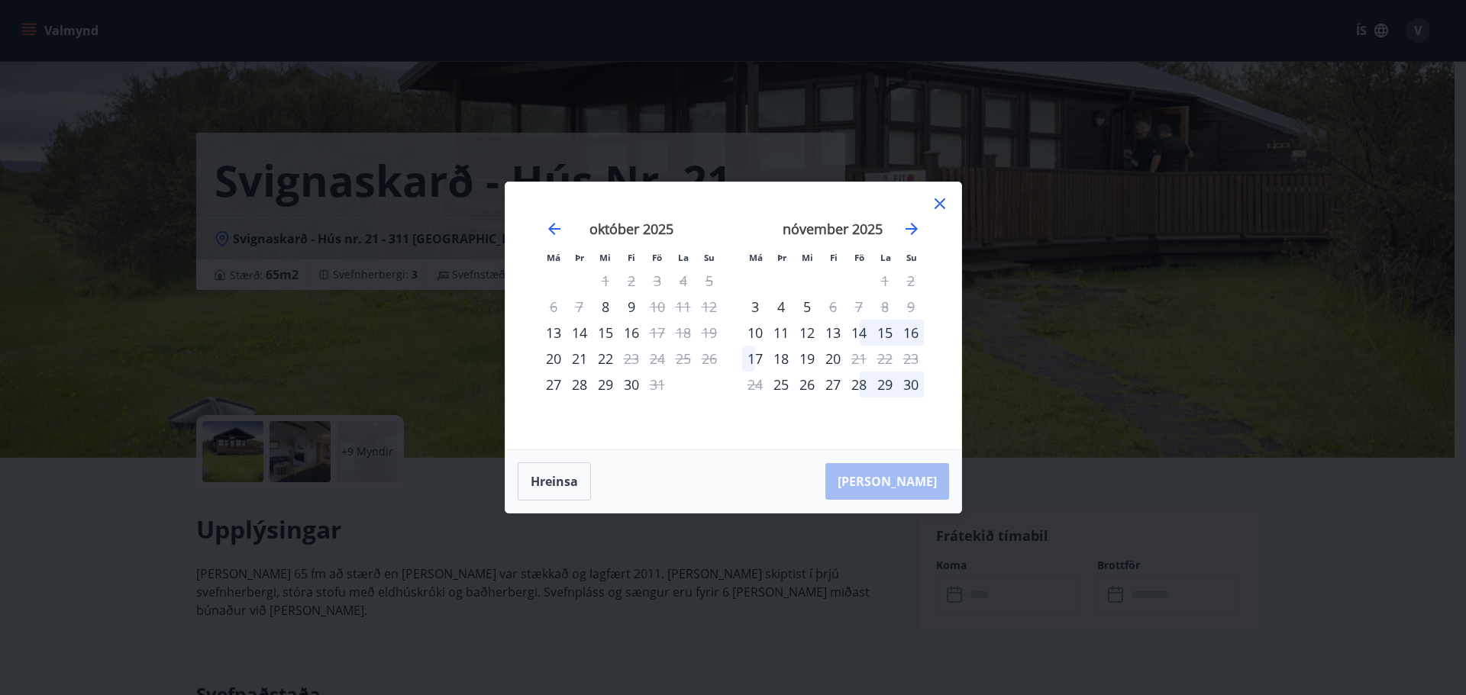
click at [934, 205] on icon at bounding box center [940, 204] width 18 height 18
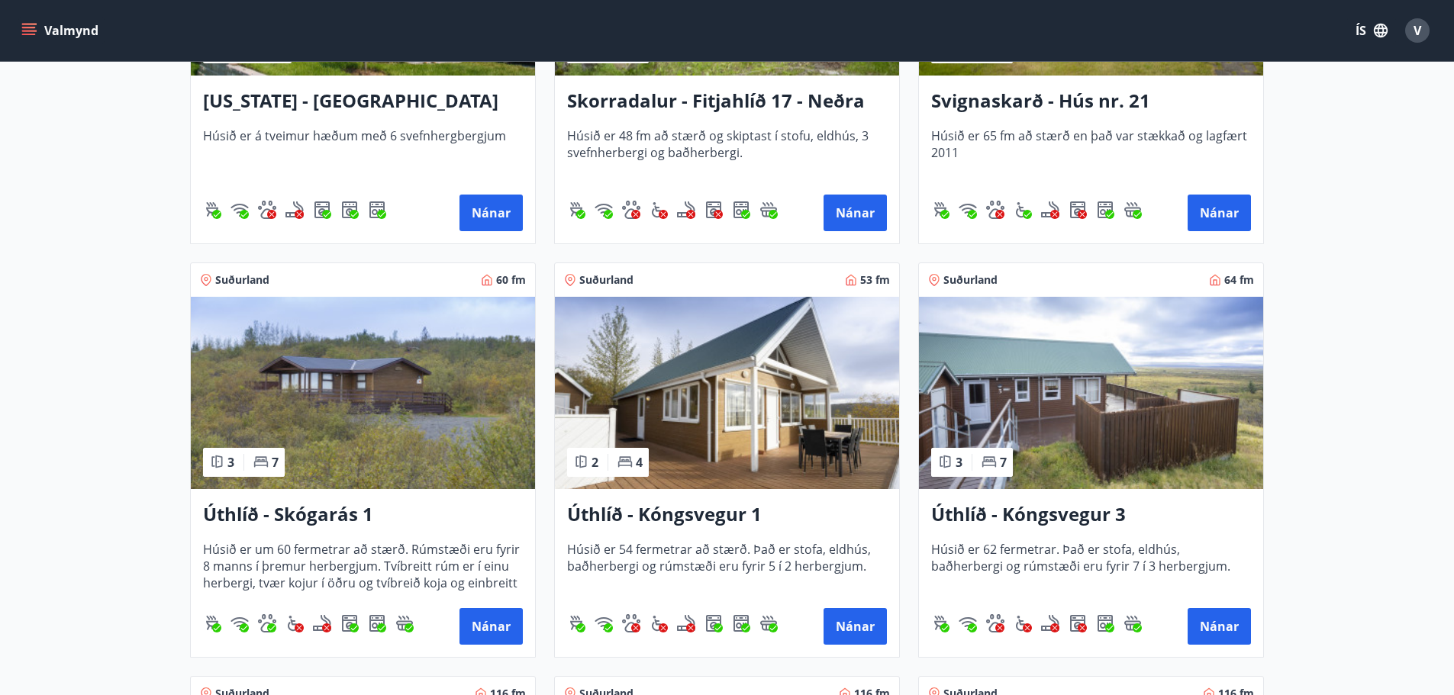
scroll to position [2214, 0]
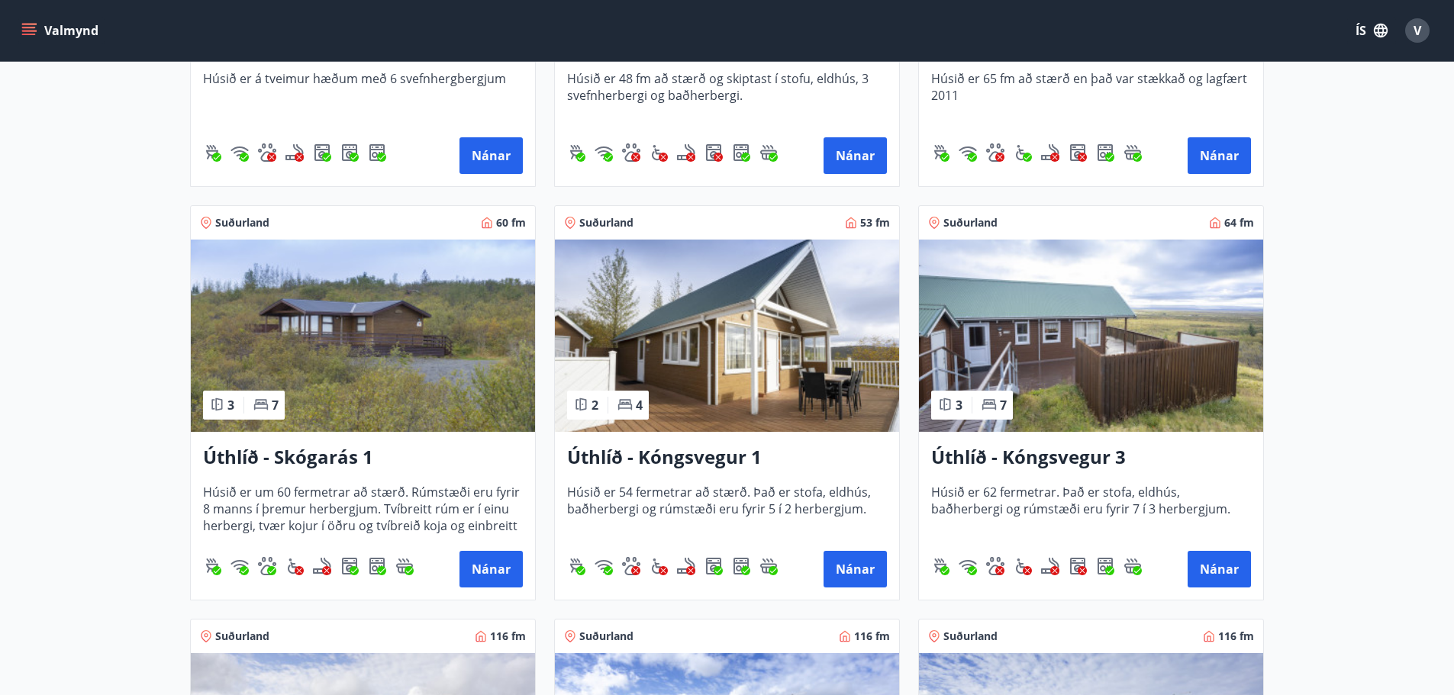
click at [405, 346] on img at bounding box center [363, 336] width 344 height 192
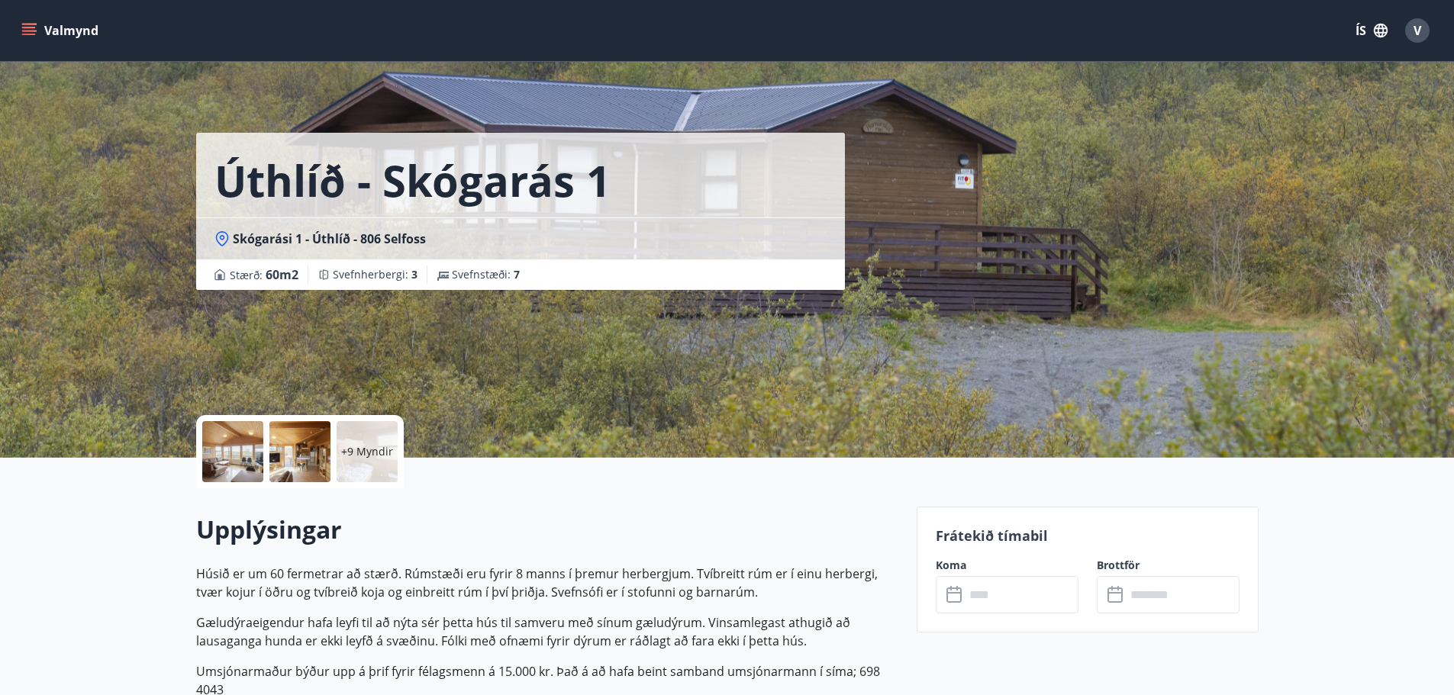
click at [231, 443] on div at bounding box center [232, 451] width 61 height 61
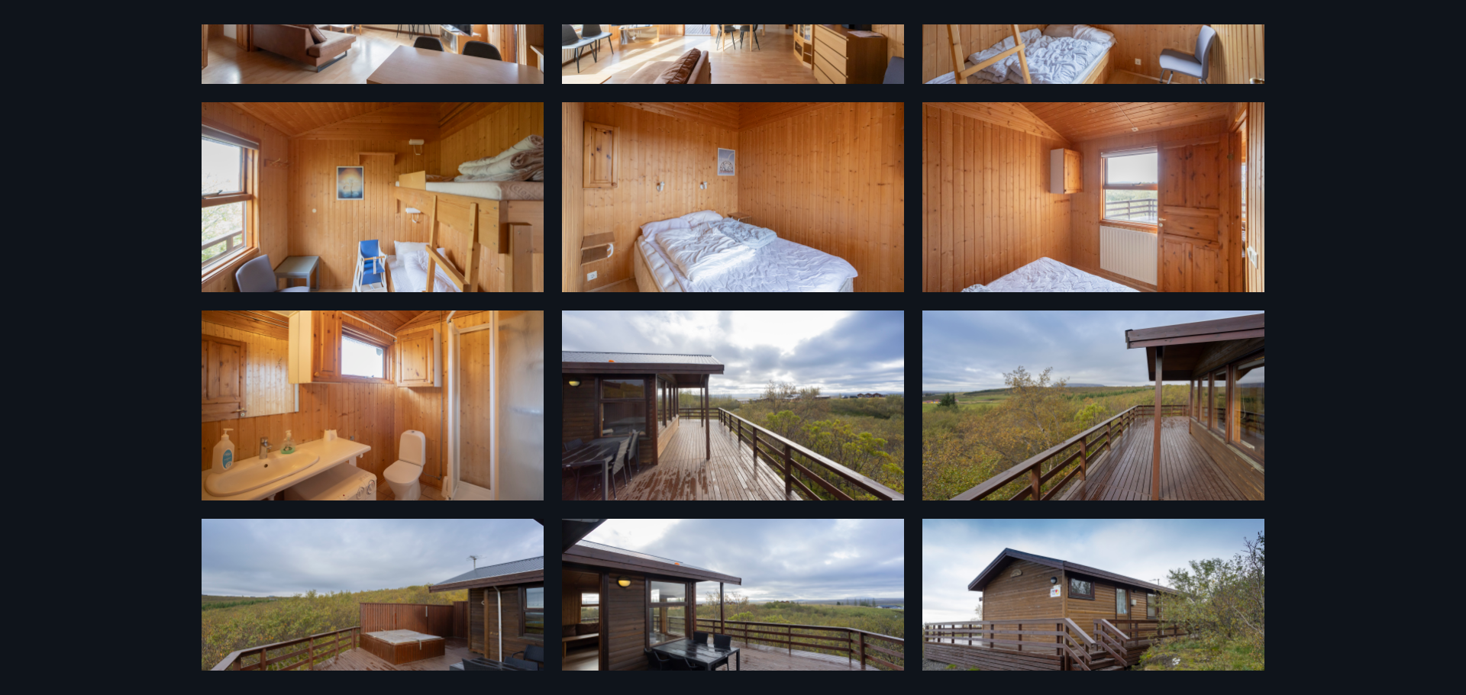
scroll to position [443, 0]
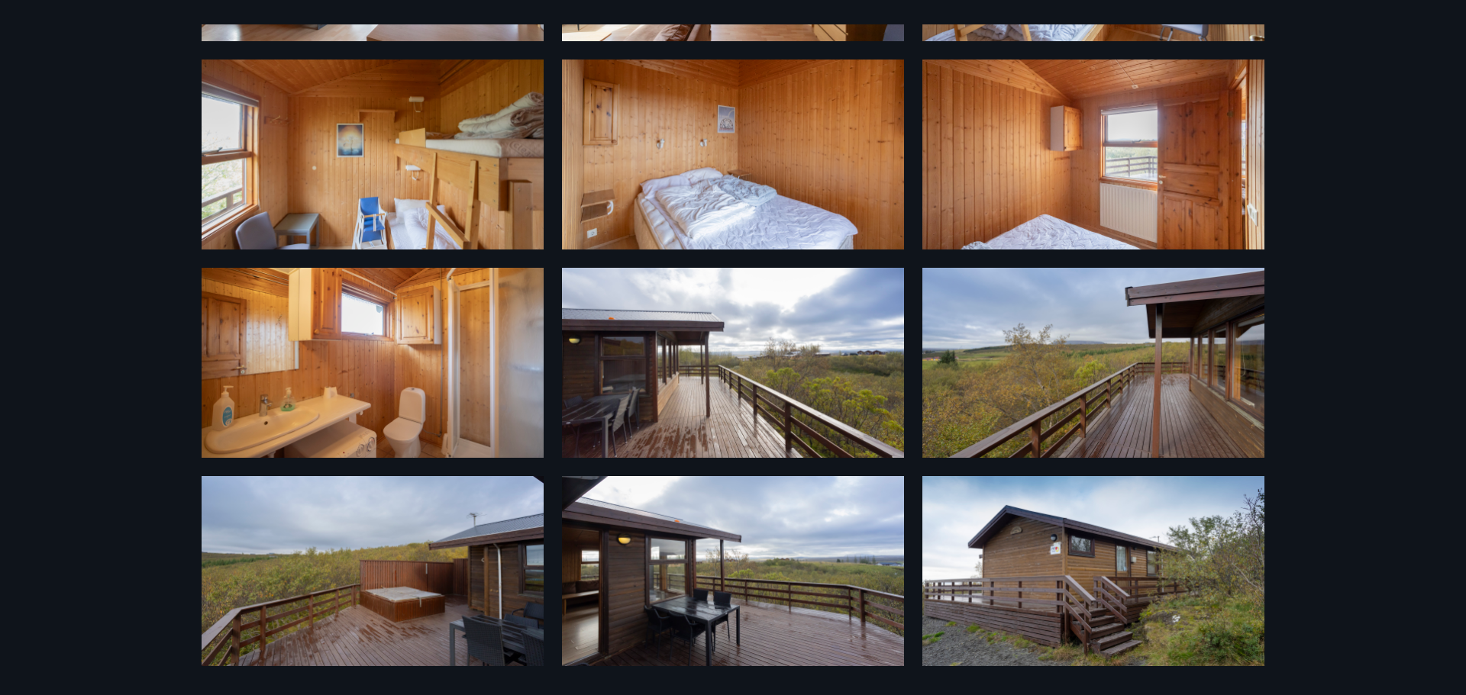
click at [393, 593] on img at bounding box center [373, 571] width 342 height 190
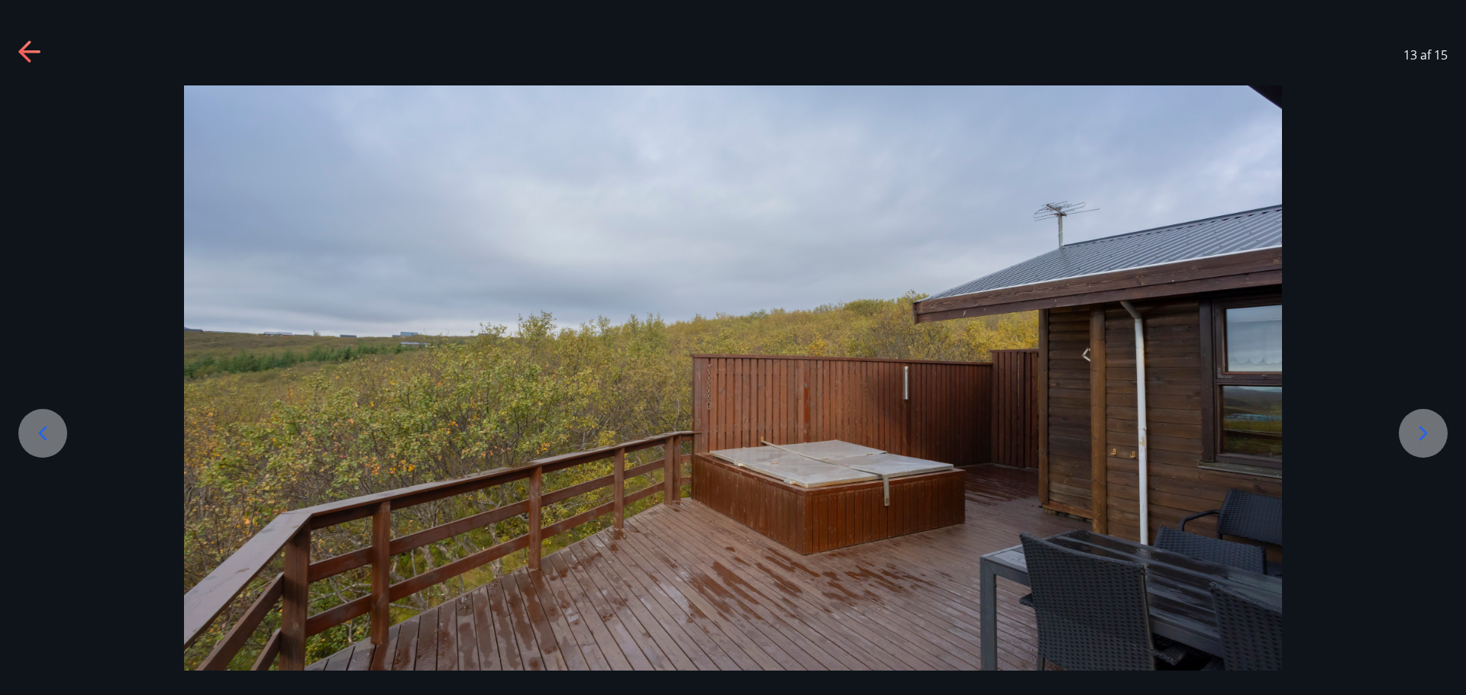
click at [1412, 430] on icon at bounding box center [1423, 433] width 24 height 24
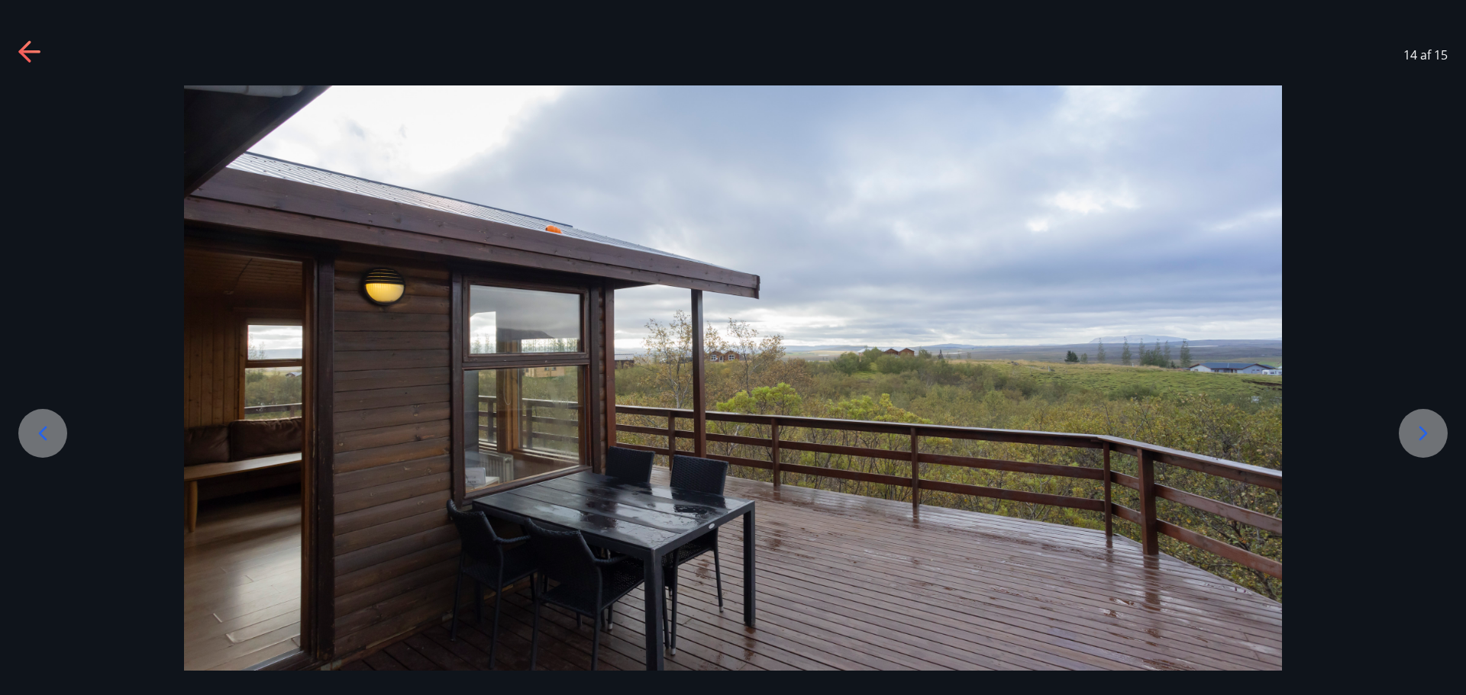
click at [1409, 430] on div at bounding box center [1423, 433] width 49 height 49
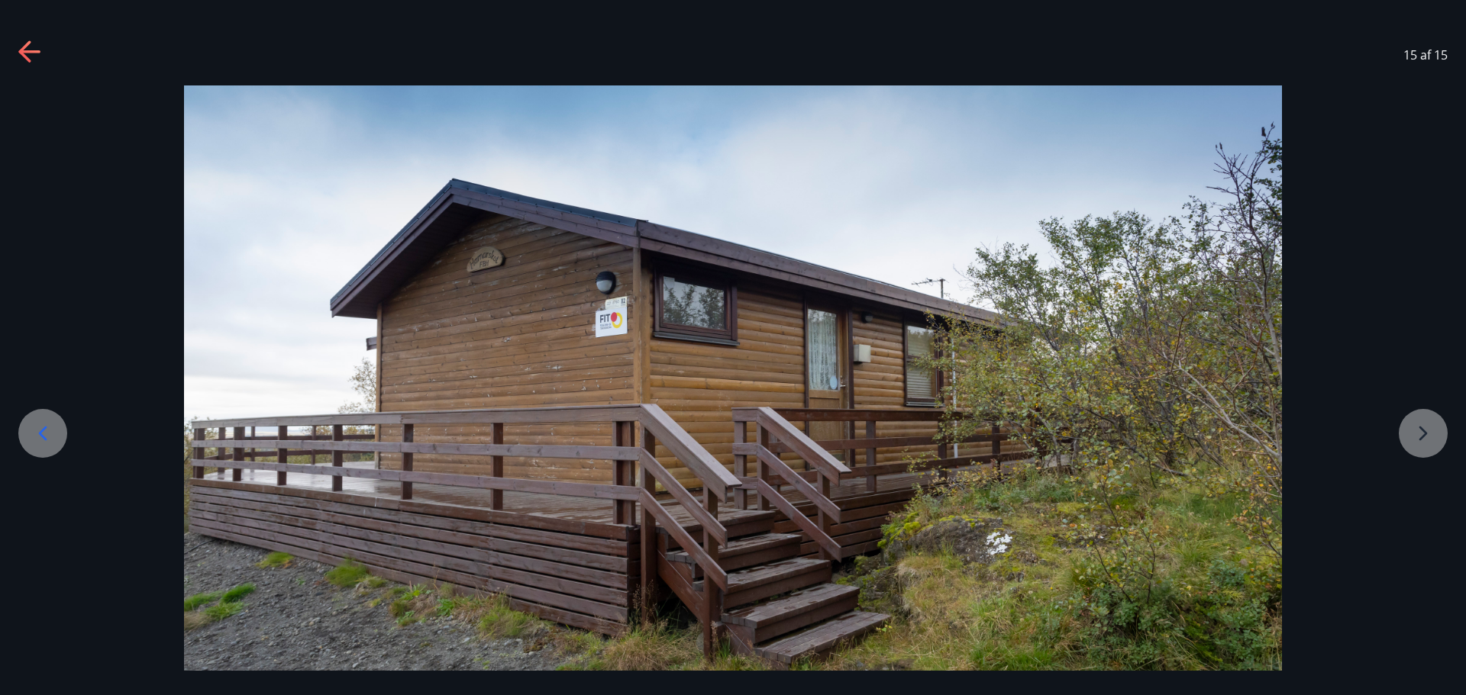
click at [1409, 430] on div at bounding box center [733, 390] width 1466 height 610
click at [1421, 434] on div at bounding box center [733, 390] width 1466 height 610
drag, startPoint x: 35, startPoint y: 48, endPoint x: 68, endPoint y: 44, distance: 33.1
click at [34, 49] on icon at bounding box center [30, 52] width 24 height 24
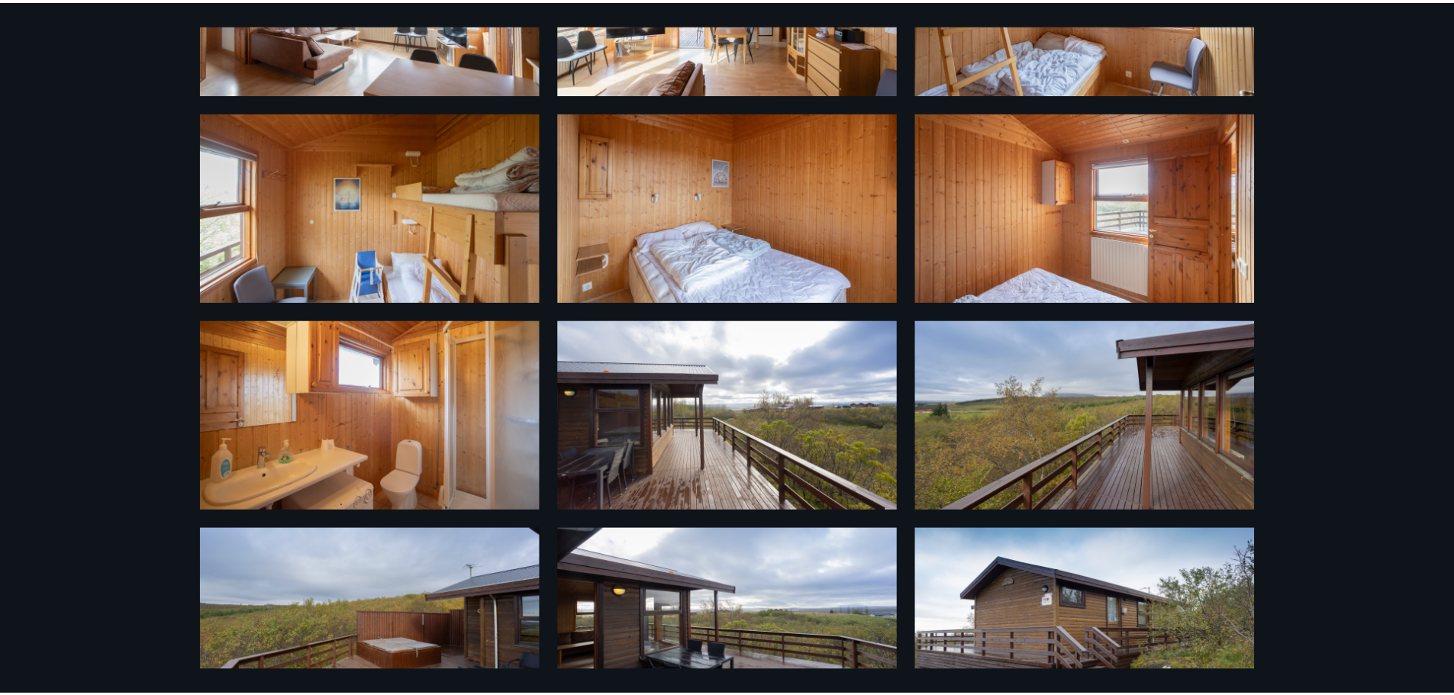
scroll to position [0, 0]
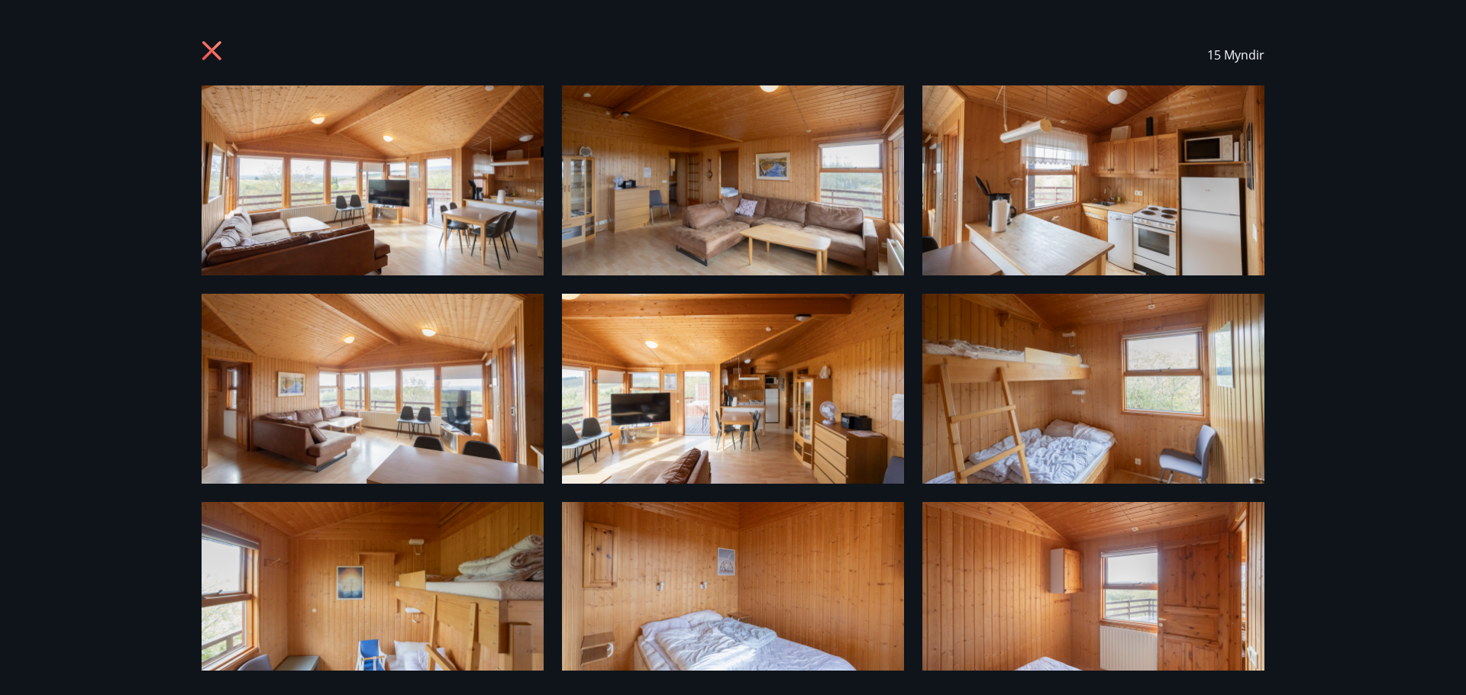
click at [373, 226] on img at bounding box center [373, 180] width 342 height 190
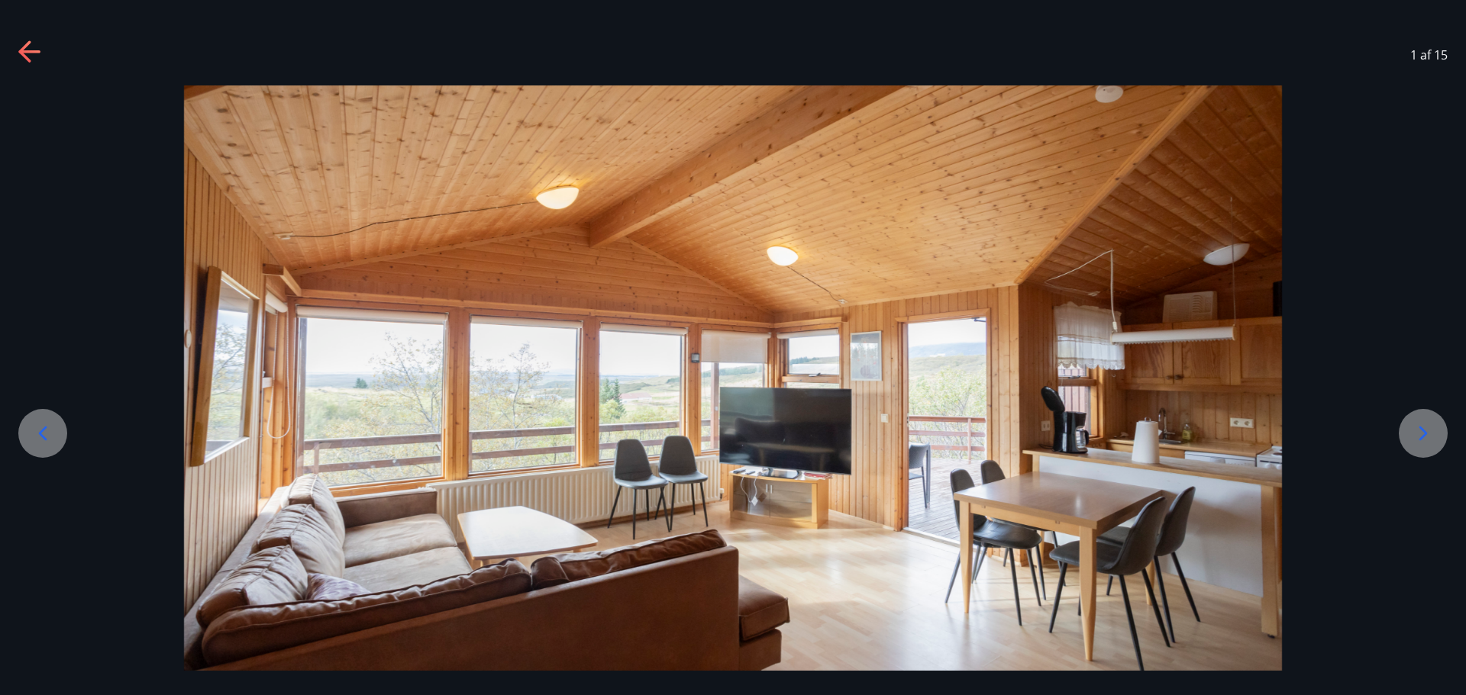
click at [1424, 433] on icon at bounding box center [1423, 433] width 8 height 15
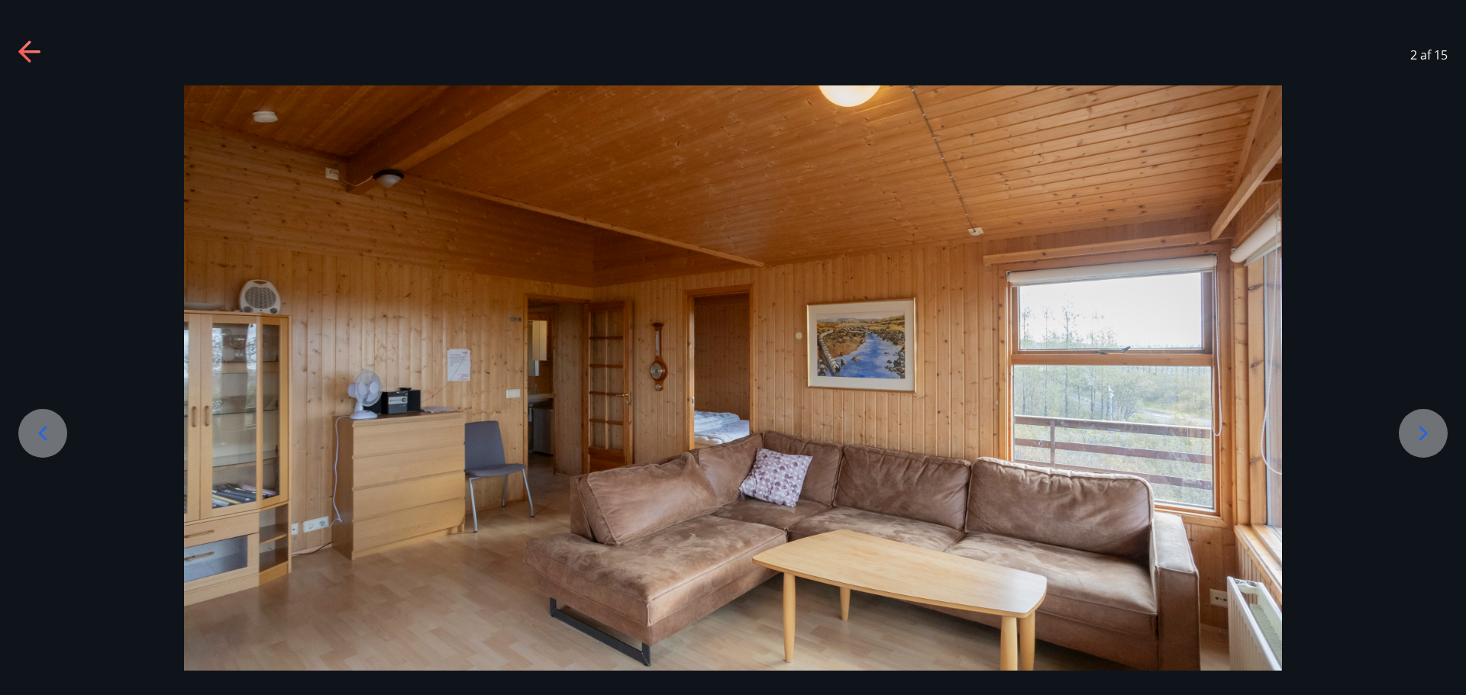
click at [1424, 433] on icon at bounding box center [1423, 433] width 8 height 15
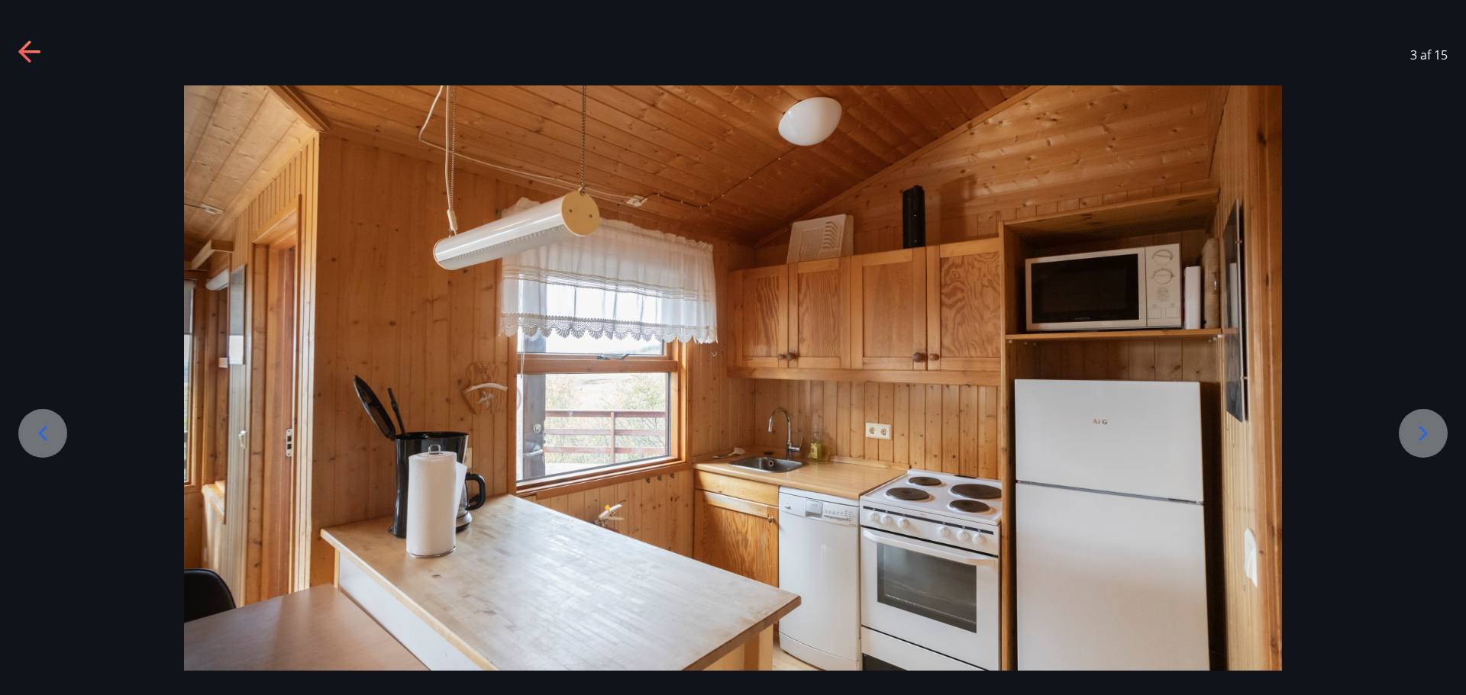
click at [1424, 433] on icon at bounding box center [1423, 433] width 8 height 15
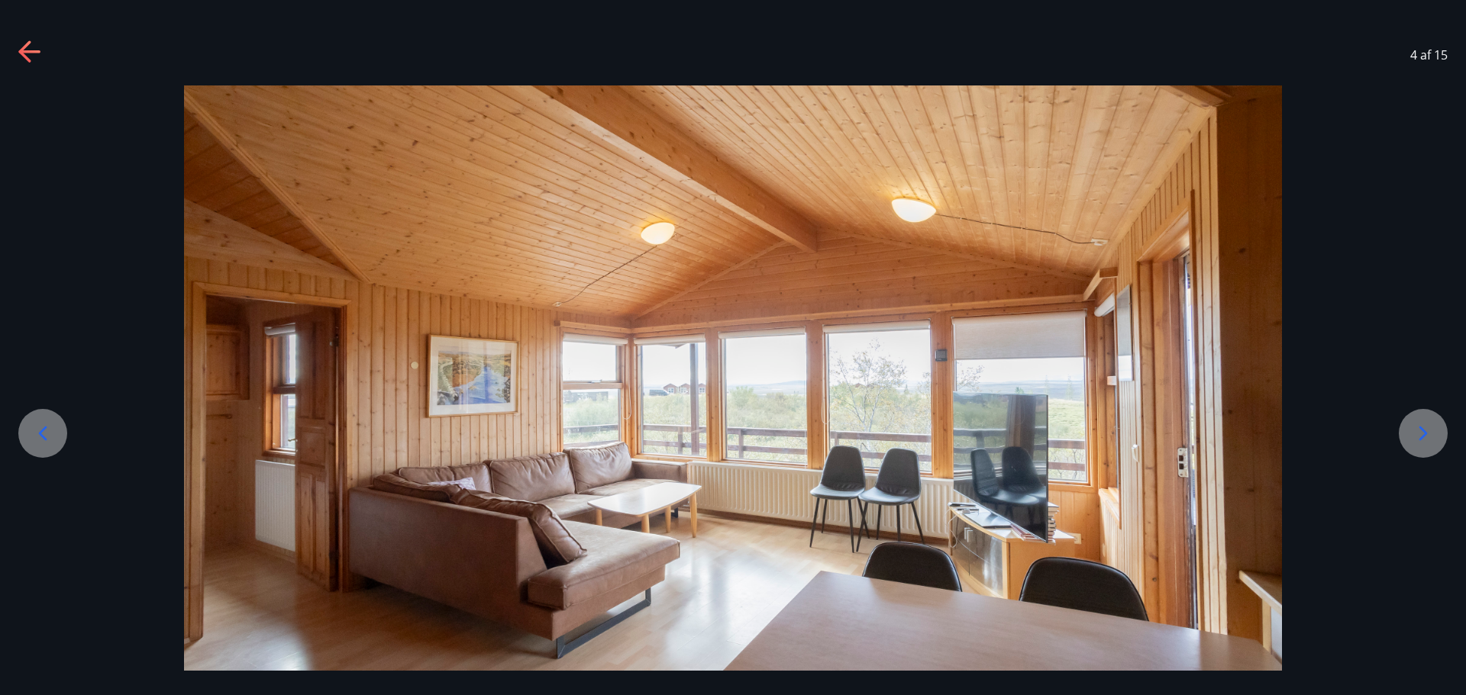
click at [38, 63] on icon at bounding box center [30, 52] width 24 height 24
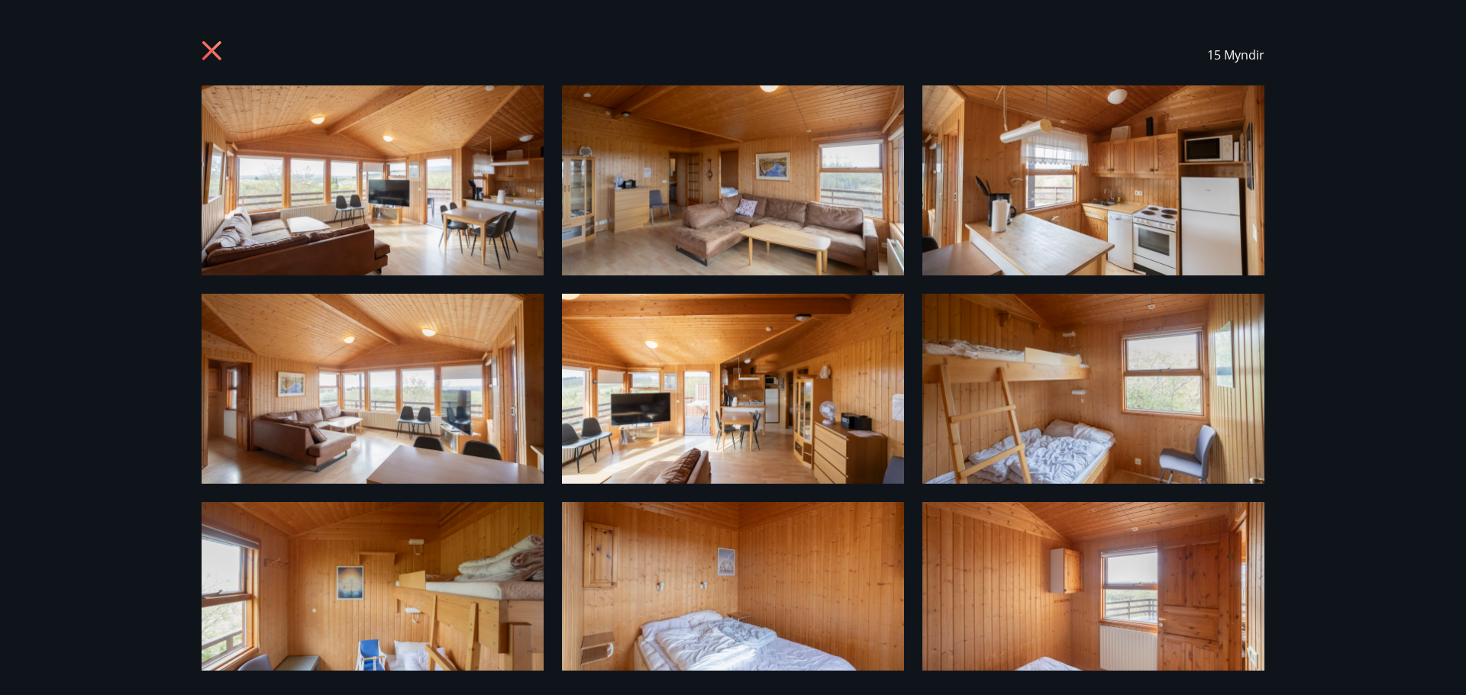
click at [197, 52] on div "15 Myndir" at bounding box center [732, 54] width 1099 height 61
click at [205, 56] on icon at bounding box center [211, 50] width 19 height 19
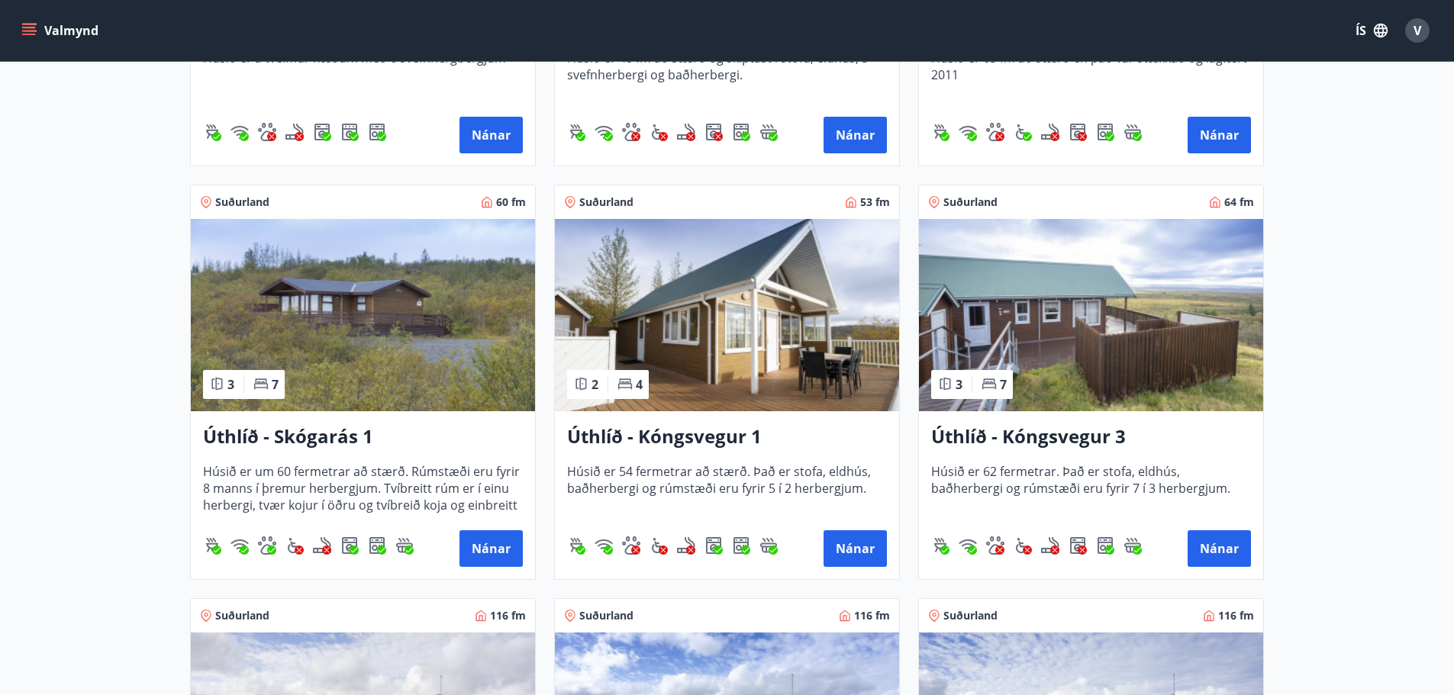
scroll to position [2290, 0]
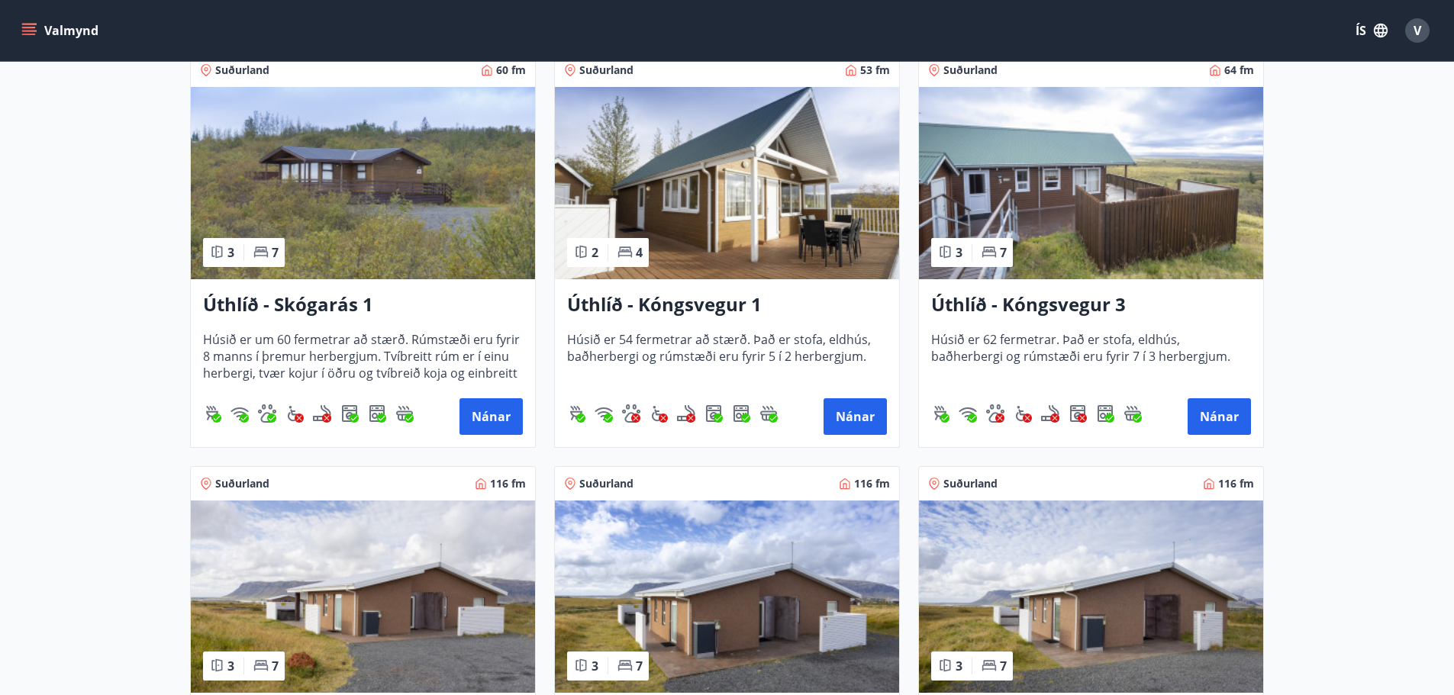
click at [744, 247] on img at bounding box center [727, 183] width 344 height 192
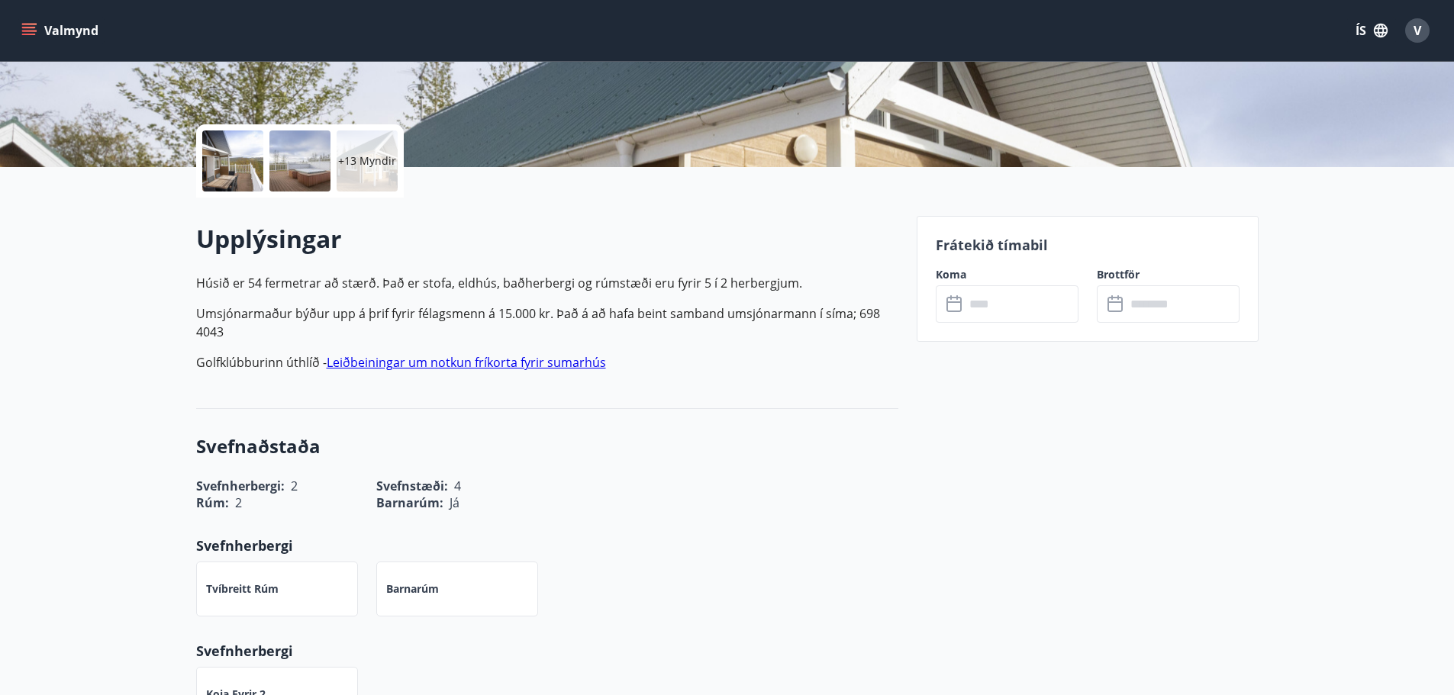
scroll to position [305, 0]
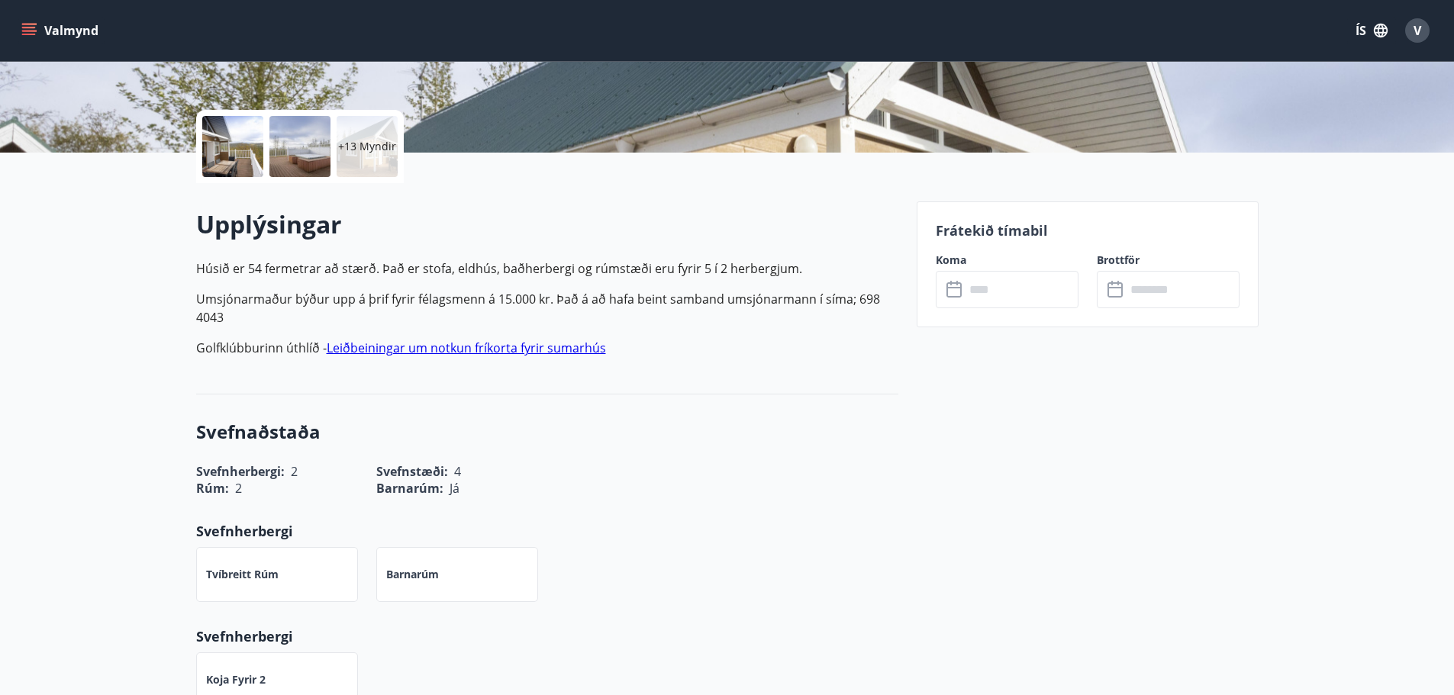
click at [972, 284] on input "text" at bounding box center [1022, 289] width 114 height 37
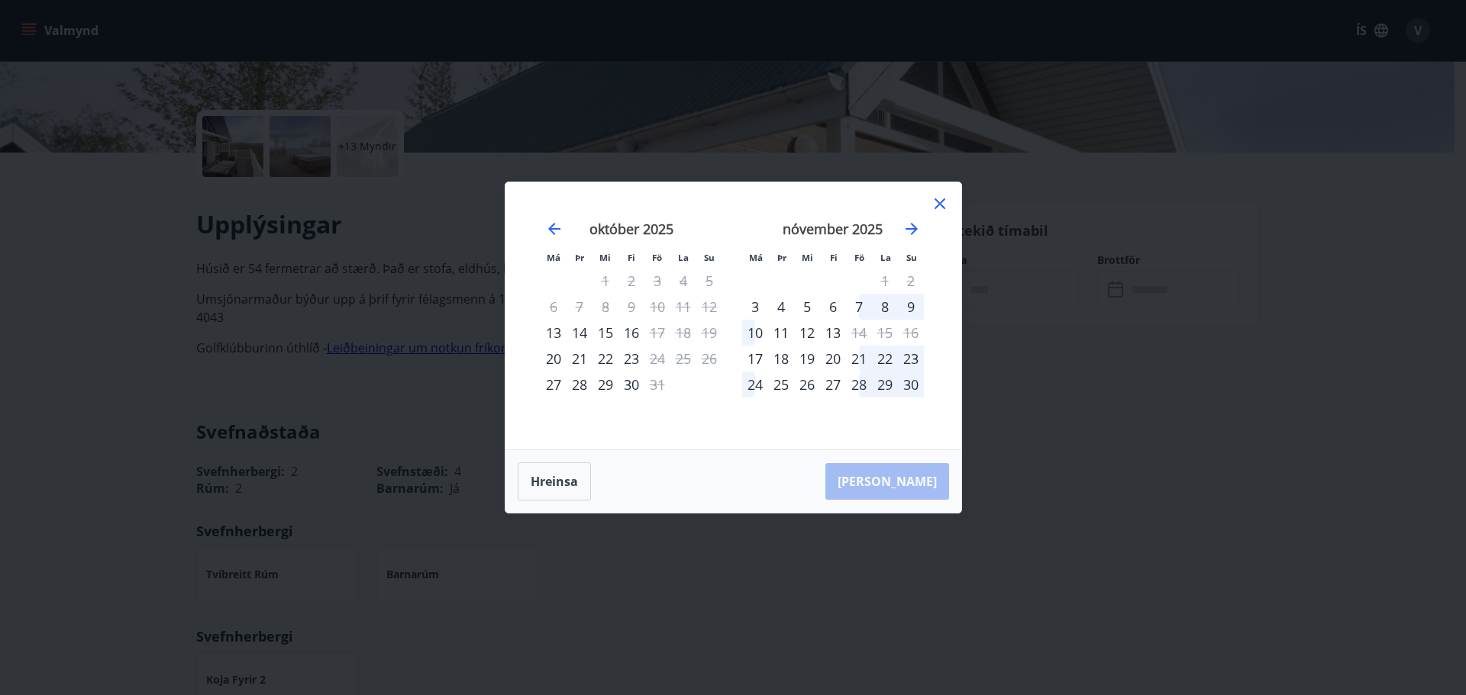
click at [938, 207] on icon at bounding box center [940, 204] width 18 height 18
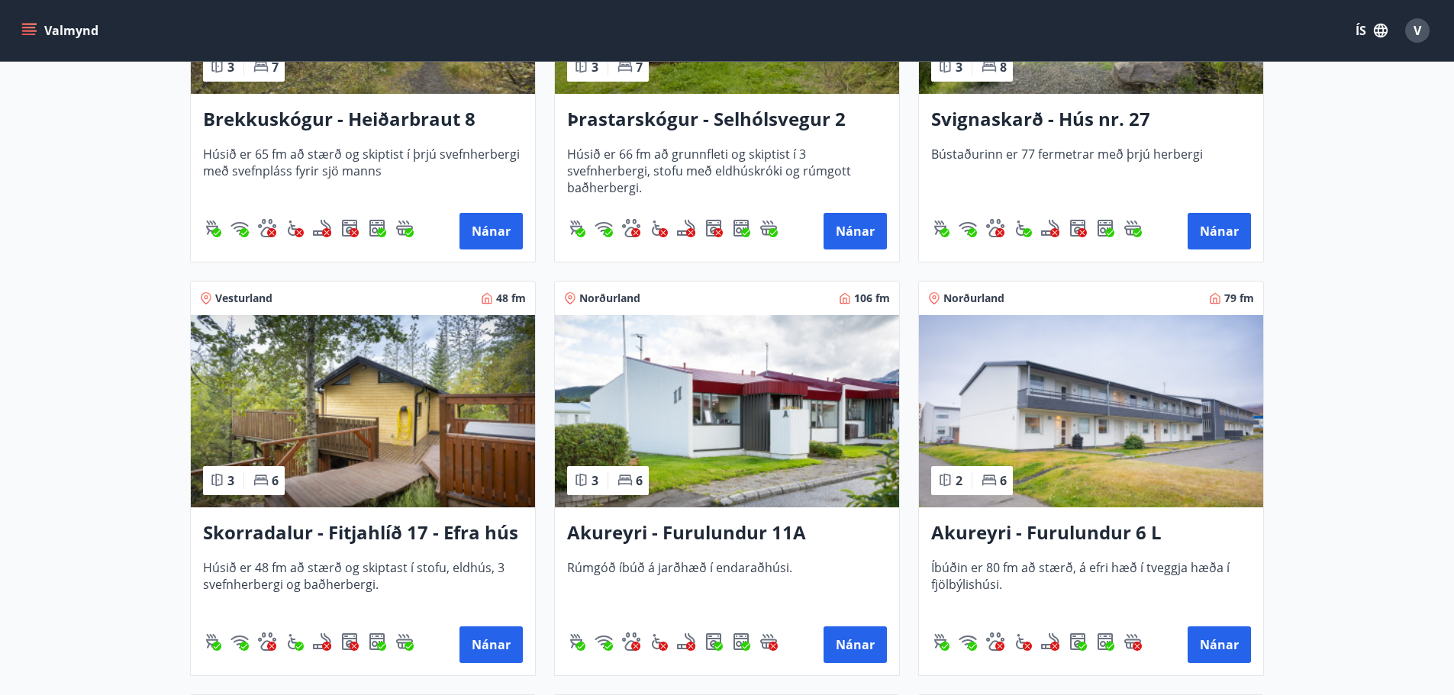
scroll to position [3817, 0]
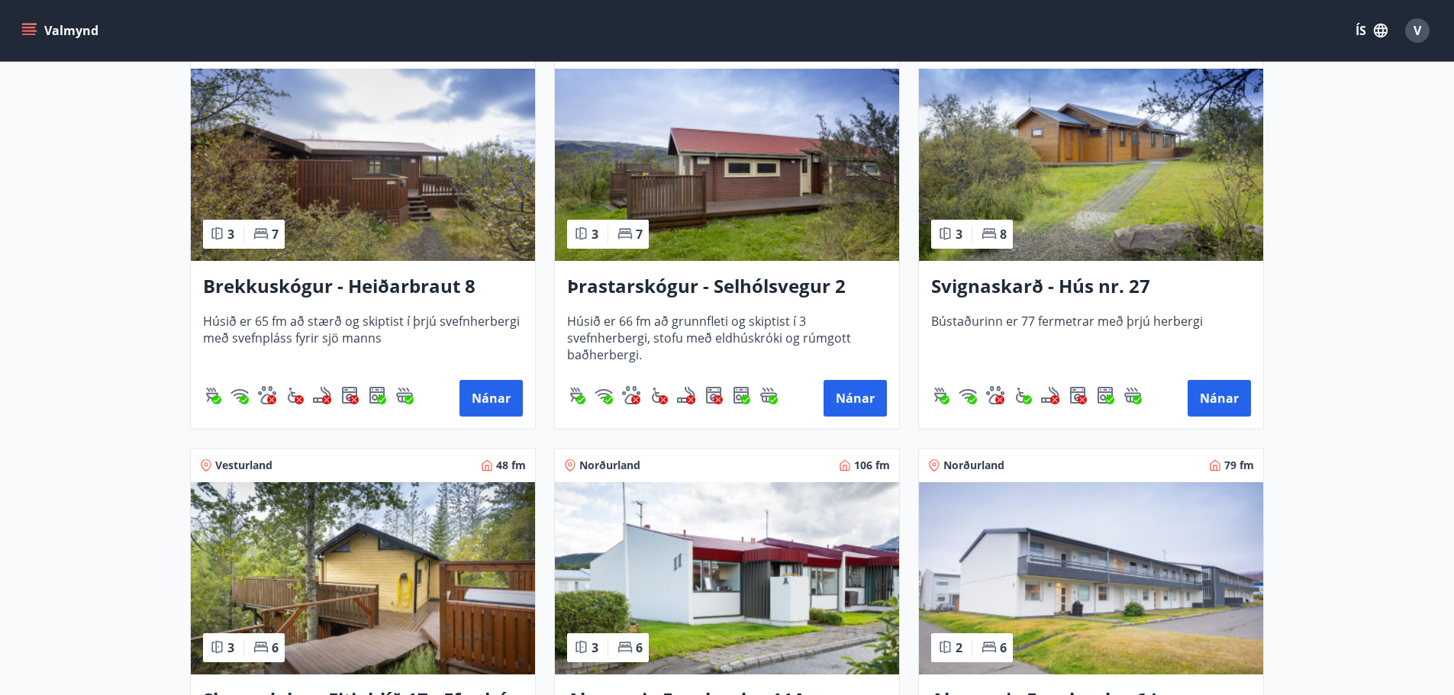
click at [429, 207] on img at bounding box center [363, 165] width 344 height 192
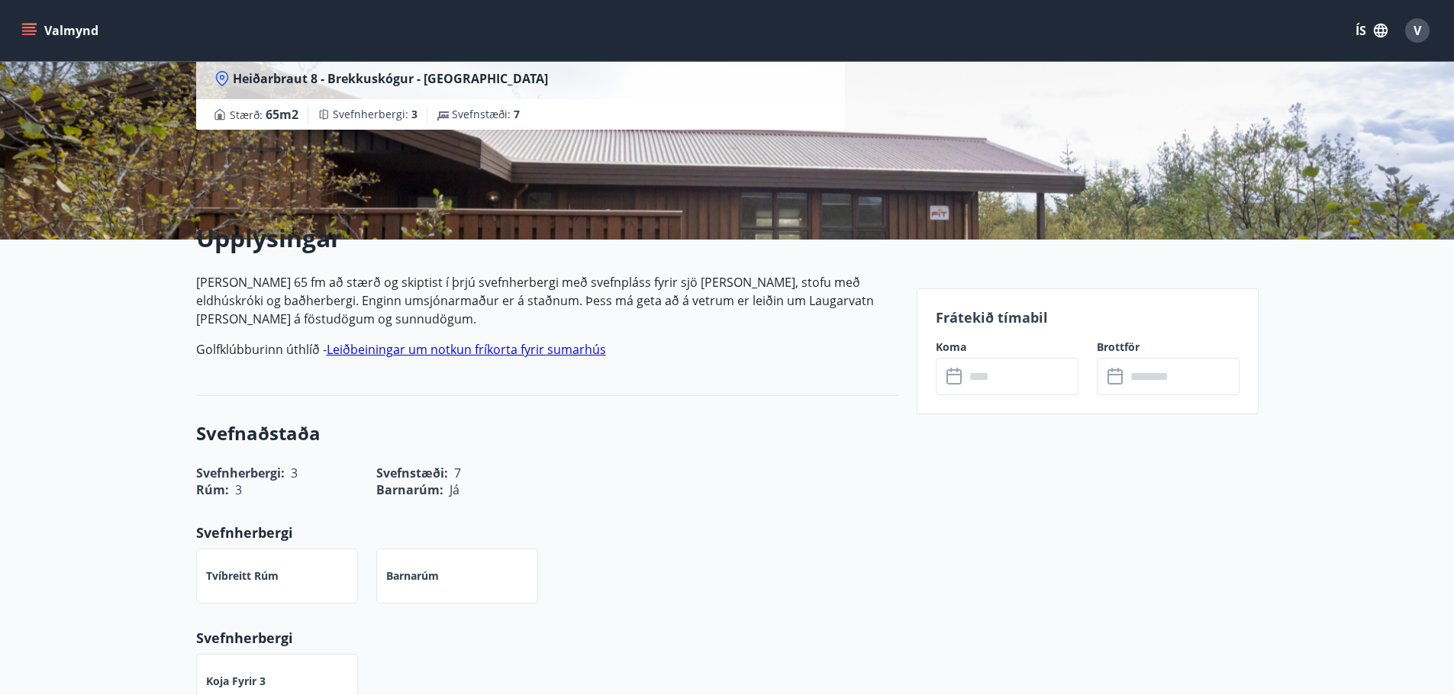
scroll to position [229, 0]
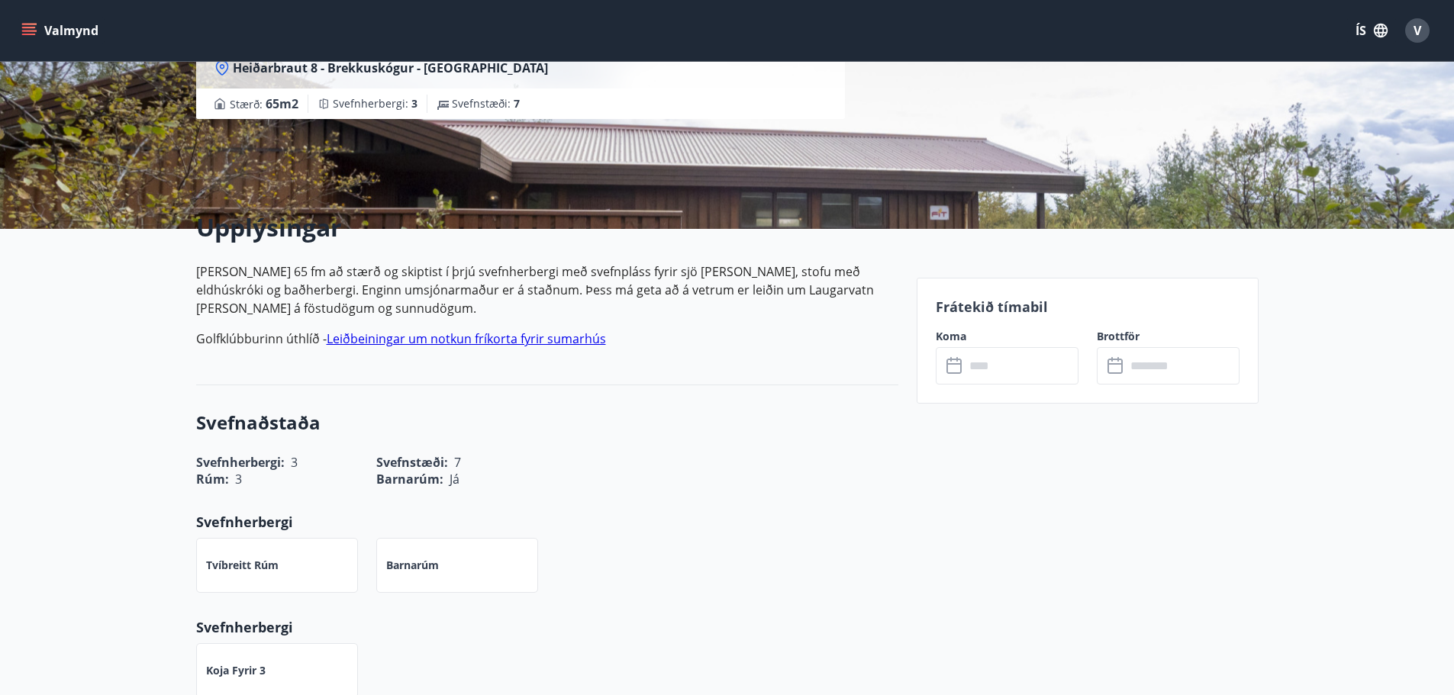
click at [990, 362] on input "text" at bounding box center [1022, 365] width 114 height 37
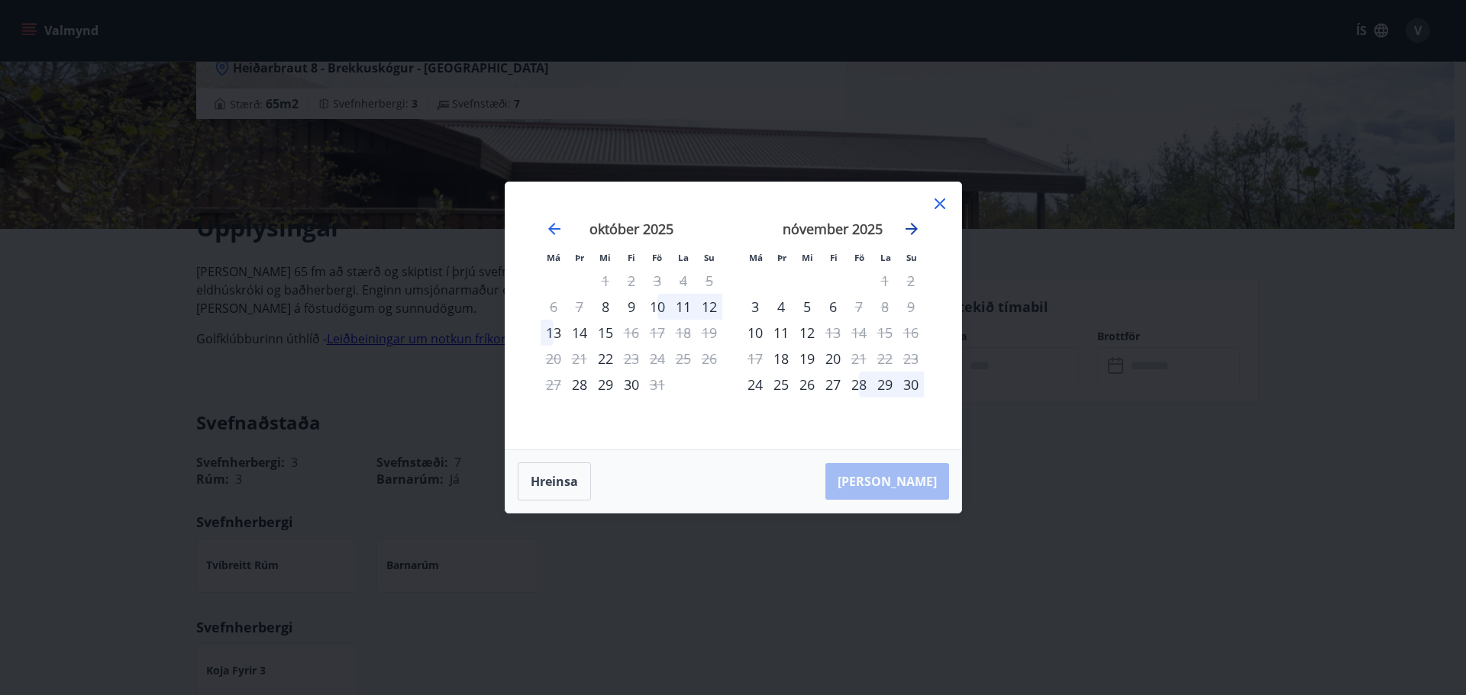
click at [907, 237] on icon "Move forward to switch to the next month." at bounding box center [911, 229] width 18 height 18
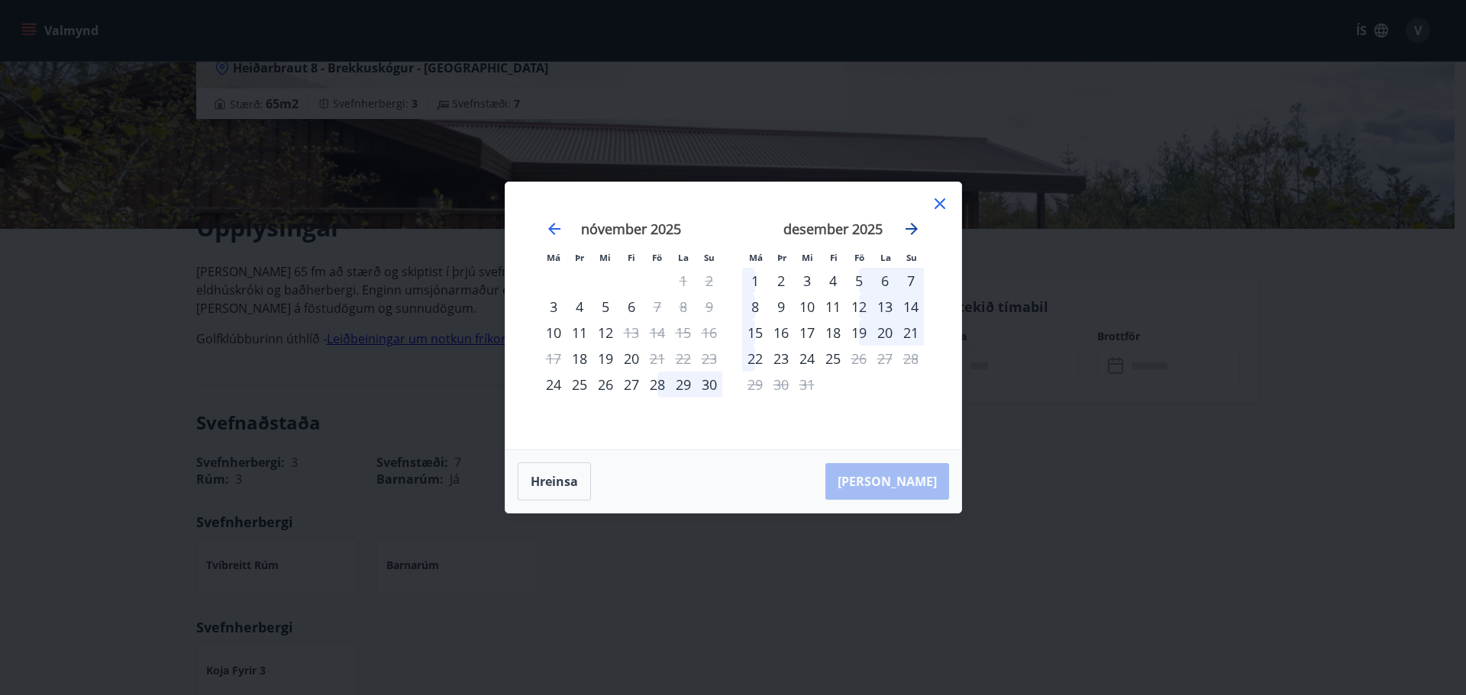
click at [912, 226] on icon "Move forward to switch to the next month." at bounding box center [911, 229] width 12 height 12
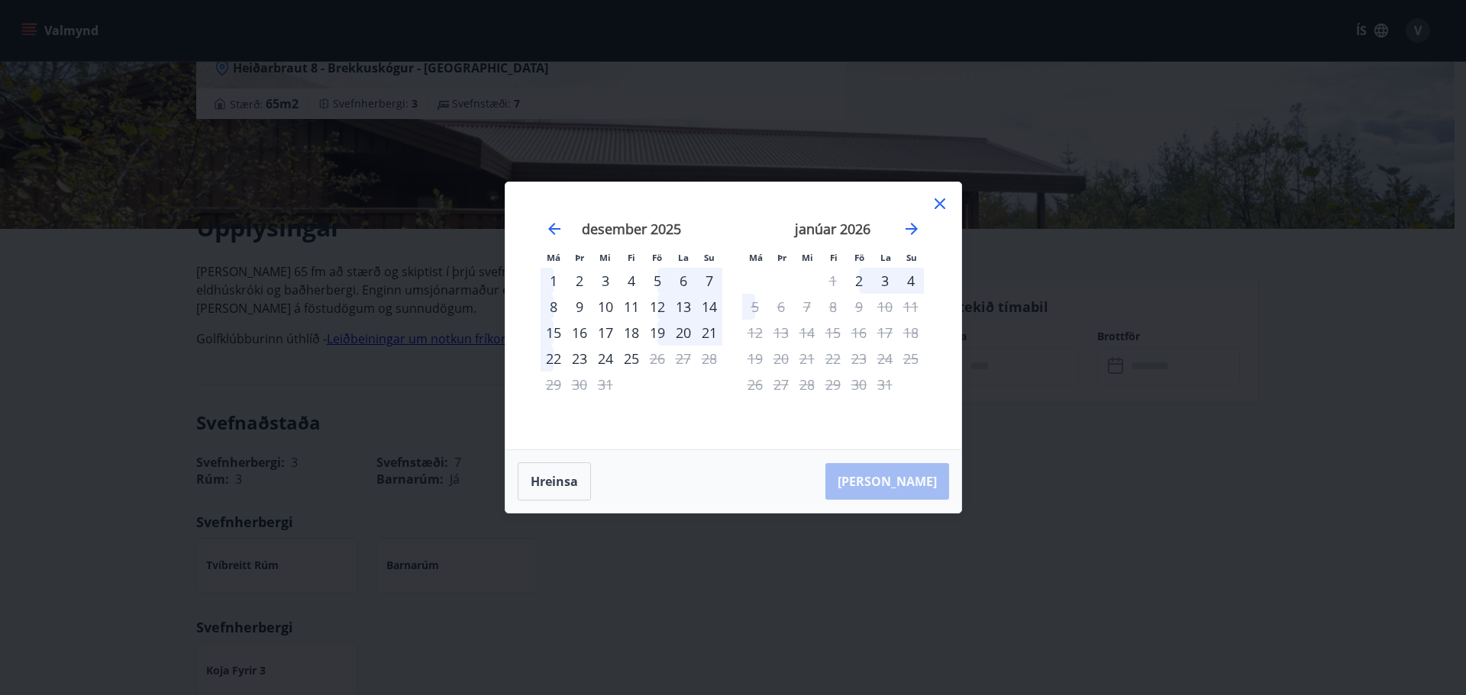
click at [932, 205] on icon at bounding box center [940, 204] width 18 height 18
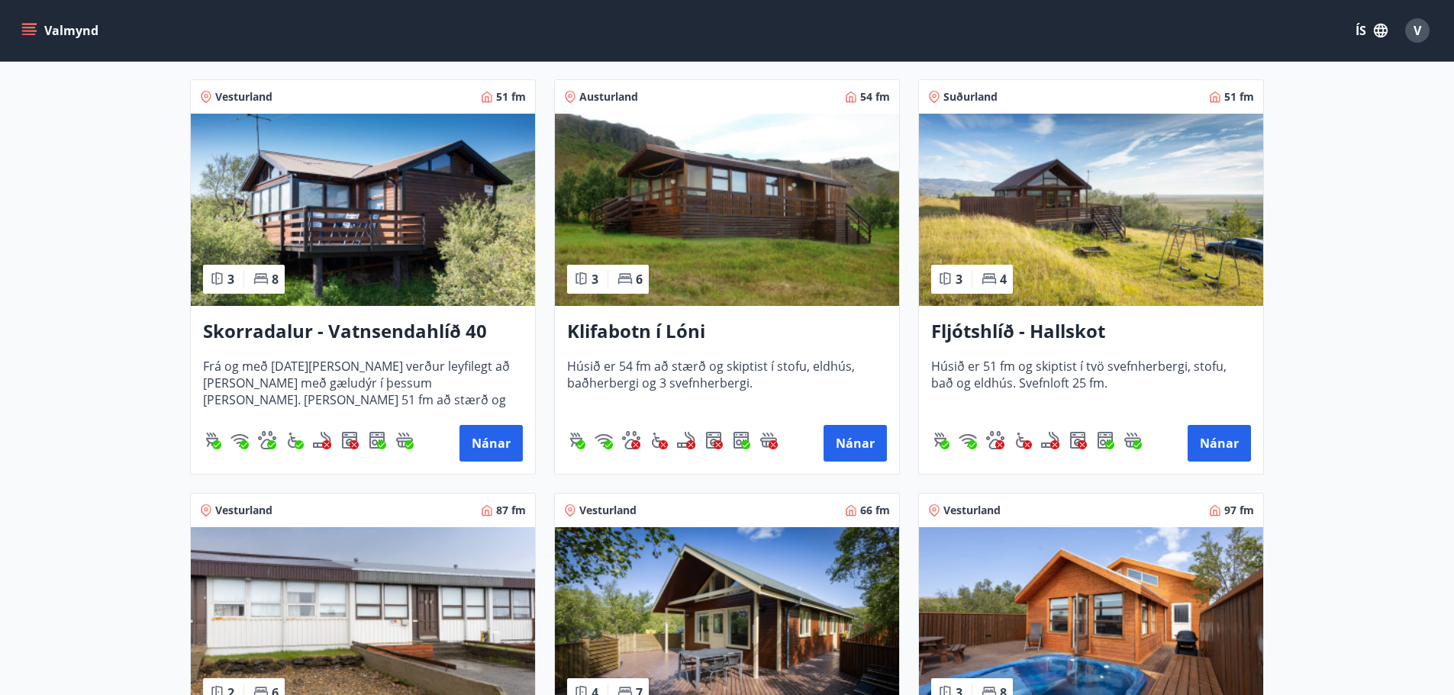
scroll to position [382, 0]
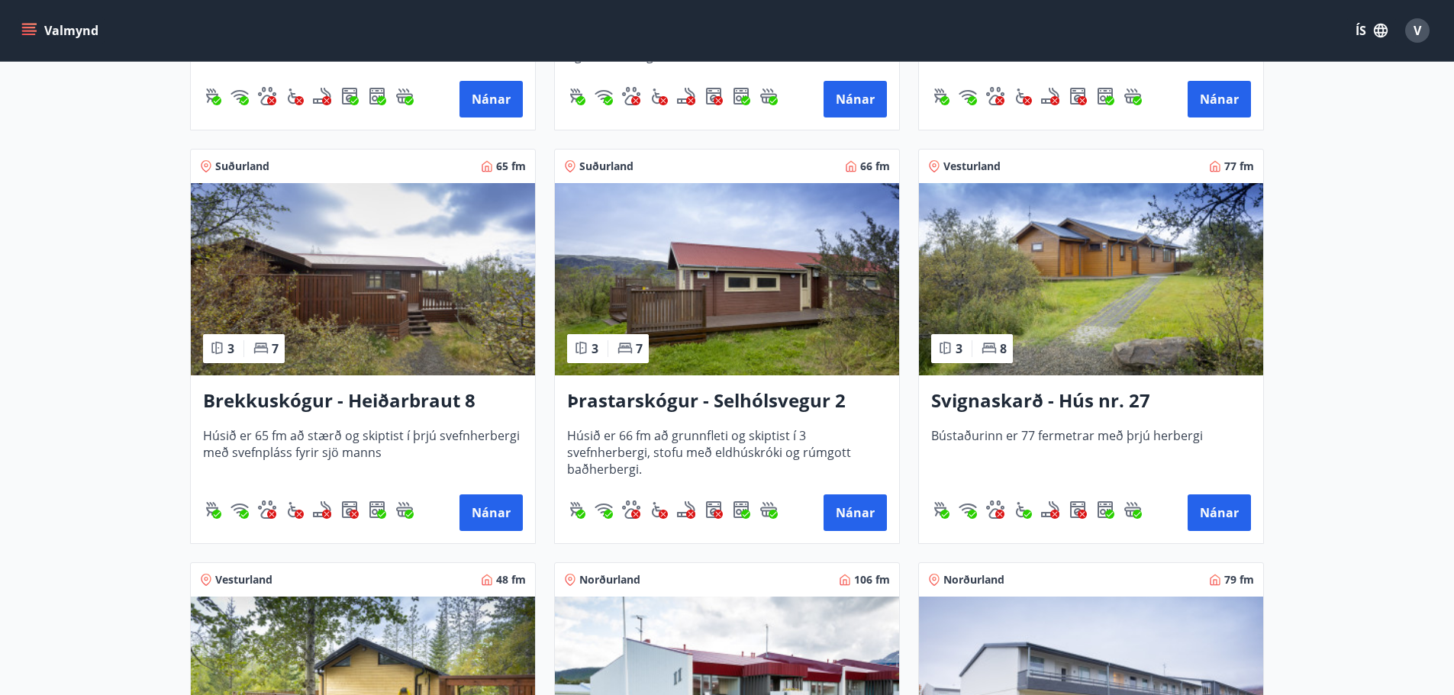
click at [448, 247] on img at bounding box center [363, 279] width 344 height 192
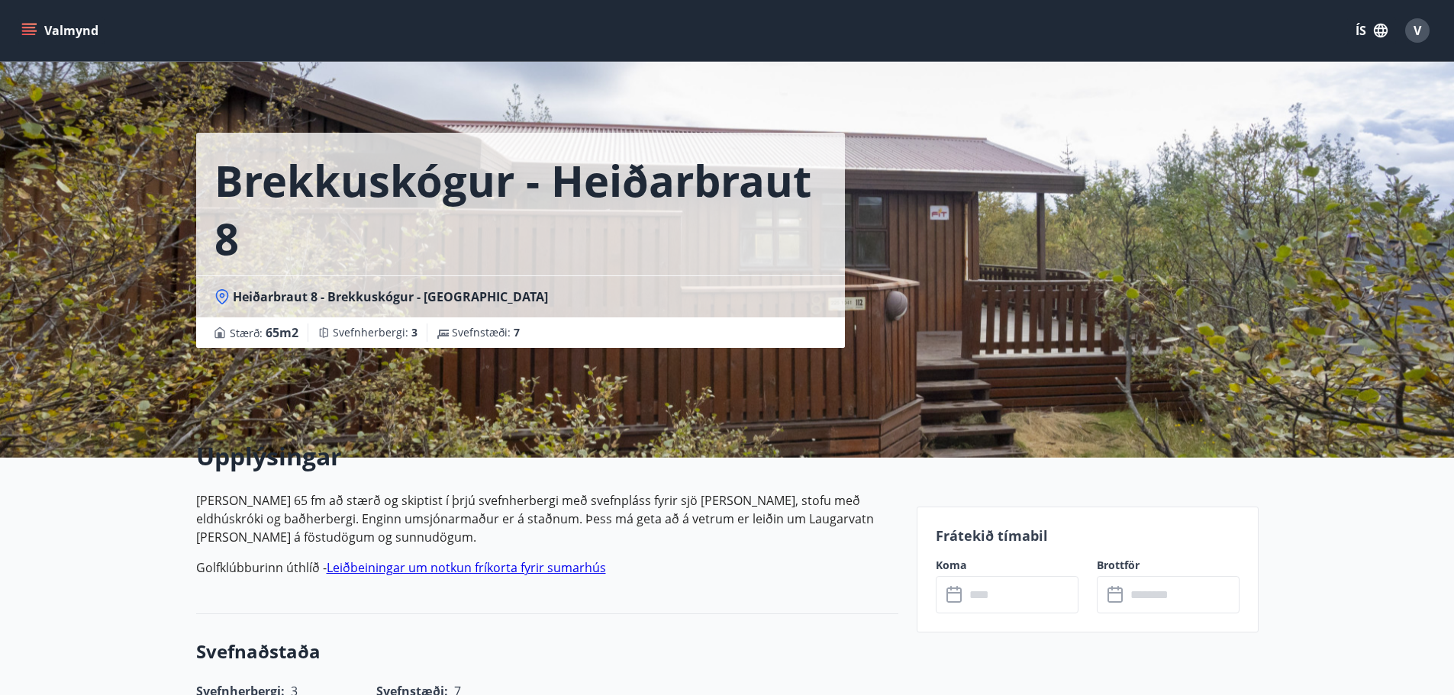
click at [995, 611] on input "text" at bounding box center [1022, 594] width 114 height 37
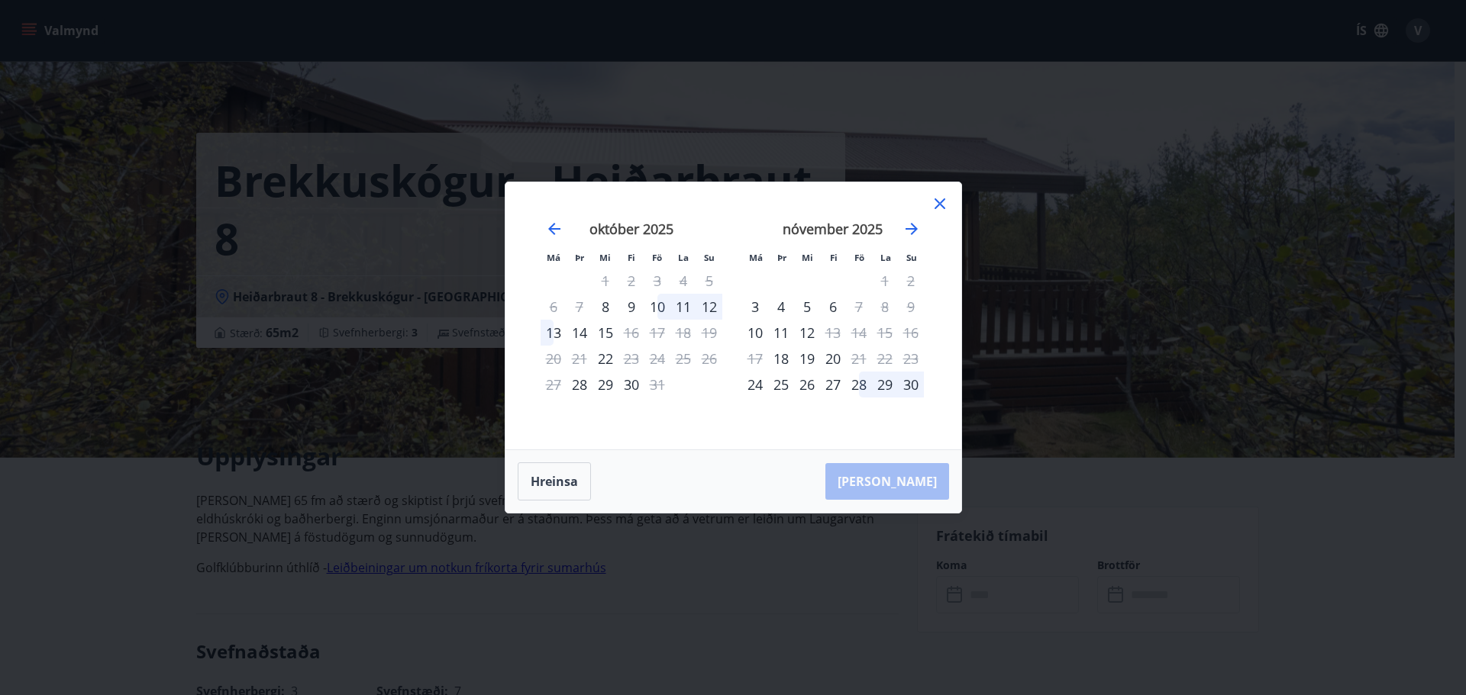
click at [941, 208] on icon at bounding box center [940, 204] width 18 height 18
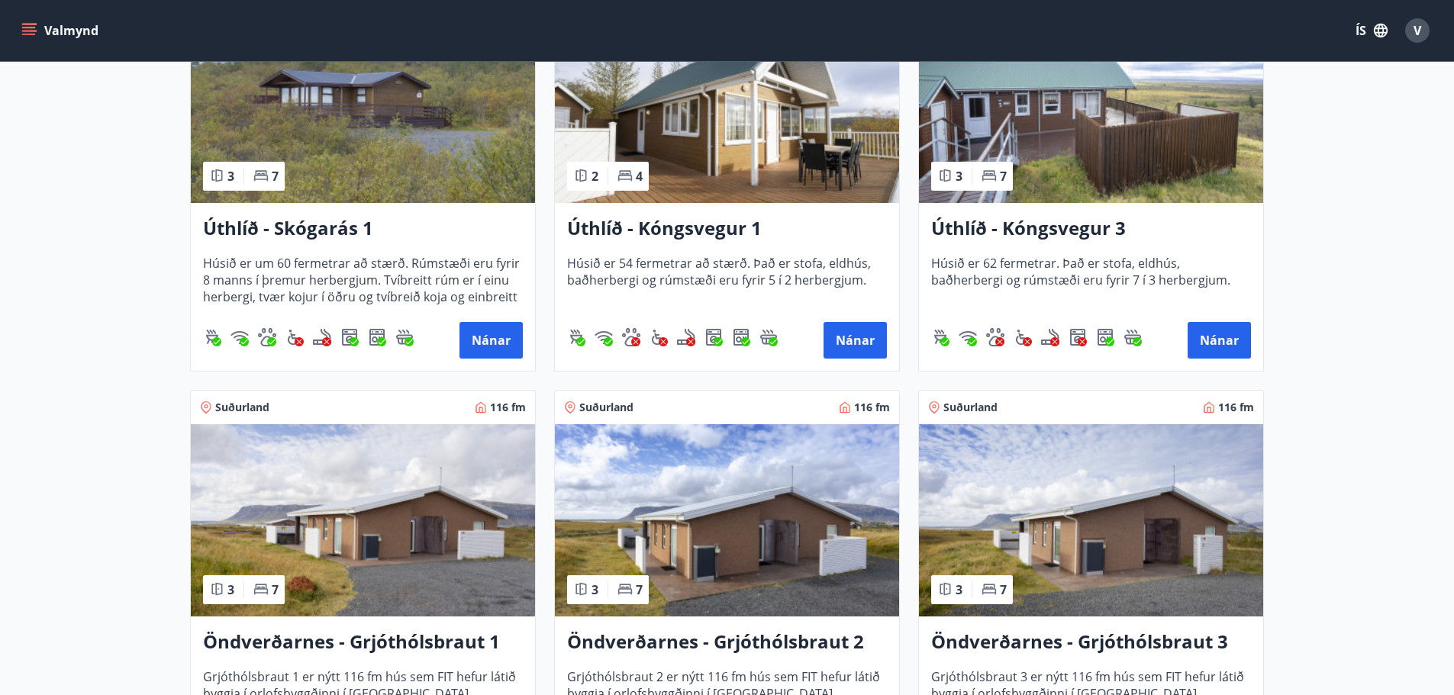
click at [1156, 121] on img at bounding box center [1091, 107] width 344 height 192
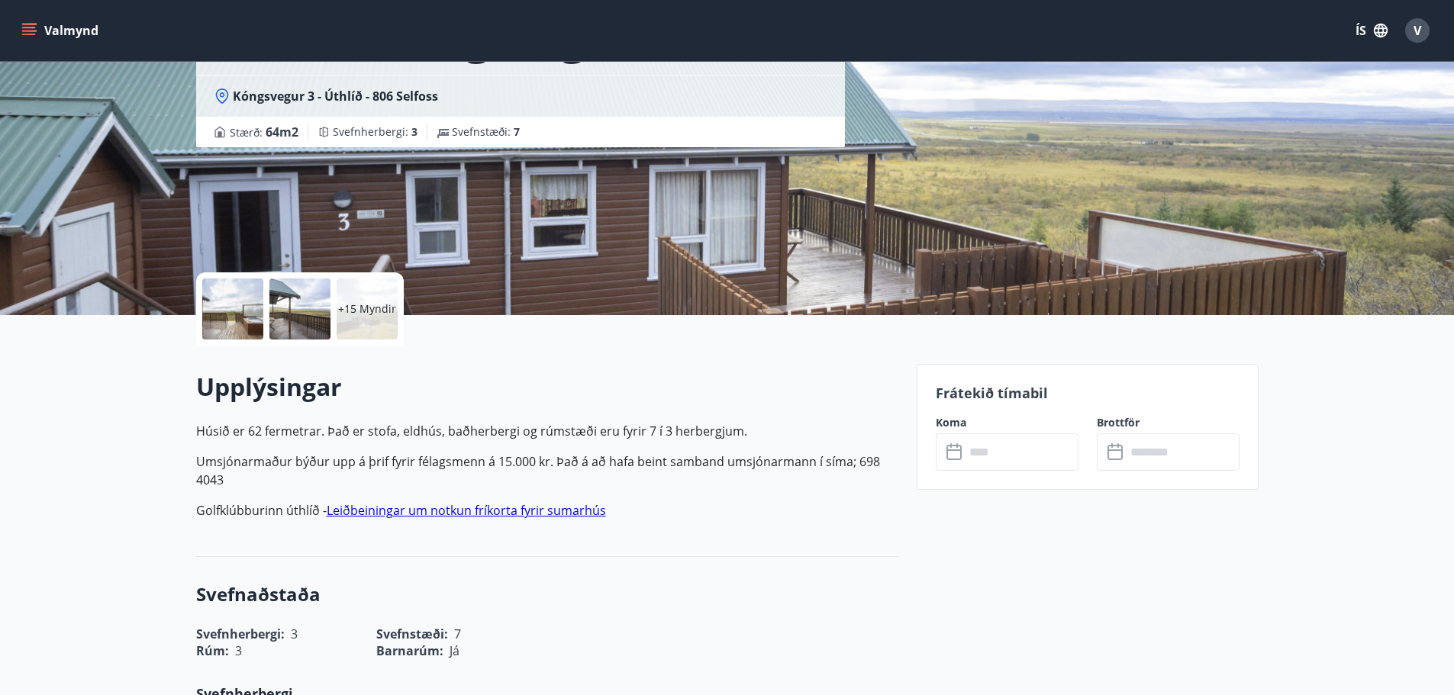
scroll to position [153, 0]
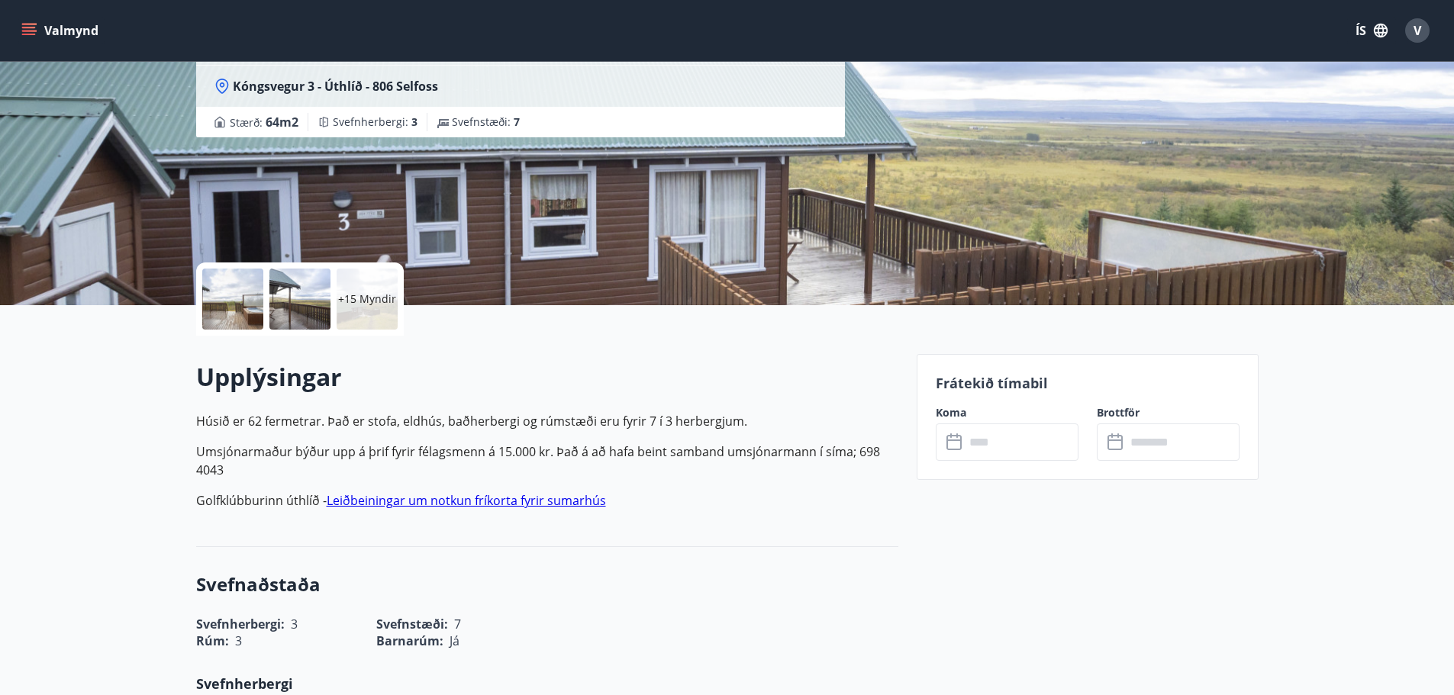
click at [963, 437] on icon at bounding box center [956, 443] width 18 height 18
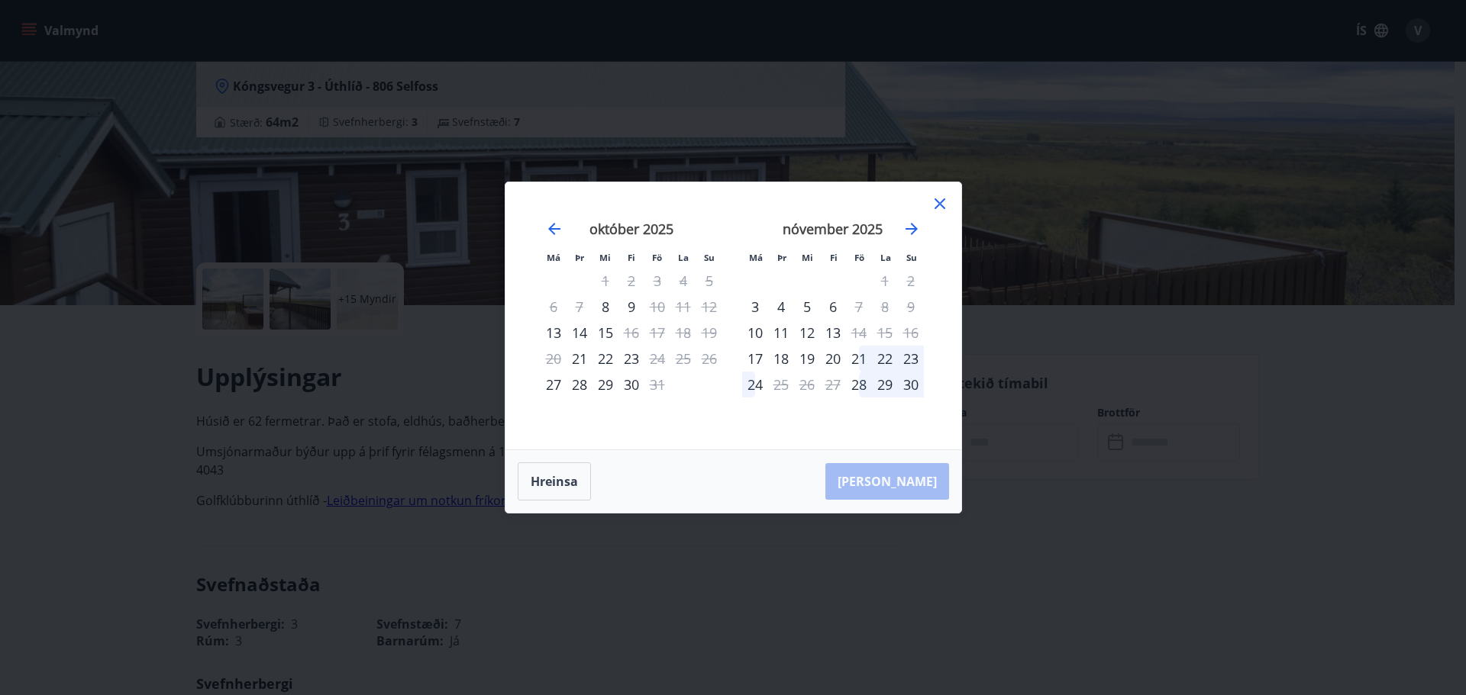
click at [941, 204] on icon at bounding box center [940, 204] width 18 height 18
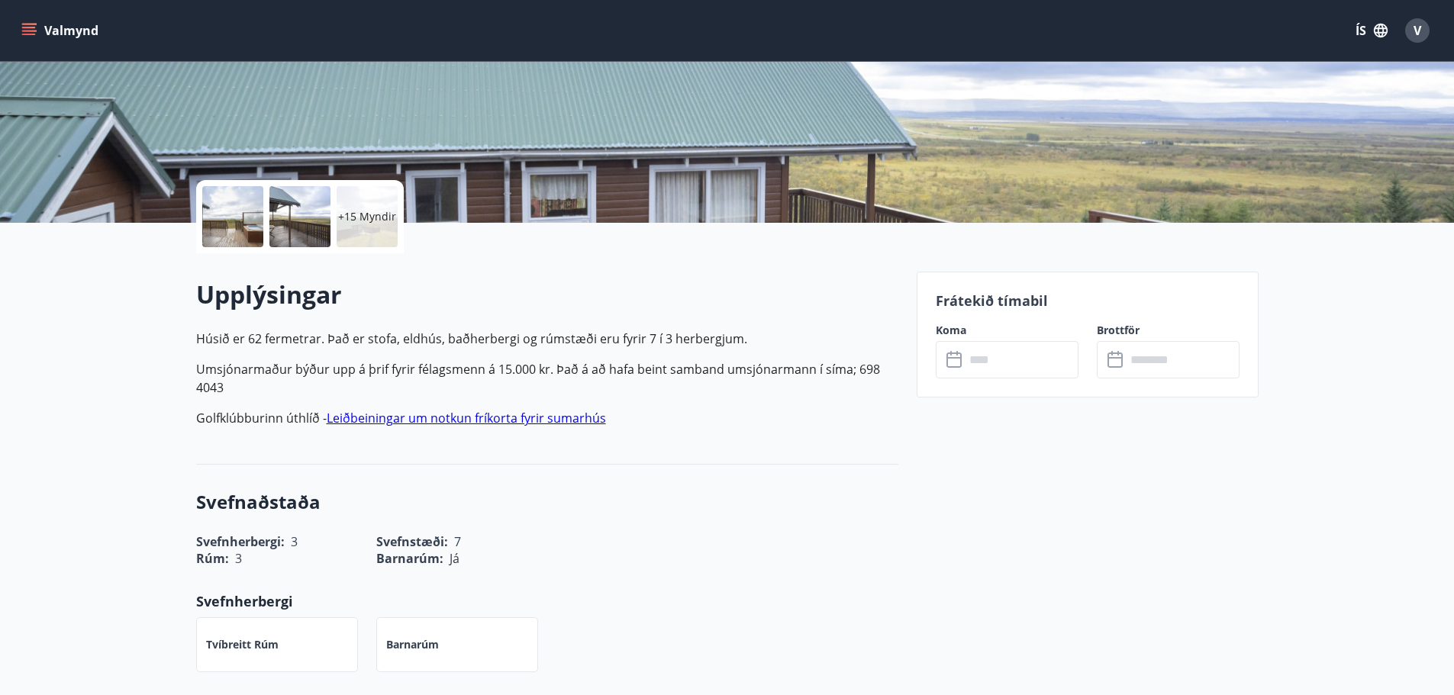
scroll to position [76, 0]
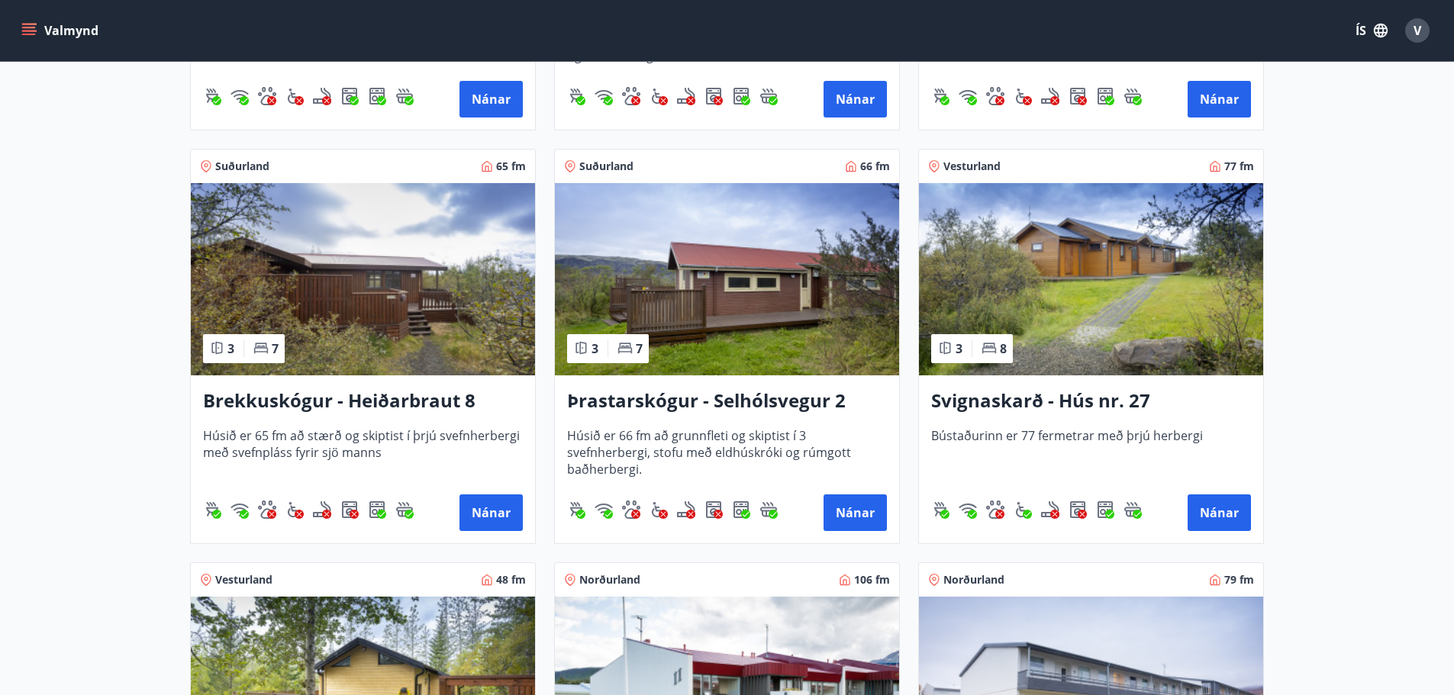
click at [346, 313] on img at bounding box center [363, 279] width 344 height 192
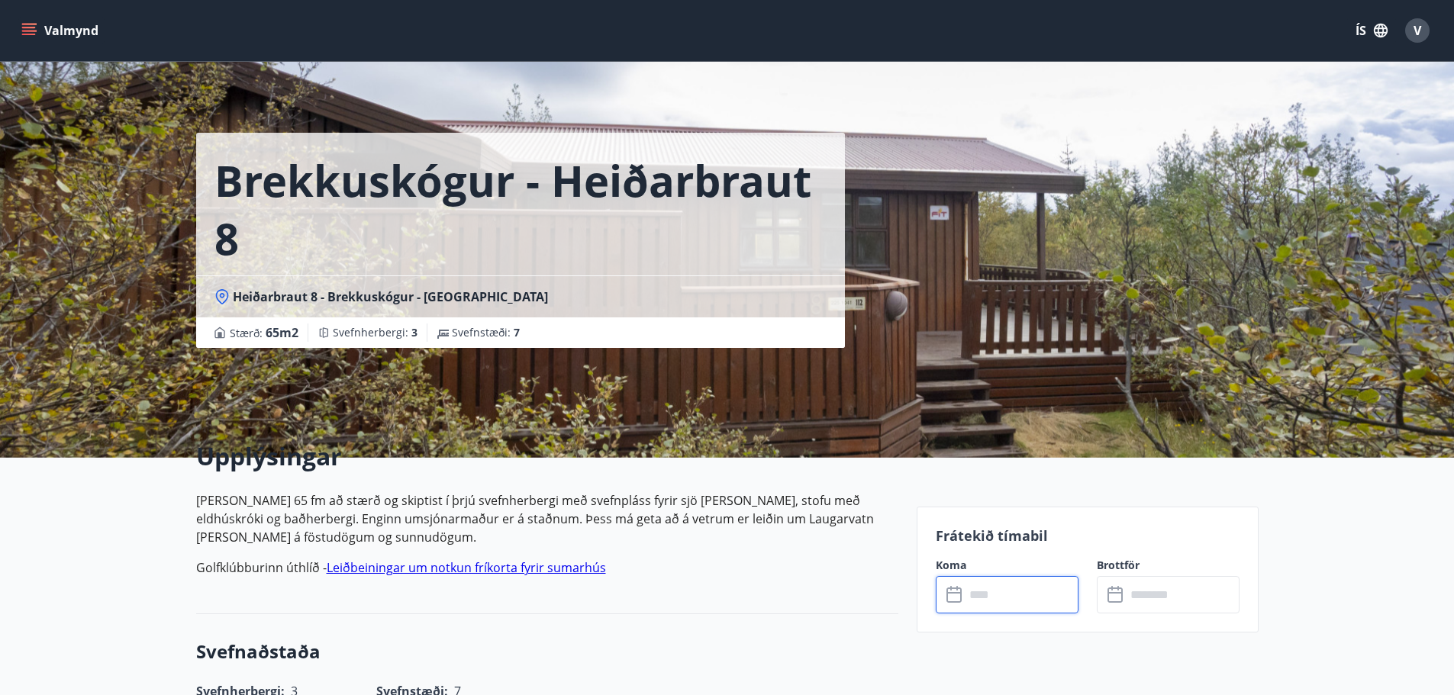
click at [989, 591] on input "text" at bounding box center [1022, 594] width 114 height 37
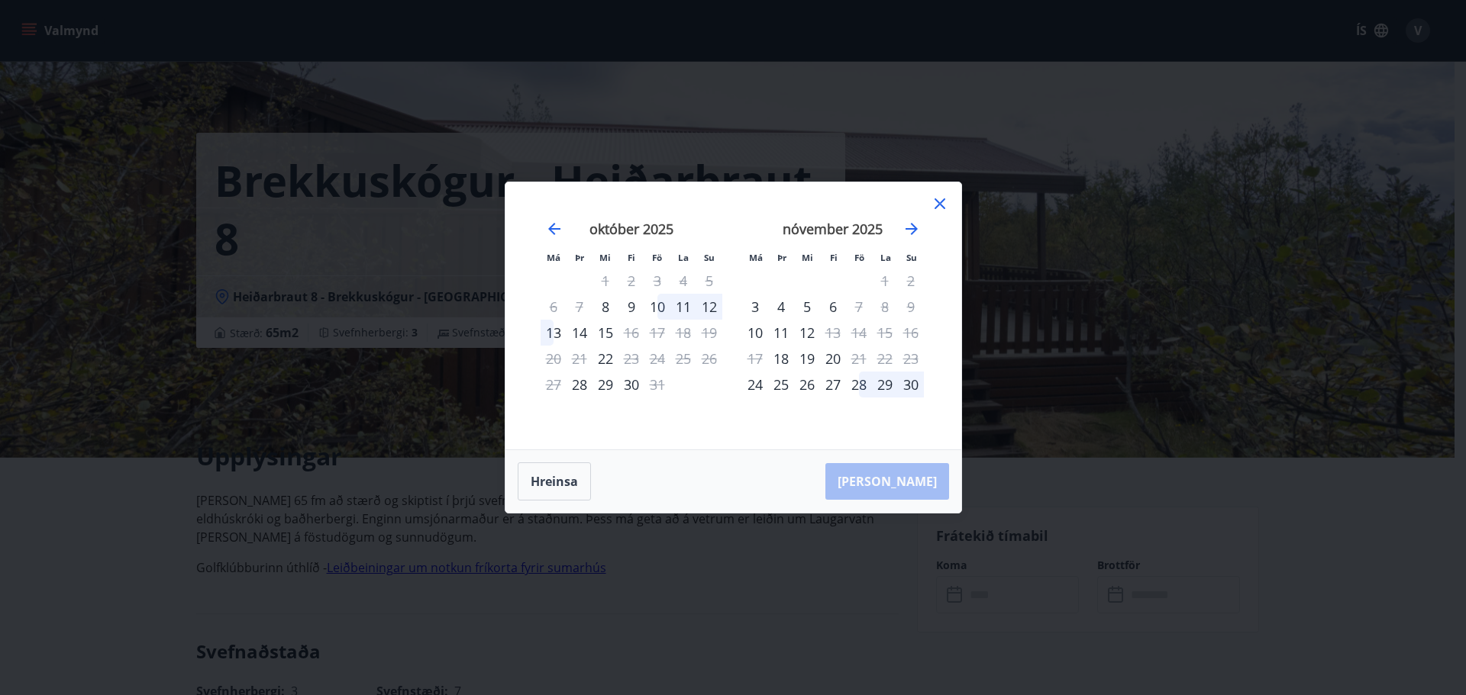
drag, startPoint x: 1091, startPoint y: 276, endPoint x: 1053, endPoint y: 260, distance: 41.4
click at [1086, 273] on div "Má Þr Mi Fi Fö La Su Má Þr Mi Fi Fö La Su [DATE] 1 2 3 4 5 6 7 8 9 10 11 12 13 …" at bounding box center [733, 347] width 1466 height 695
